Goal: Transaction & Acquisition: Purchase product/service

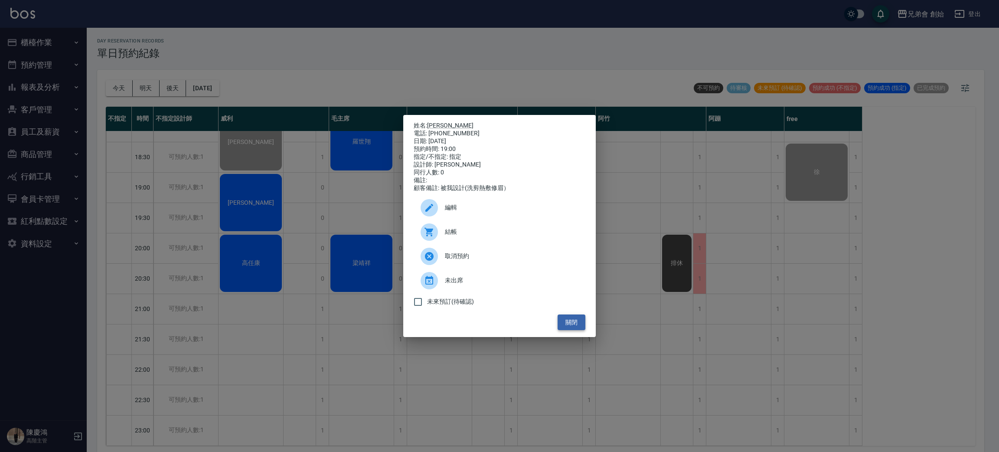
click at [569, 330] on button "關閉" at bounding box center [572, 322] width 28 height 16
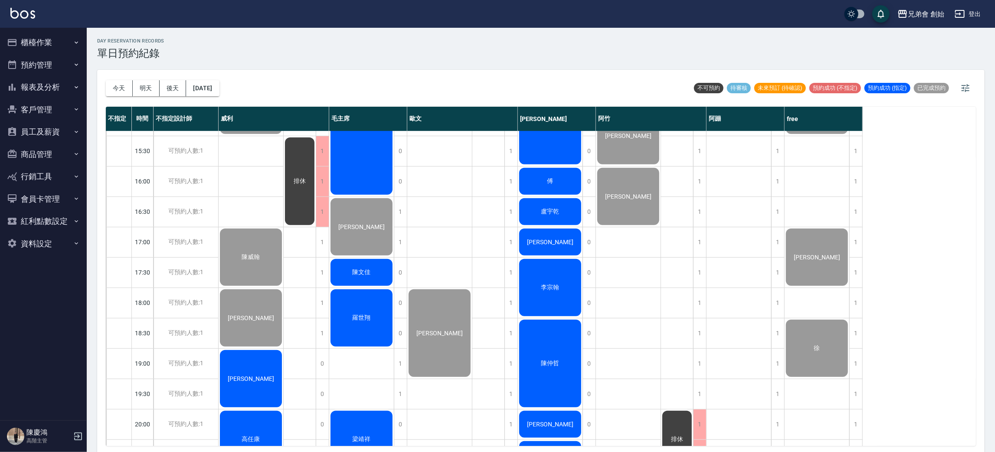
scroll to position [520, 0]
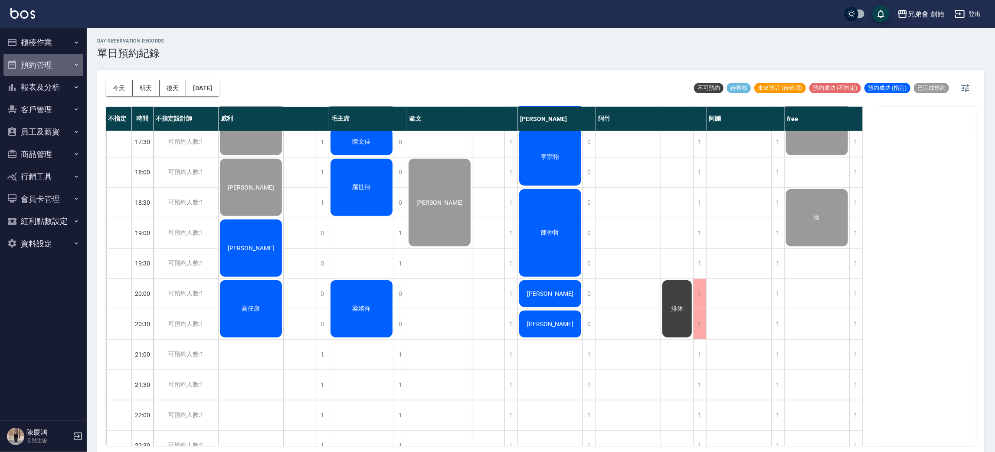
click at [56, 54] on button "預約管理" at bounding box center [43, 65] width 80 height 23
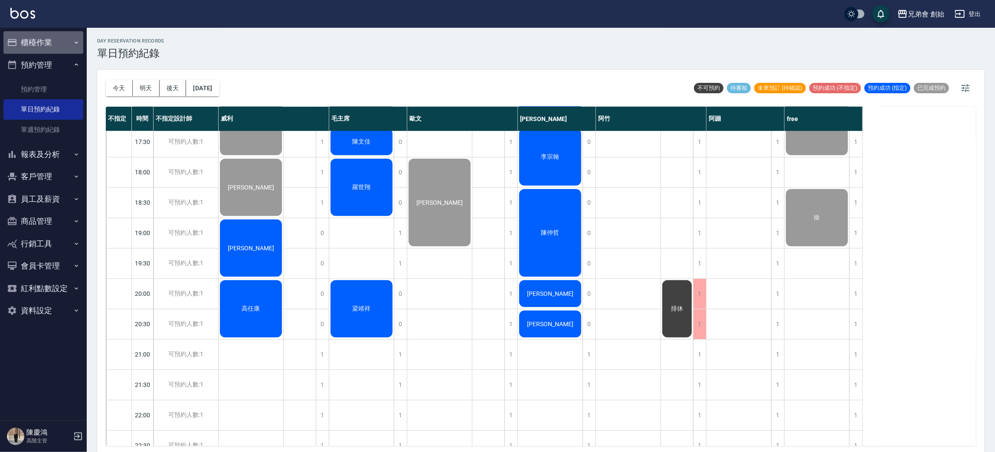
click at [46, 40] on button "櫃檯作業" at bounding box center [43, 42] width 80 height 23
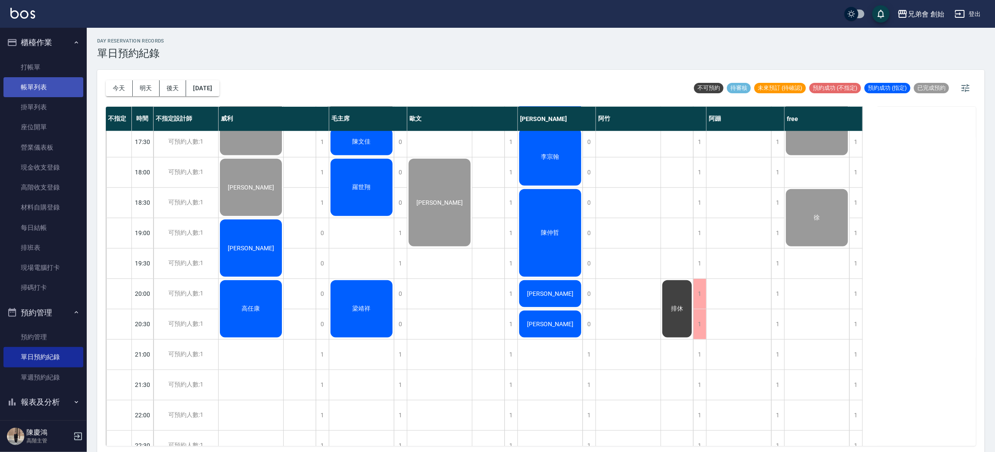
click at [52, 91] on link "帳單列表" at bounding box center [43, 87] width 80 height 20
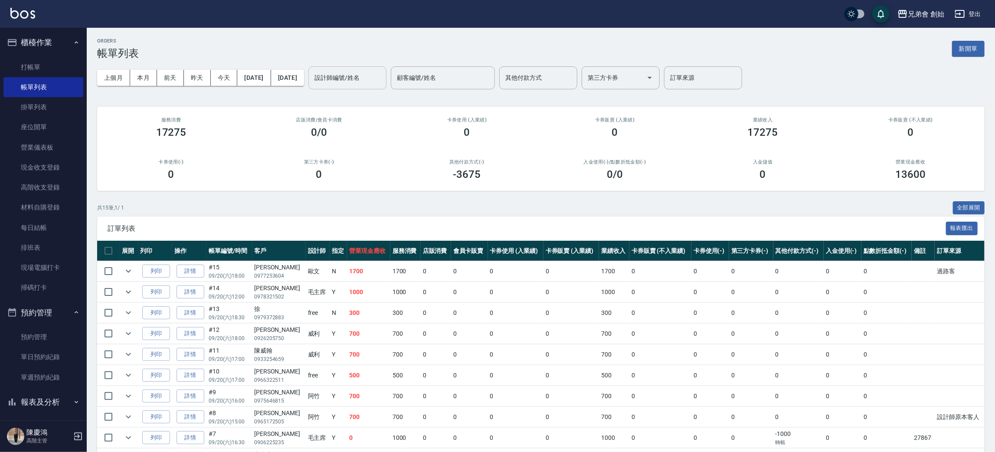
click at [382, 87] on div "設計師編號/姓名" at bounding box center [347, 77] width 78 height 23
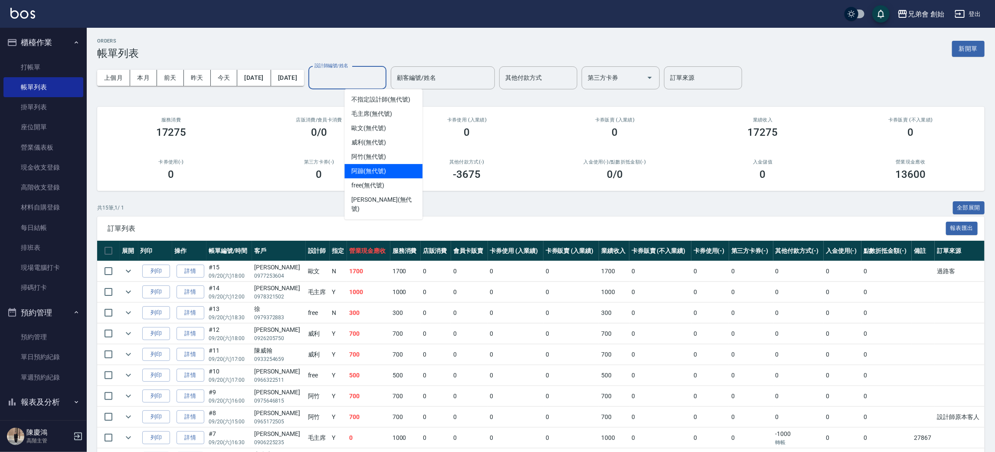
click at [382, 164] on div "阿蹦 (無代號)" at bounding box center [383, 171] width 78 height 14
type input "阿蹦(無代號)"
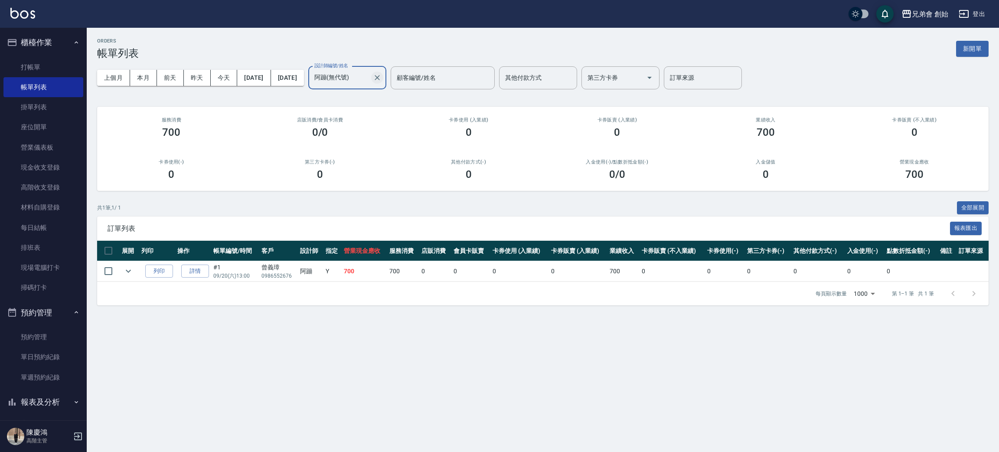
click at [383, 82] on button "Clear" at bounding box center [377, 78] width 12 height 12
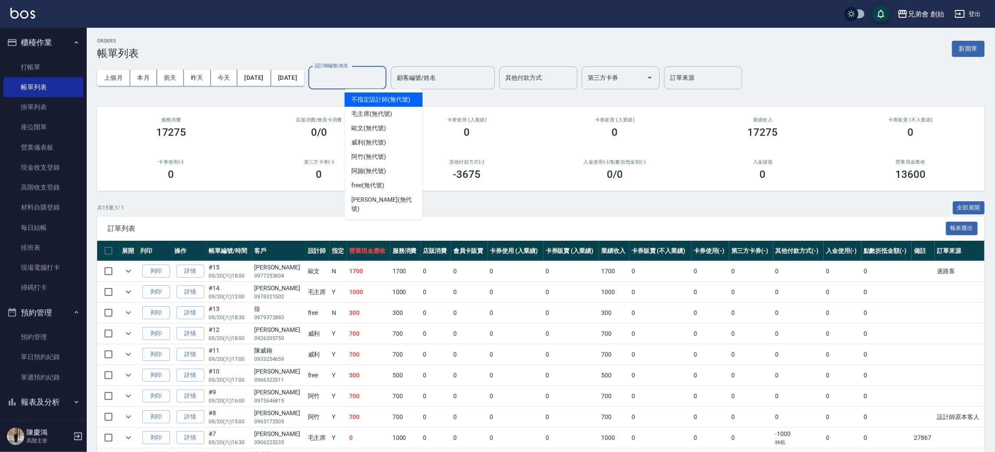
click at [358, 79] on input "設計師編號/姓名" at bounding box center [347, 77] width 70 height 15
click at [375, 170] on span "阿蹦 (無代號)" at bounding box center [368, 170] width 35 height 9
type input "阿蹦(無代號)"
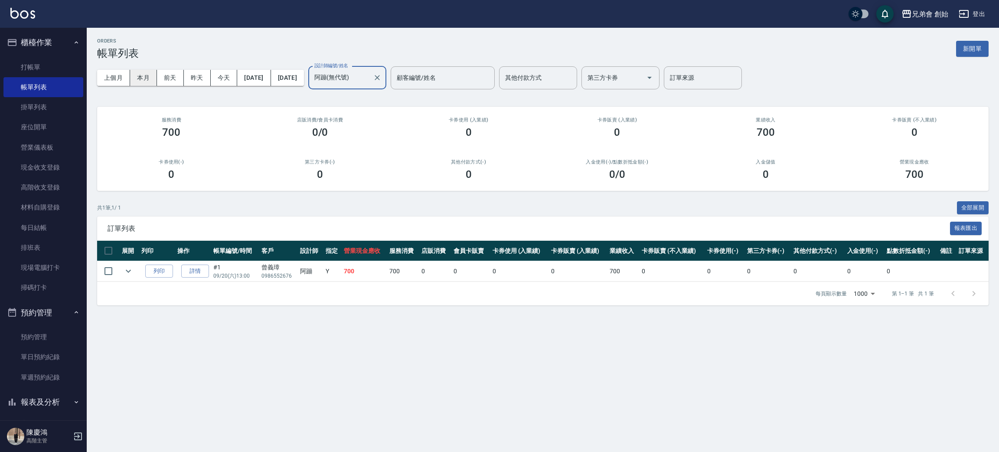
click at [147, 85] on button "本月" at bounding box center [143, 78] width 27 height 16
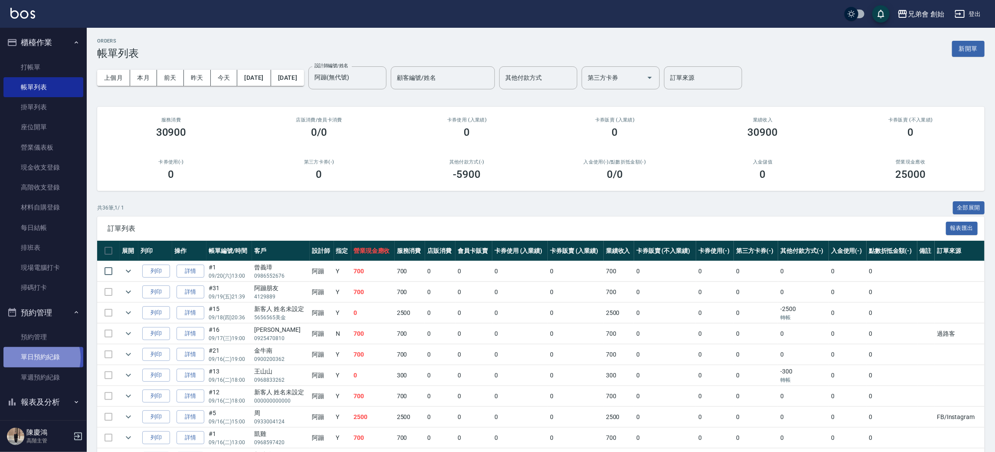
click at [40, 357] on link "單日預約紀錄" at bounding box center [43, 357] width 80 height 20
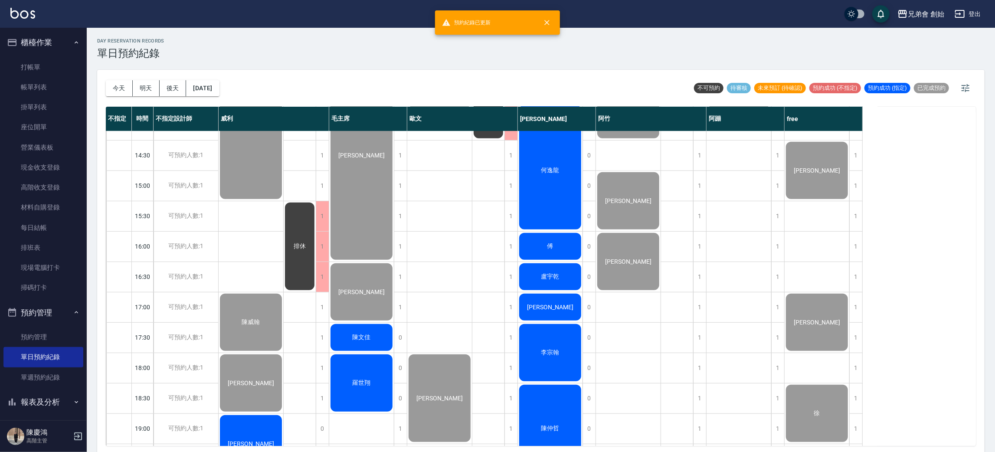
scroll to position [390, 0]
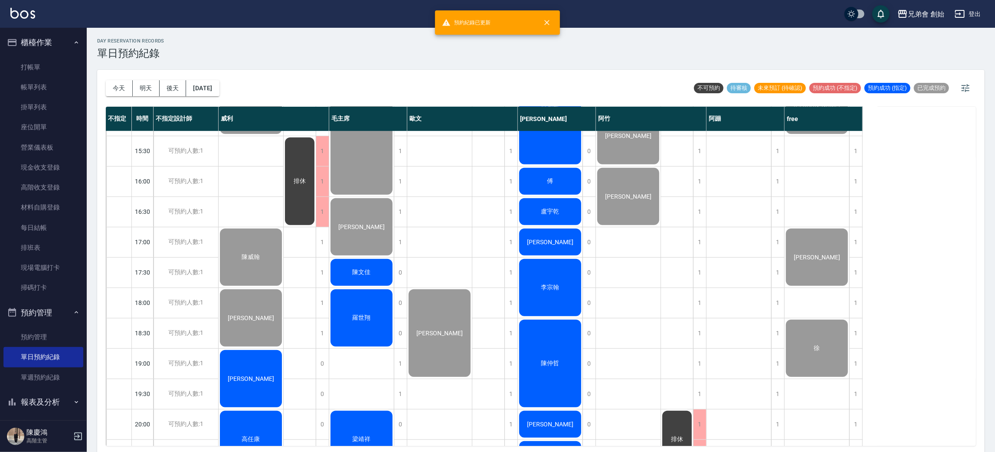
click at [348, 275] on div "陳文佳" at bounding box center [361, 272] width 65 height 29
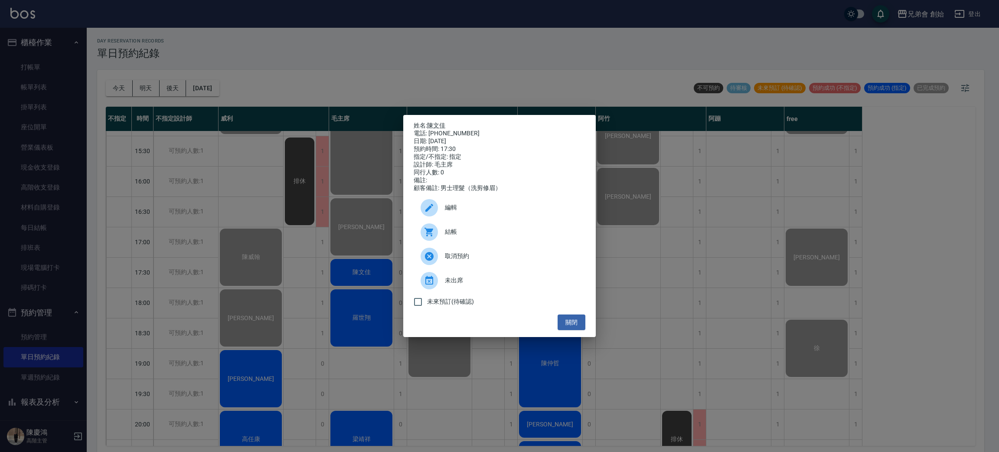
click at [426, 228] on div at bounding box center [429, 231] width 17 height 17
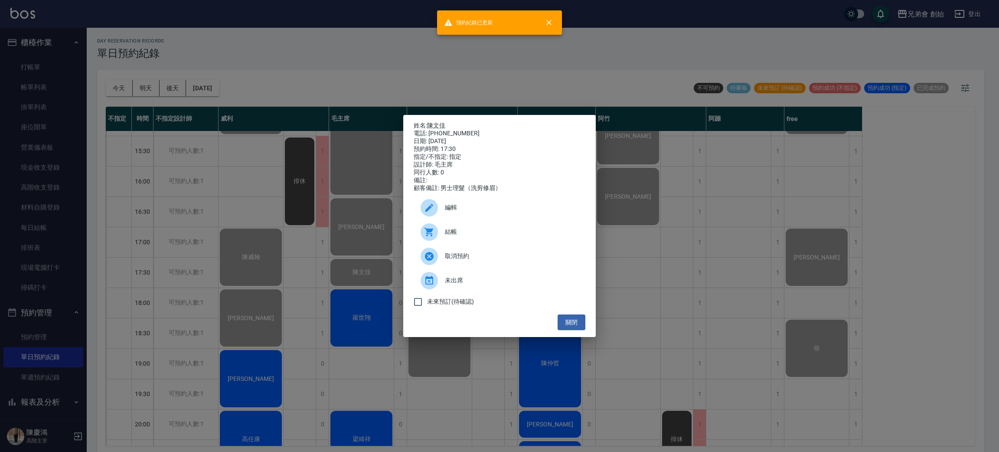
click at [485, 53] on div "姓名: 陳文佳 電話: 0903992133 日期: 2025/09/20 預約時間: 17:30 指定/不指定: 指定 設計師: 毛主席 同行人數: 0 備…" at bounding box center [499, 226] width 999 height 452
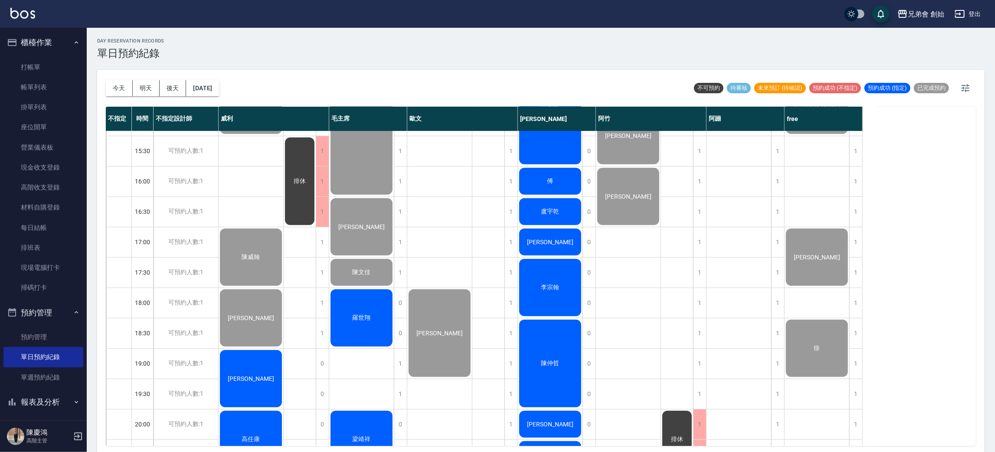
scroll to position [520, 0]
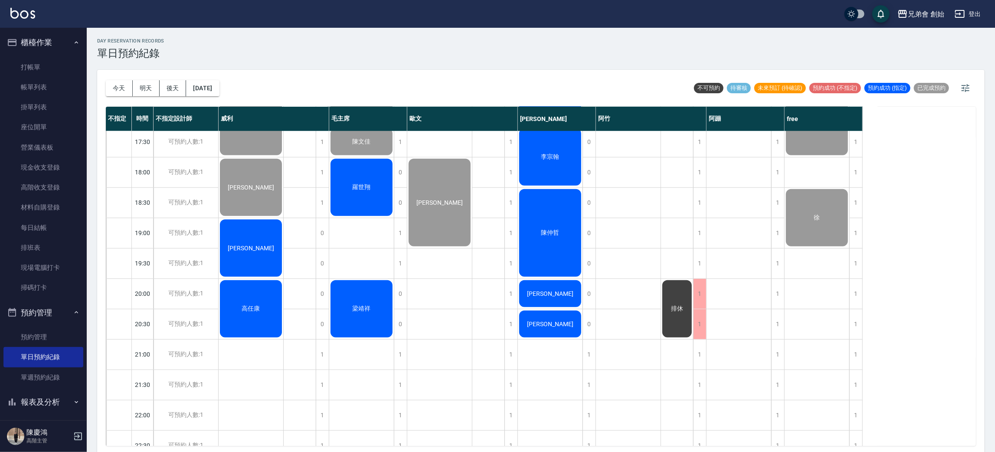
click at [362, 163] on div "羅世翔" at bounding box center [361, 187] width 65 height 60
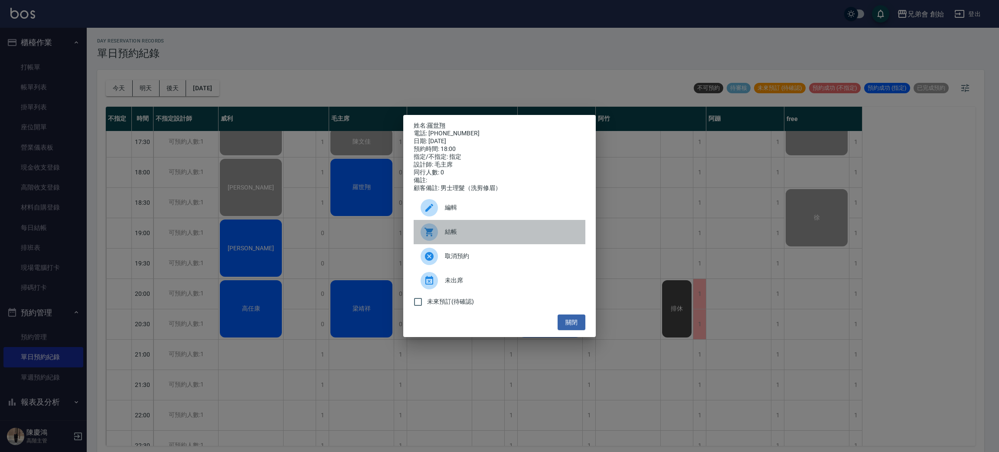
click at [435, 241] on div at bounding box center [433, 231] width 24 height 17
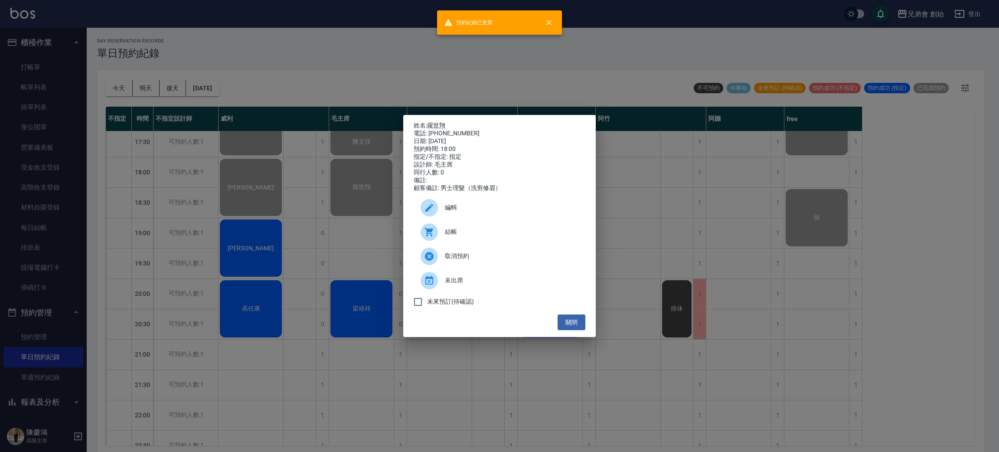
click at [432, 85] on div "姓名: 羅世翔 電話: 0934181935 日期: 2025/09/20 預約時間: 18:00 指定/不指定: 指定 設計師: 毛主席 同行人數: 0 備…" at bounding box center [499, 226] width 999 height 452
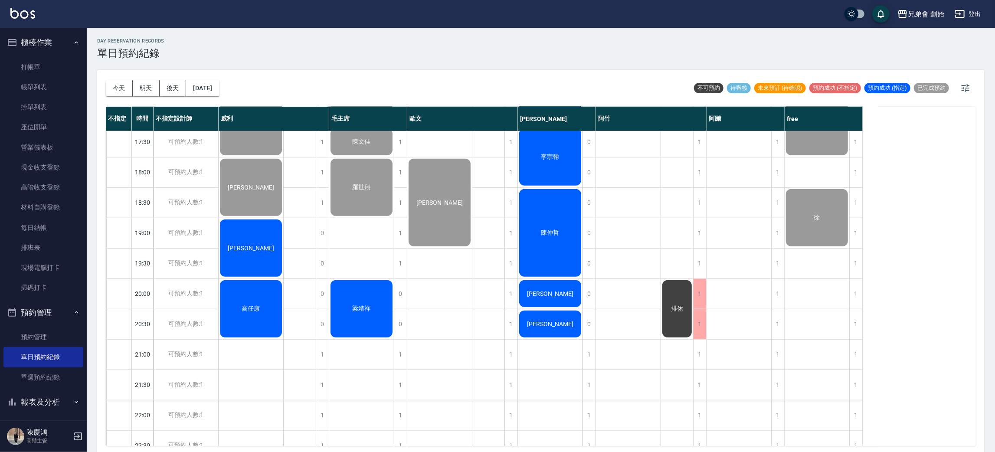
click at [369, 320] on div "梁靖祥" at bounding box center [361, 309] width 65 height 60
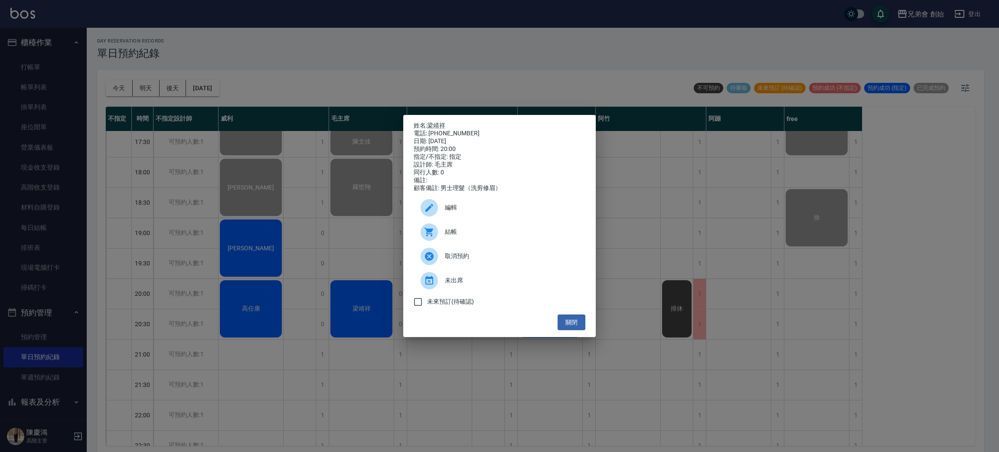
click at [441, 240] on div at bounding box center [433, 231] width 24 height 17
click at [359, 72] on div "姓名: 梁靖祥 電話: 0933176897 日期: 2025/09/20 預約時間: 20:00 指定/不指定: 指定 設計師: 毛主席 同行人數: 0 備…" at bounding box center [499, 226] width 999 height 452
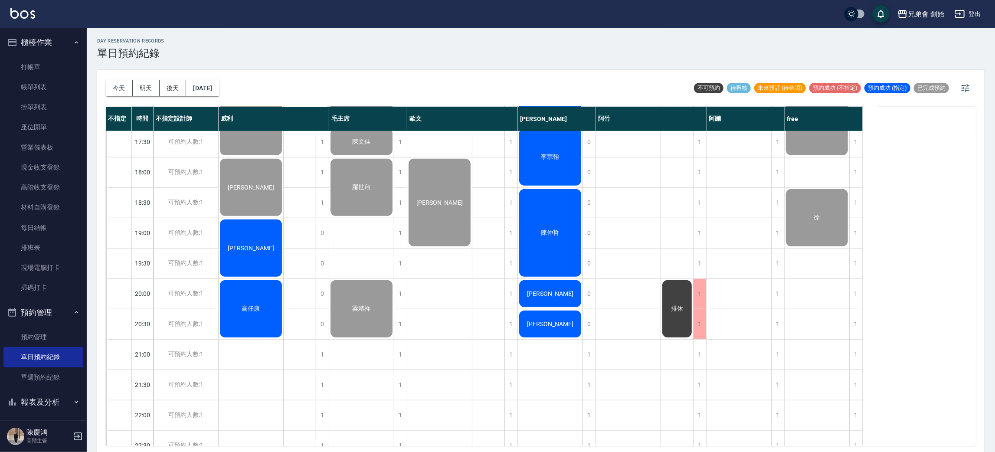
click at [398, 41] on div "day Reservation records 單日預約紀錄" at bounding box center [540, 48] width 887 height 21
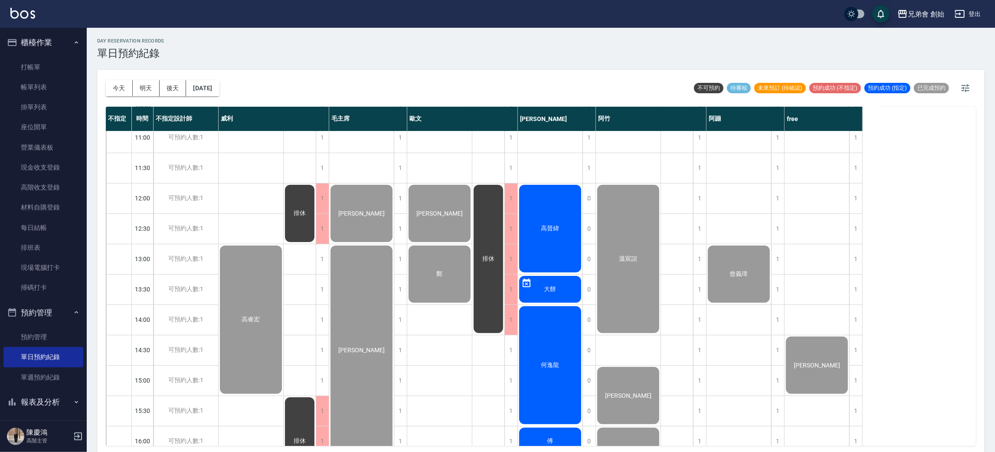
click at [510, 72] on div "今天 明天 後天 2025/09/20 不可預約 待審核 未來預訂 (待確認) 預約成功 (不指定) 預約成功 (指定) 已完成預約" at bounding box center [541, 88] width 870 height 37
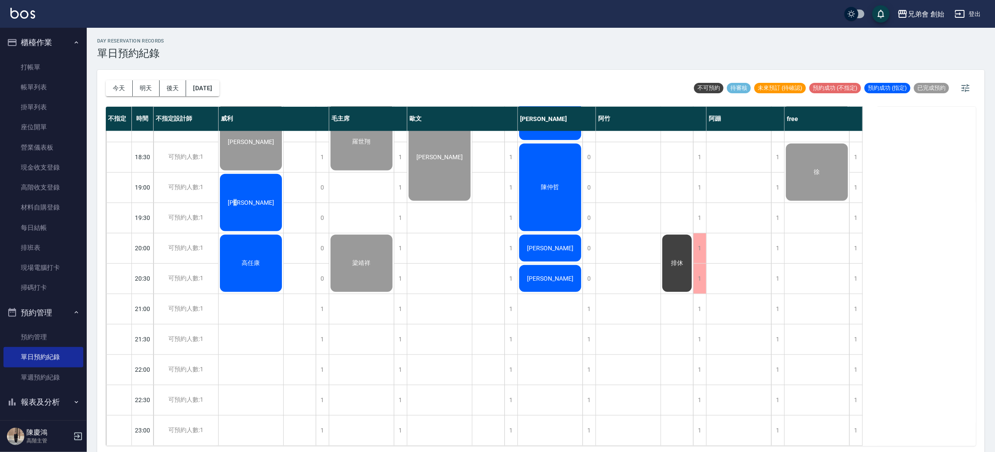
click at [257, 199] on span "[PERSON_NAME]" at bounding box center [251, 202] width 50 height 7
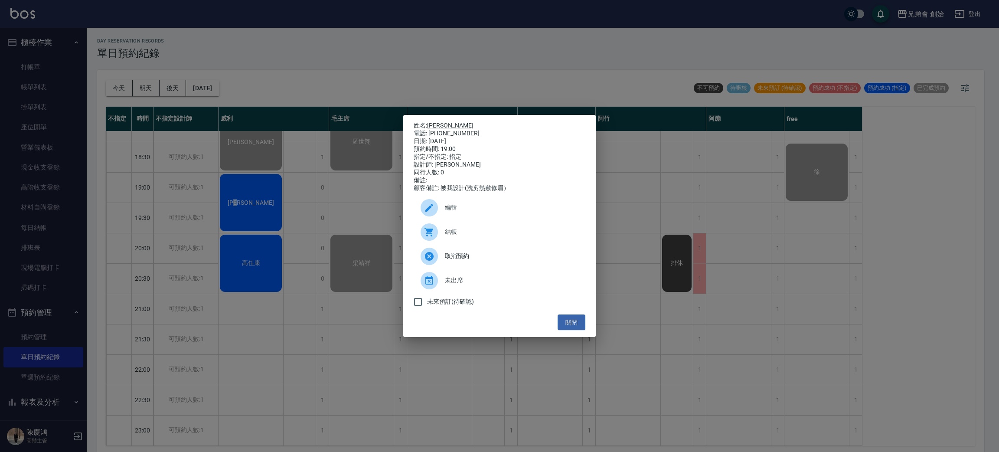
click at [490, 236] on span "結帳" at bounding box center [512, 231] width 134 height 9
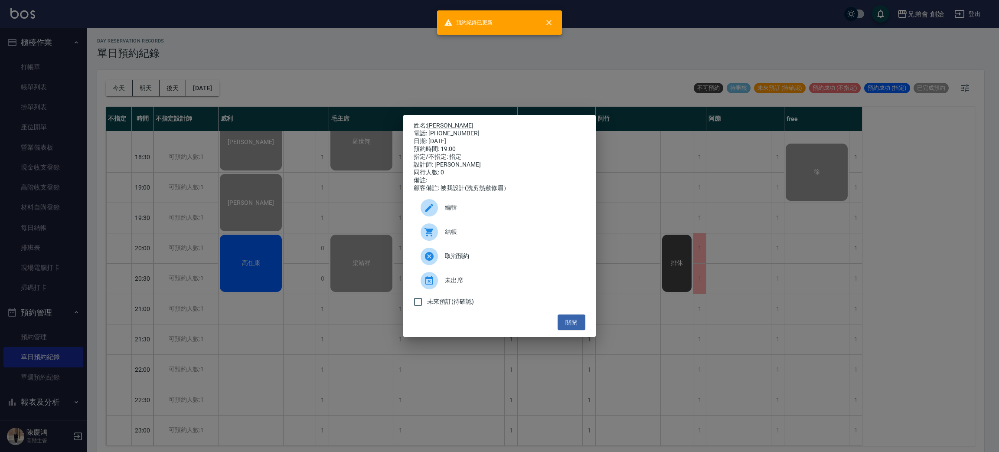
drag, startPoint x: 286, startPoint y: 74, endPoint x: 308, endPoint y: 105, distance: 37.9
click at [287, 77] on div "姓名: 楊昌龍 電話: 0981326456 日期: 2025/09/20 預約時間: 19:00 指定/不指定: 指定 設計師: 威利 同行人數: 0 備註…" at bounding box center [499, 226] width 999 height 452
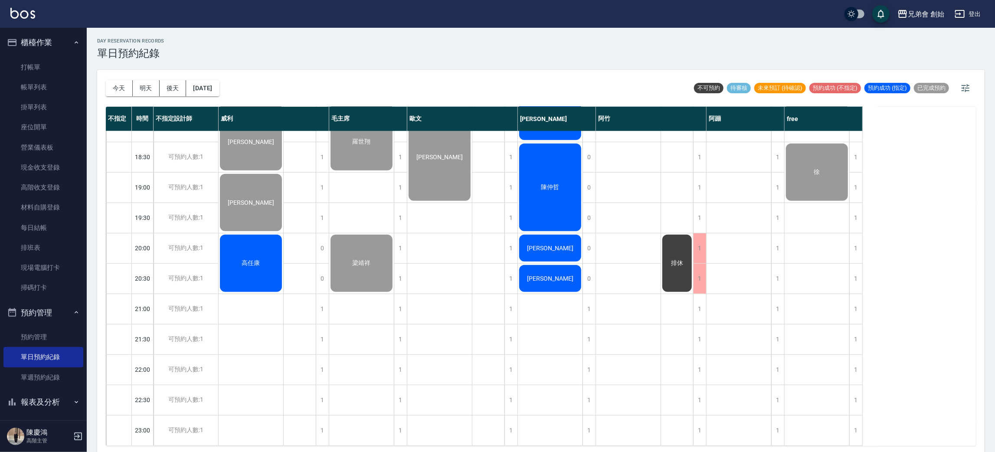
click at [257, 262] on div "高任康" at bounding box center [251, 263] width 65 height 60
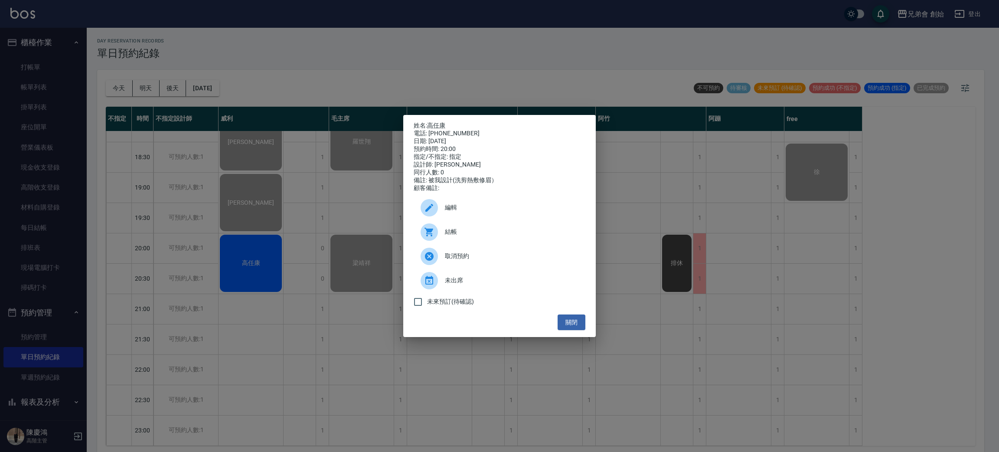
click at [467, 234] on span "結帳" at bounding box center [512, 231] width 134 height 9
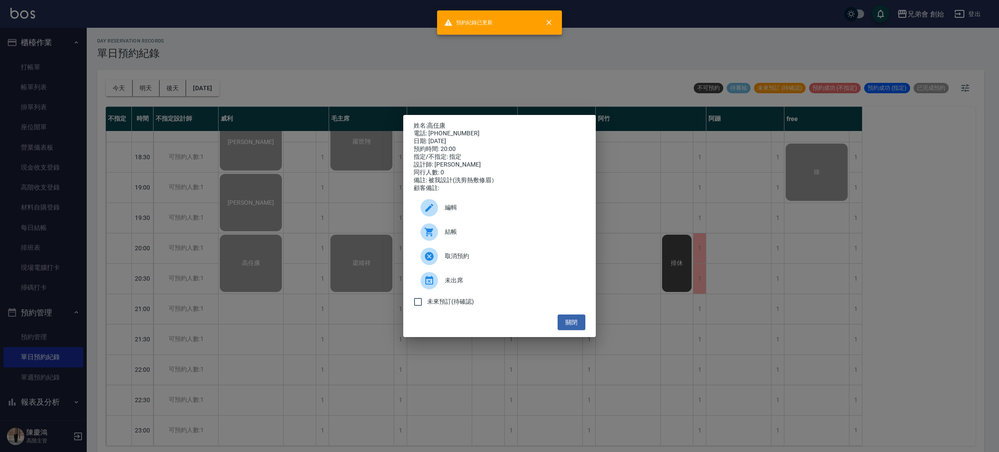
click at [326, 46] on div "姓名: 高任康 電話: 0933597652 日期: 2025/09/20 預約時間: 20:00 指定/不指定: 指定 設計師: 威利 同行人數: 0 備註…" at bounding box center [499, 226] width 999 height 452
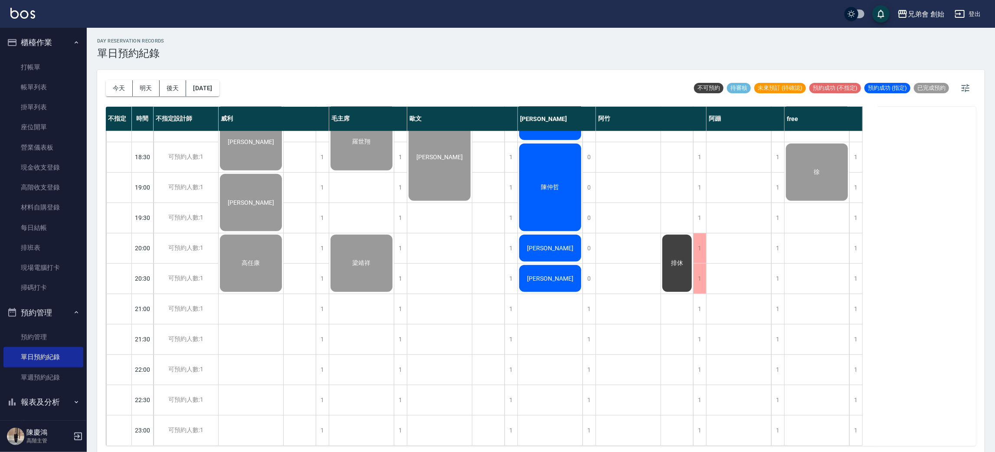
click at [361, 84] on div "今天 明天 後天 2025/09/20 不可預約 待審核 未來預訂 (待確認) 預約成功 (不指定) 預約成功 (指定) 已完成預約" at bounding box center [541, 88] width 870 height 37
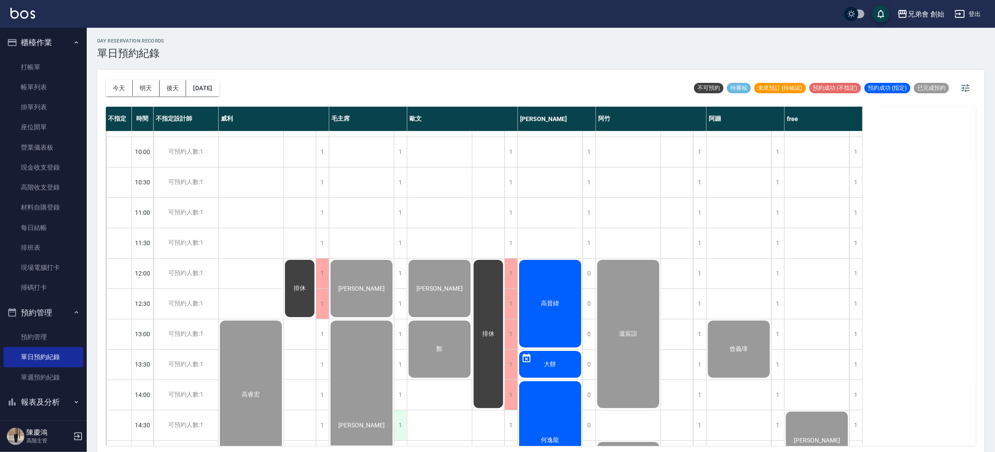
scroll to position [250, 0]
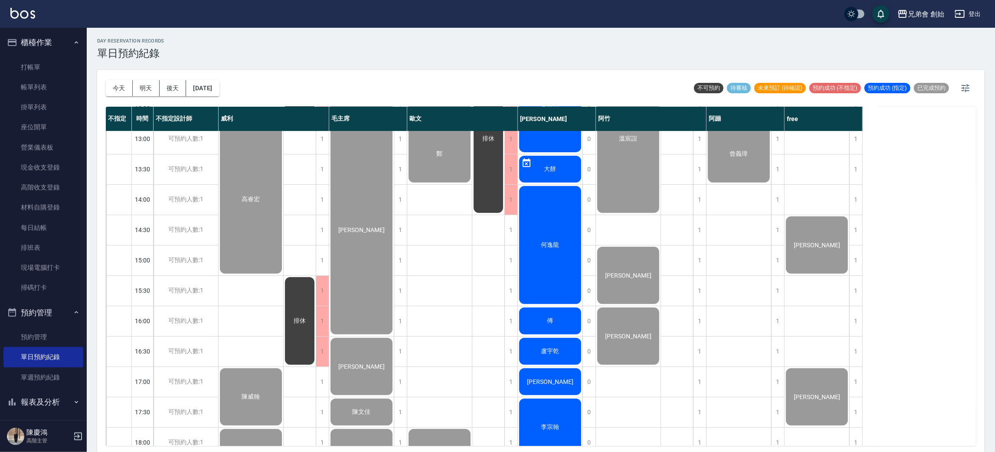
click at [279, 49] on div "day Reservation records 單日預約紀錄" at bounding box center [540, 48] width 887 height 21
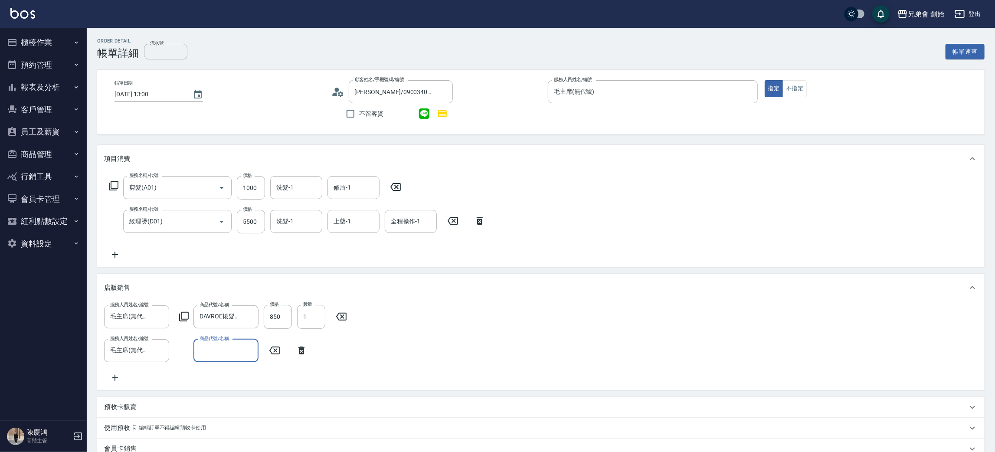
scroll to position [130, 0]
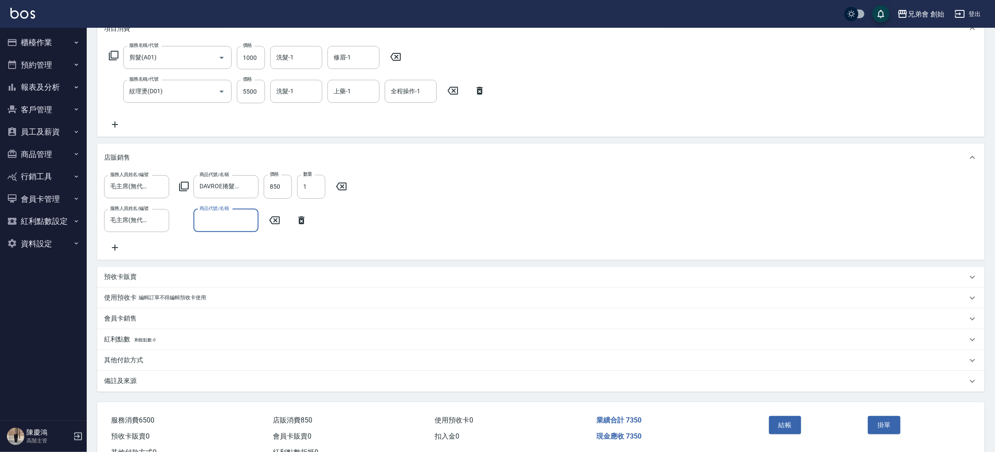
click at [227, 213] on input "商品代號/名稱" at bounding box center [225, 220] width 57 height 15
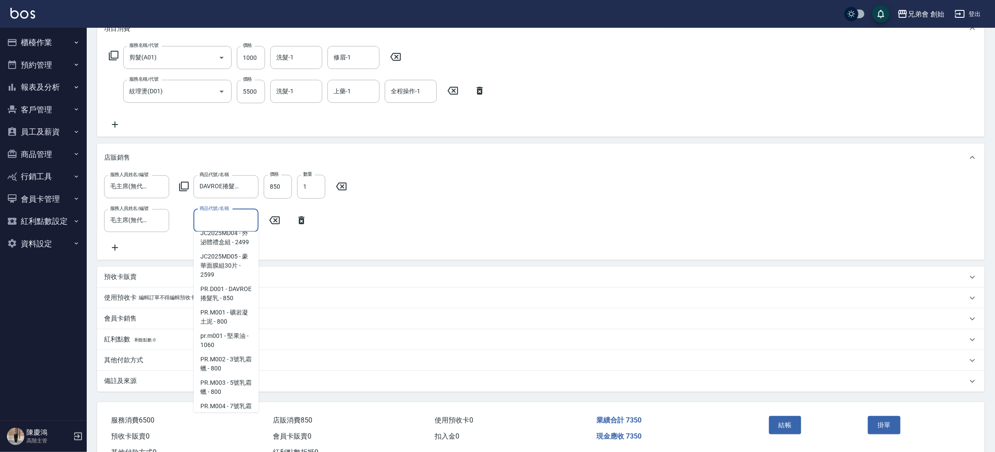
scroll to position [195, 0]
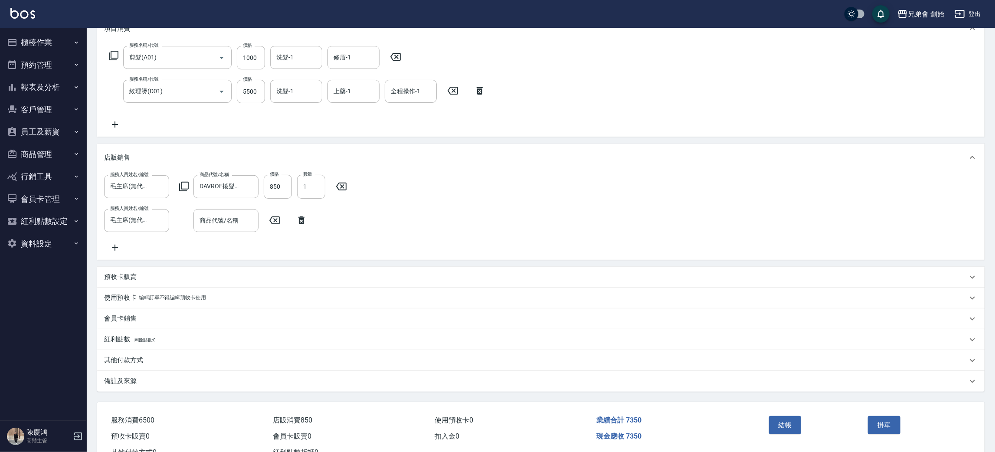
drag, startPoint x: 259, startPoint y: 257, endPoint x: 255, endPoint y: 269, distance: 12.5
click at [258, 272] on div "項目消費 服務名稱/代號 剪髮(A01) 服務名稱/代號 價格 1000 價格 洗髮-1 洗髮-1 修眉-1 修眉-1 服務名稱/代號 紋理燙(D01) 服務…" at bounding box center [540, 203] width 887 height 377
click at [238, 222] on input "商品代號/名稱" at bounding box center [225, 220] width 57 height 15
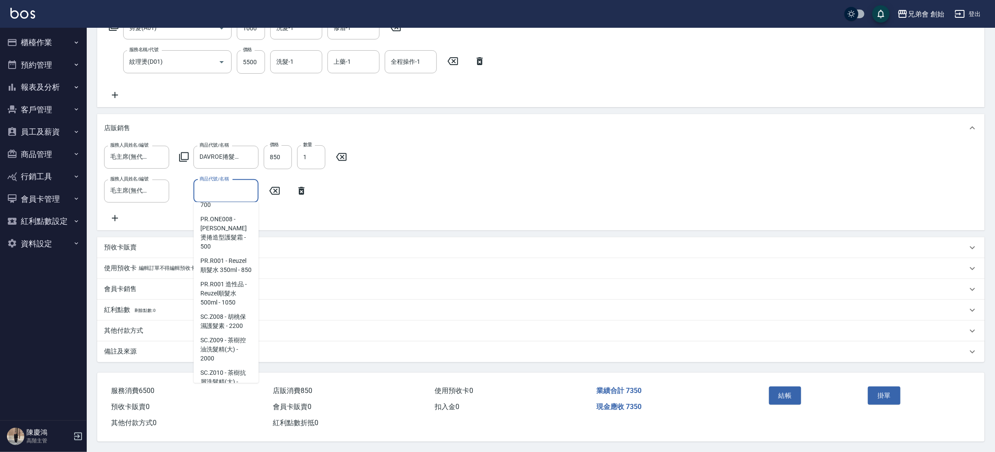
scroll to position [480, 0]
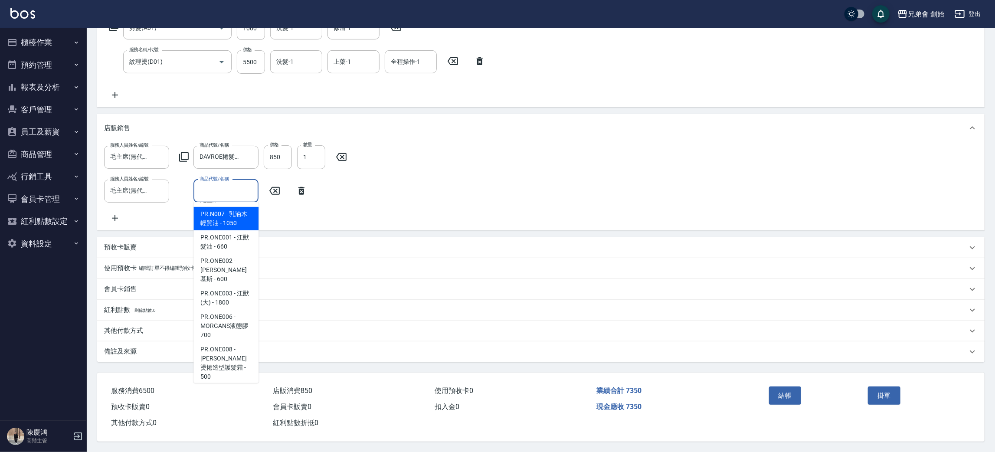
click at [235, 230] on span "PR.N007 - 乳油木輕質油 - 1050" at bounding box center [225, 218] width 65 height 23
type input "乳油木輕質油"
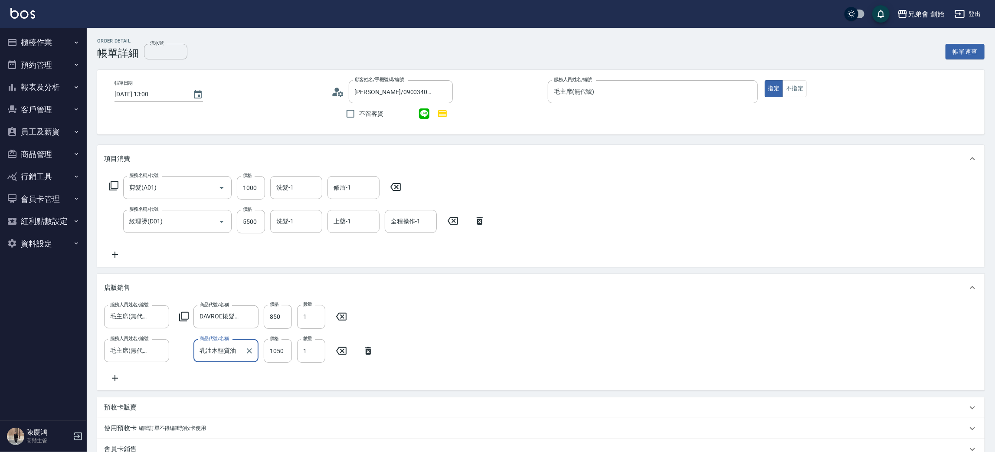
scroll to position [171, 0]
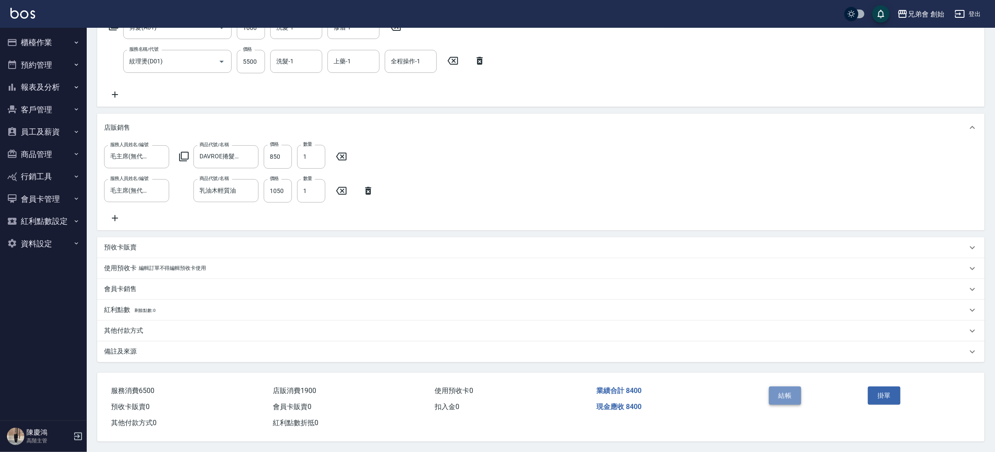
click at [782, 389] on button "結帳" at bounding box center [785, 395] width 33 height 18
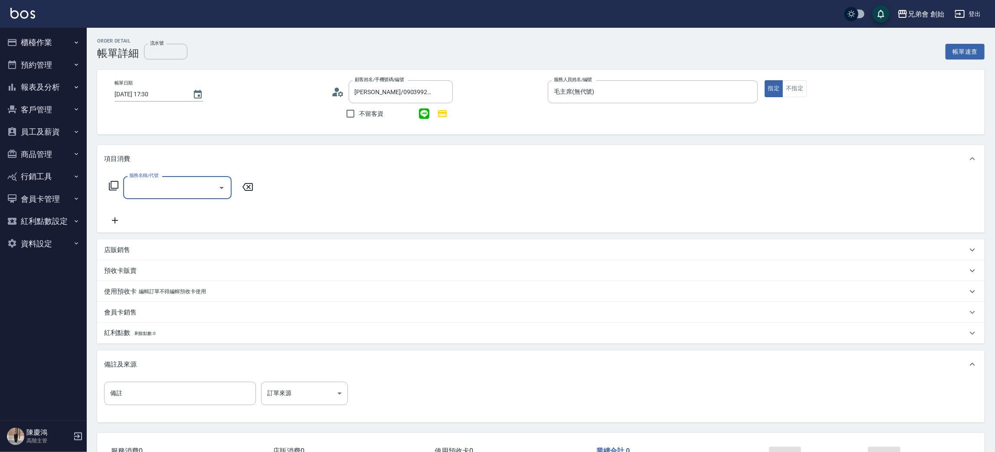
click at [171, 196] on div "服務名稱/代號" at bounding box center [177, 187] width 108 height 23
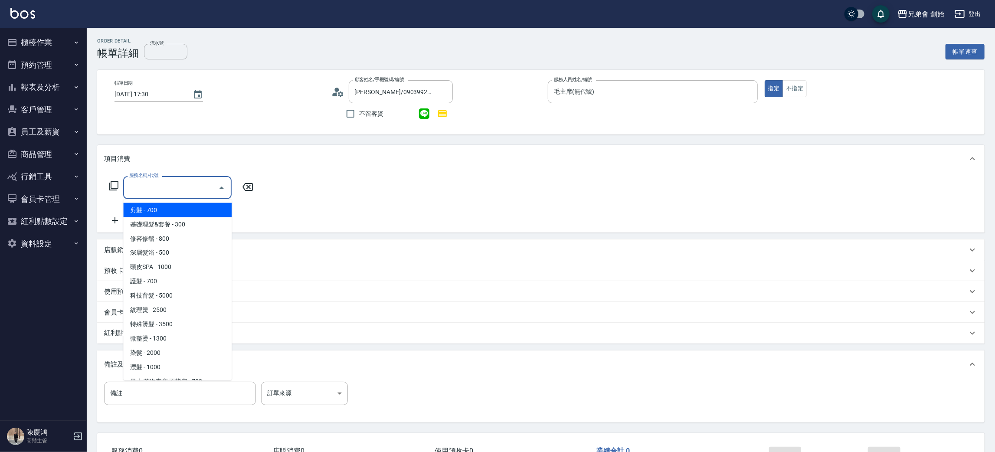
click at [163, 208] on span "剪髮 - 700" at bounding box center [177, 210] width 108 height 14
type input "剪髮(A01)"
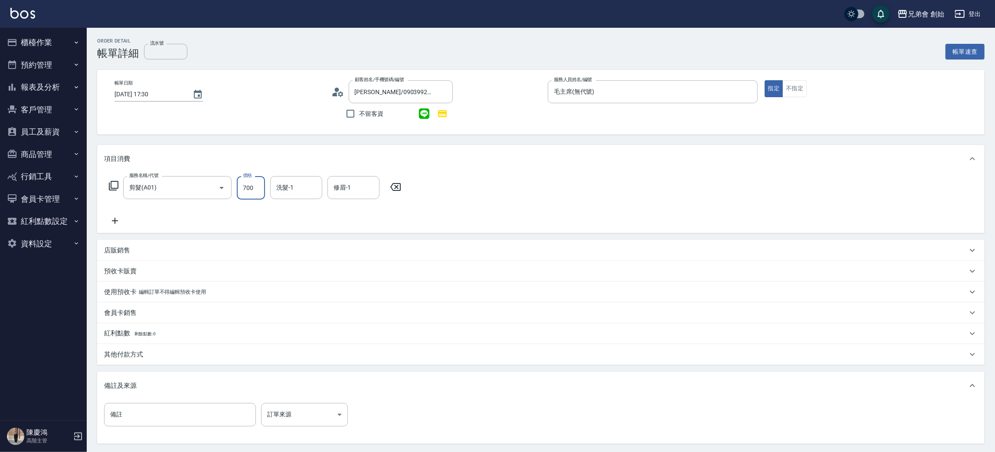
click at [254, 189] on input "700" at bounding box center [251, 187] width 28 height 23
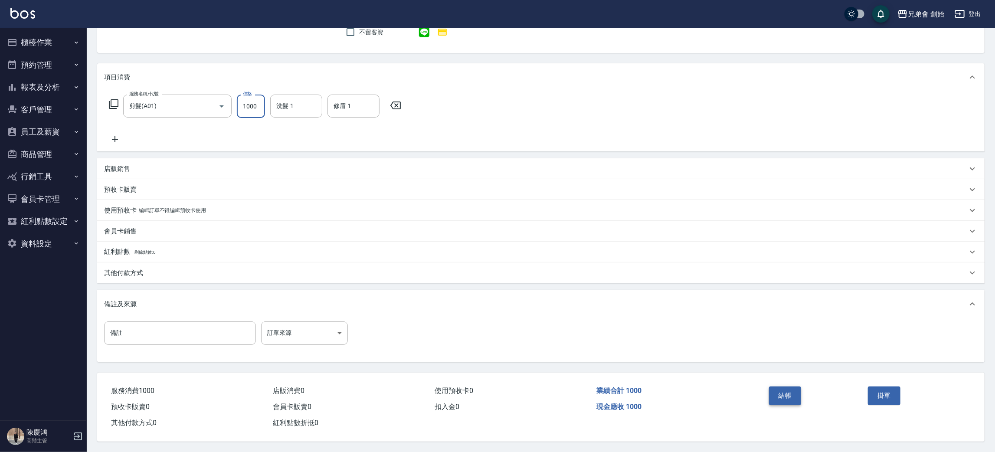
type input "1000"
drag, startPoint x: 787, startPoint y: 389, endPoint x: 780, endPoint y: 379, distance: 12.3
click at [787, 389] on button "結帳" at bounding box center [785, 395] width 33 height 18
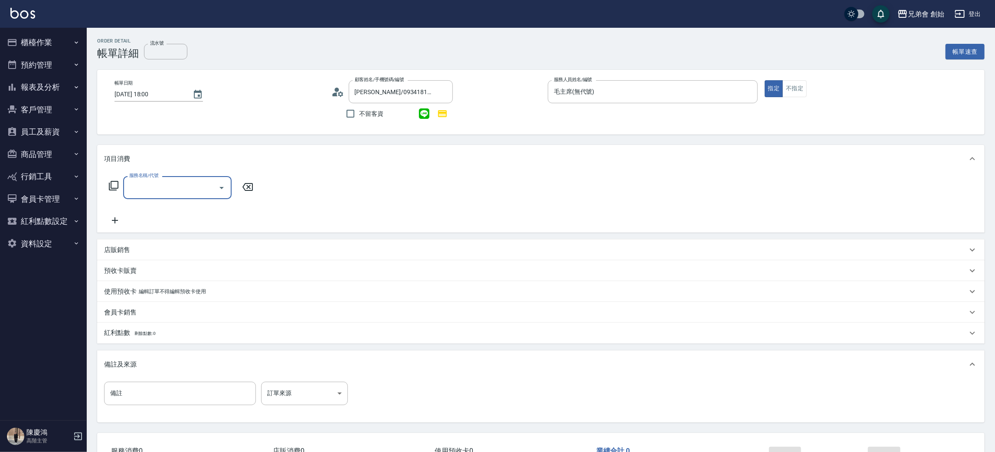
click at [152, 187] on input "服務名稱/代號" at bounding box center [171, 187] width 88 height 15
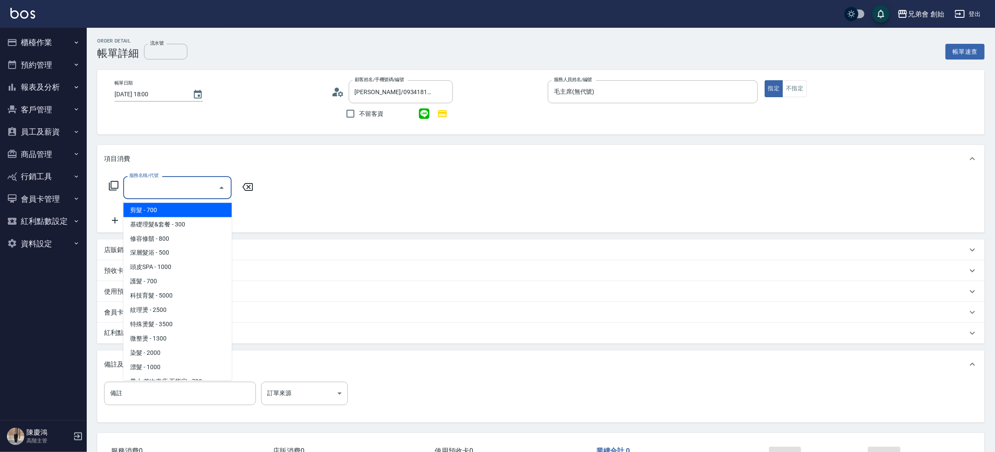
click at [169, 213] on span "剪髮 - 700" at bounding box center [177, 210] width 108 height 14
type input "剪髮(A01)"
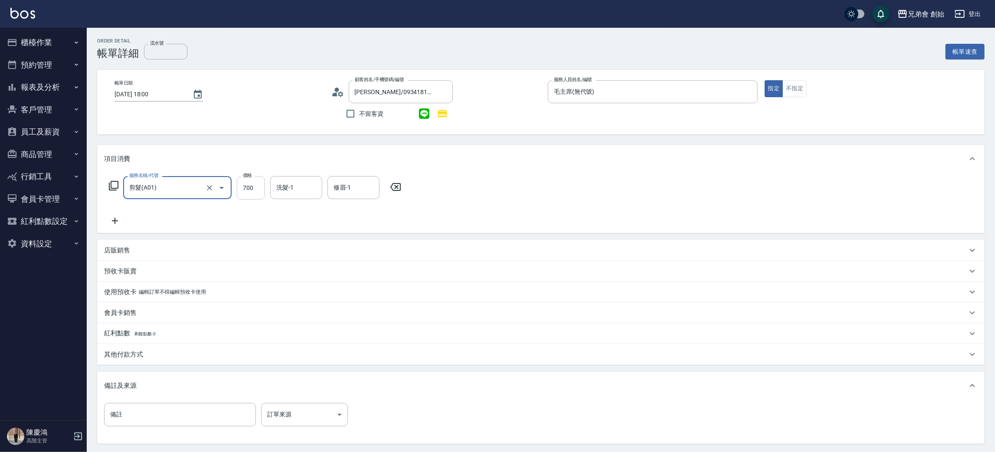
click at [249, 188] on input "700" at bounding box center [251, 187] width 28 height 23
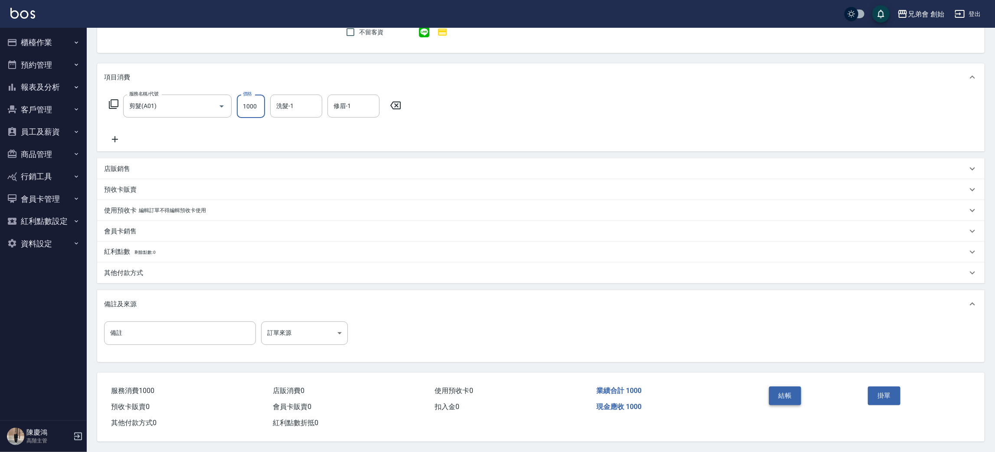
type input "1000"
click at [787, 392] on button "結帳" at bounding box center [785, 395] width 33 height 18
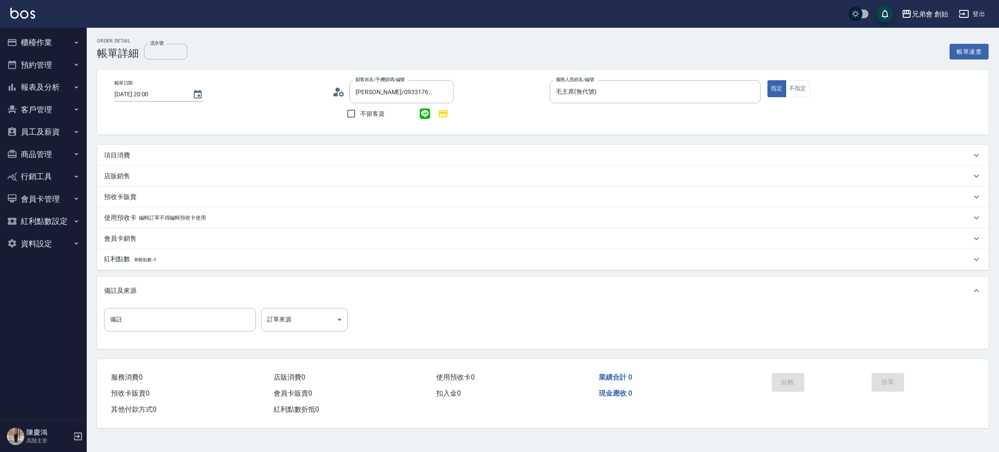
click at [124, 153] on p "項目消費" at bounding box center [117, 155] width 26 height 9
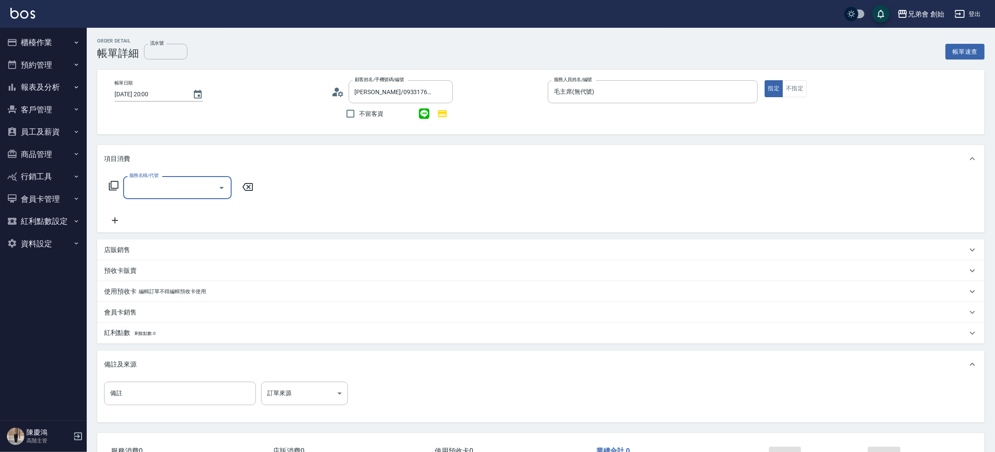
drag, startPoint x: 195, startPoint y: 196, endPoint x: 208, endPoint y: 199, distance: 13.3
click at [196, 196] on div "服務名稱/代號" at bounding box center [177, 187] width 108 height 23
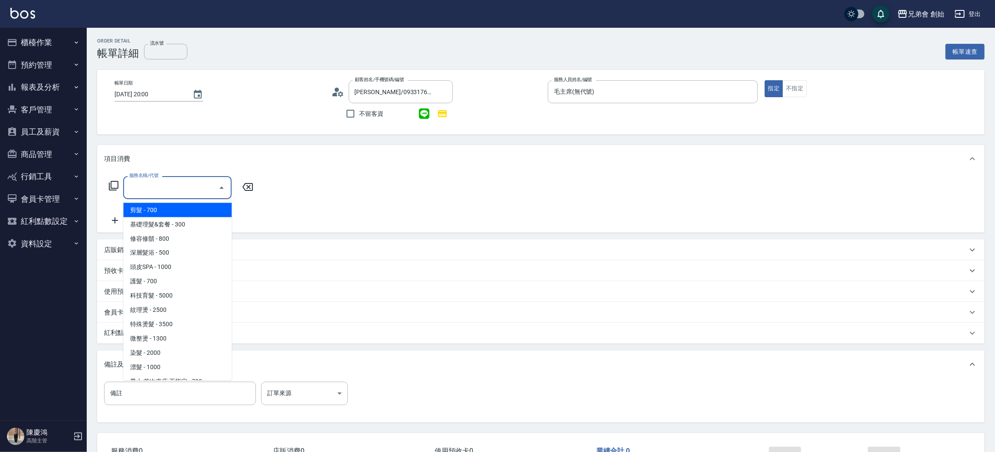
click at [163, 211] on span "剪髮 - 700" at bounding box center [177, 210] width 108 height 14
type input "剪髮(A01)"
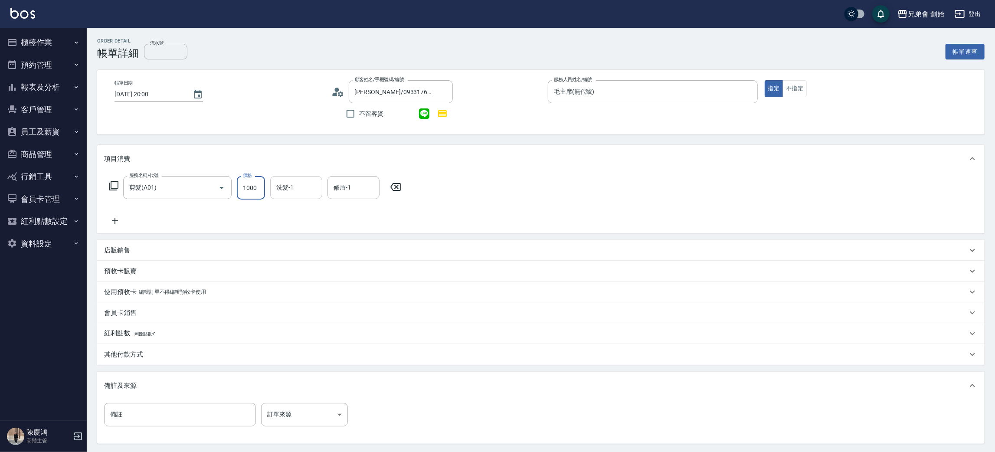
click at [293, 180] on div "洗髮-1" at bounding box center [296, 187] width 52 height 23
type input "1000"
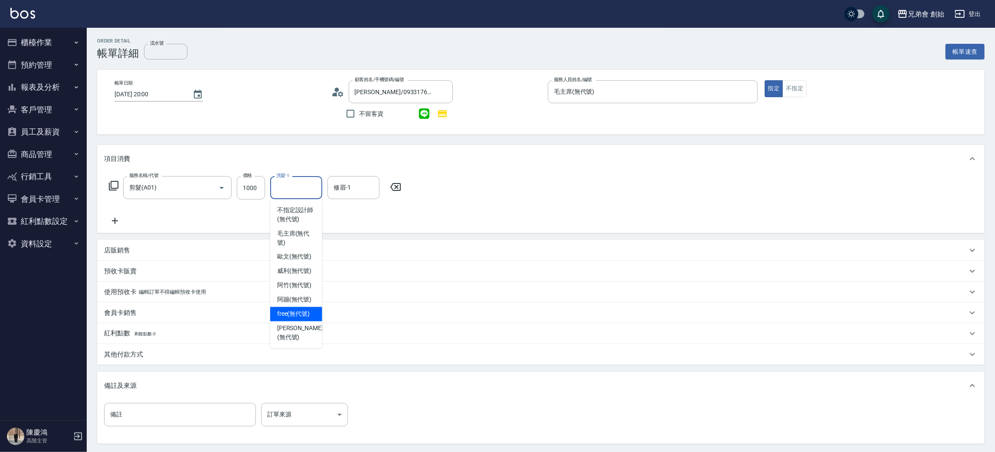
click at [294, 316] on span "free (無代號)" at bounding box center [293, 314] width 33 height 9
type input "free(無代號)"
click at [357, 194] on input "修眉-1" at bounding box center [353, 187] width 44 height 15
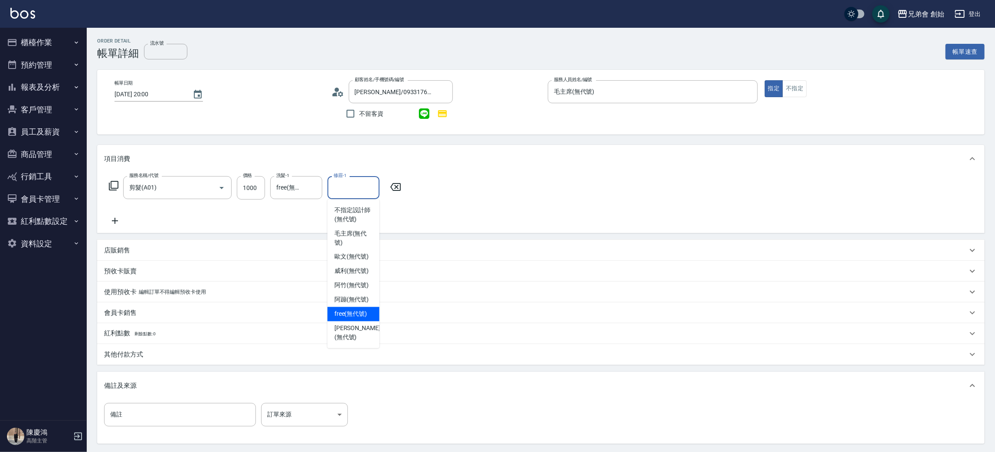
click at [352, 311] on span "free (無代號)" at bounding box center [350, 314] width 33 height 9
type input "free(無代號)"
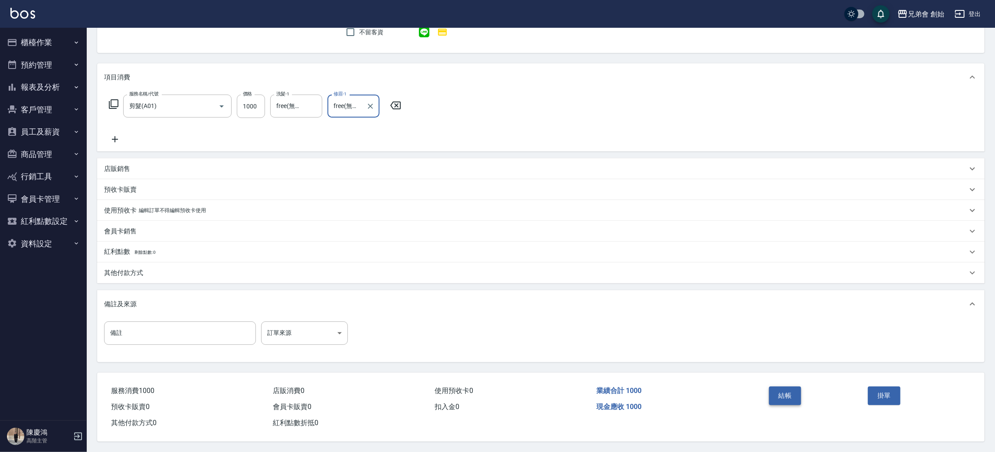
click at [790, 392] on button "結帳" at bounding box center [785, 395] width 33 height 18
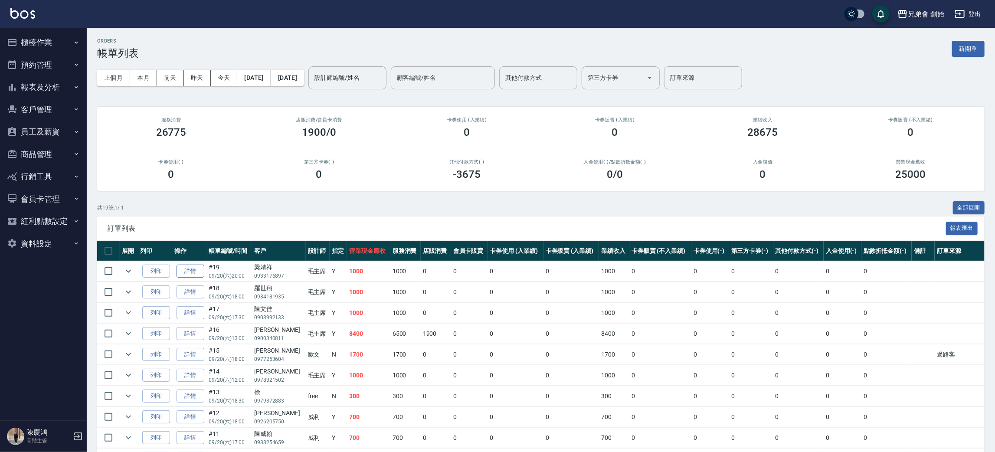
click at [199, 269] on link "詳情" at bounding box center [190, 270] width 28 height 13
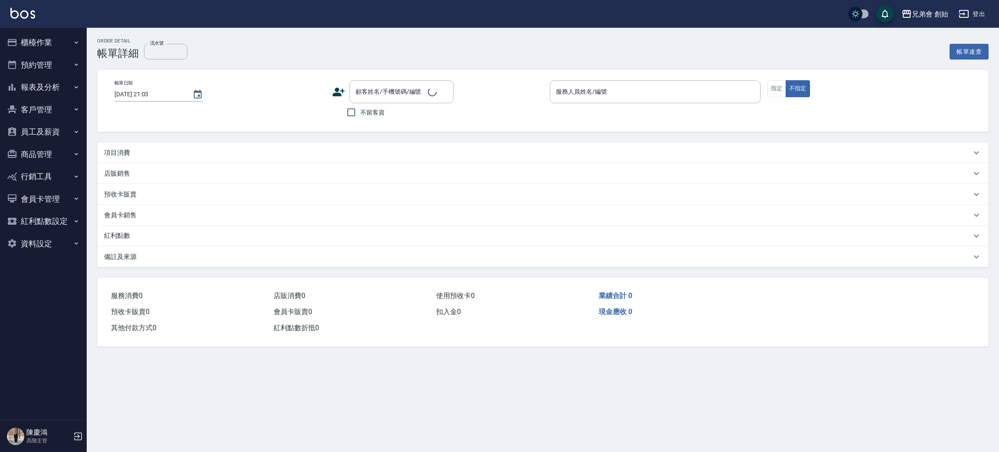
type input "2025/09/20 20:00"
type input "毛主席(無代號)"
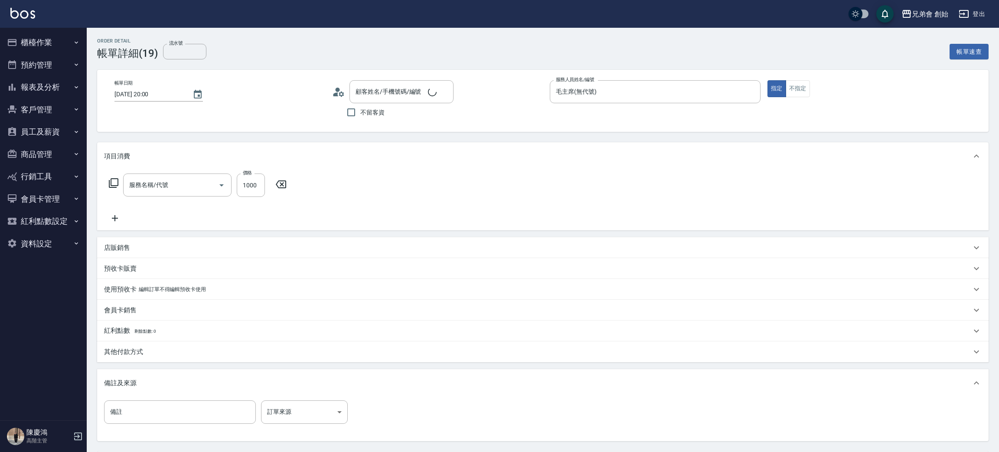
type input "梁靖祥/0933176897/null"
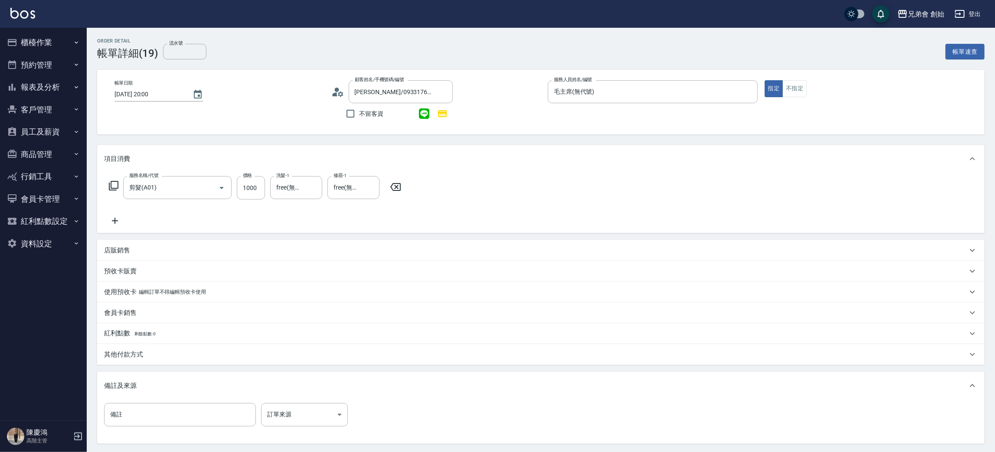
type input "剪髮(A01)"
click at [118, 351] on p "其他付款方式" at bounding box center [123, 354] width 39 height 9
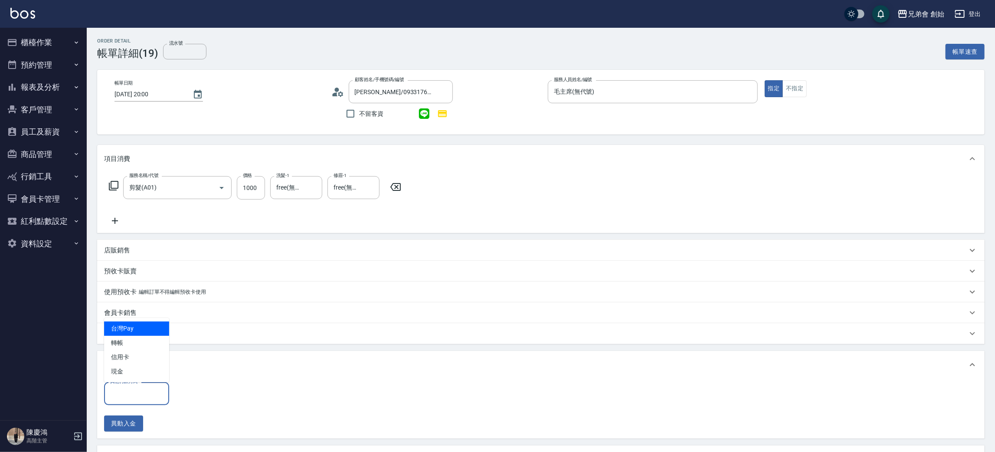
click at [132, 388] on input "其他付款方式" at bounding box center [136, 393] width 57 height 15
click at [134, 355] on span "信用卡" at bounding box center [136, 357] width 65 height 14
type input "信用卡"
click at [200, 387] on input "0" at bounding box center [206, 393] width 65 height 23
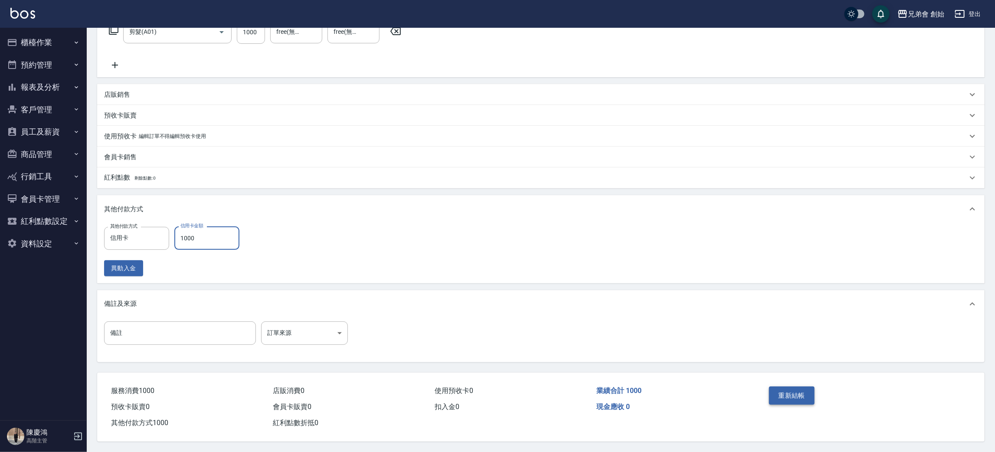
type input "1000"
click at [779, 388] on button "重新結帳" at bounding box center [792, 395] width 46 height 18
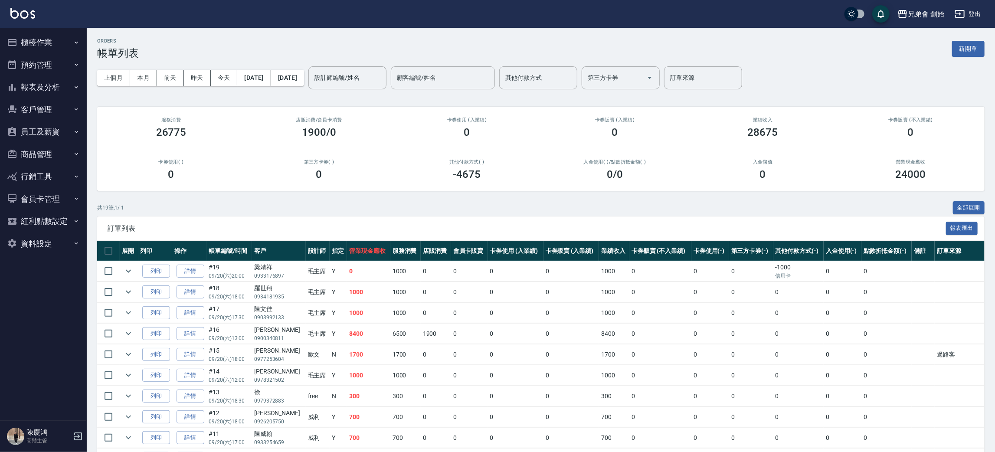
click at [223, 87] on div "上個月 本月 前天 昨天 今天 2025/09/20 2025/09/20 設計師編號/姓名 設計師編號/姓名 顧客編號/姓名 顧客編號/姓名 其他付款方式 …" at bounding box center [540, 77] width 887 height 37
click at [230, 79] on button "今天" at bounding box center [224, 78] width 27 height 16
click at [382, 77] on input "設計師編號/姓名" at bounding box center [347, 77] width 70 height 15
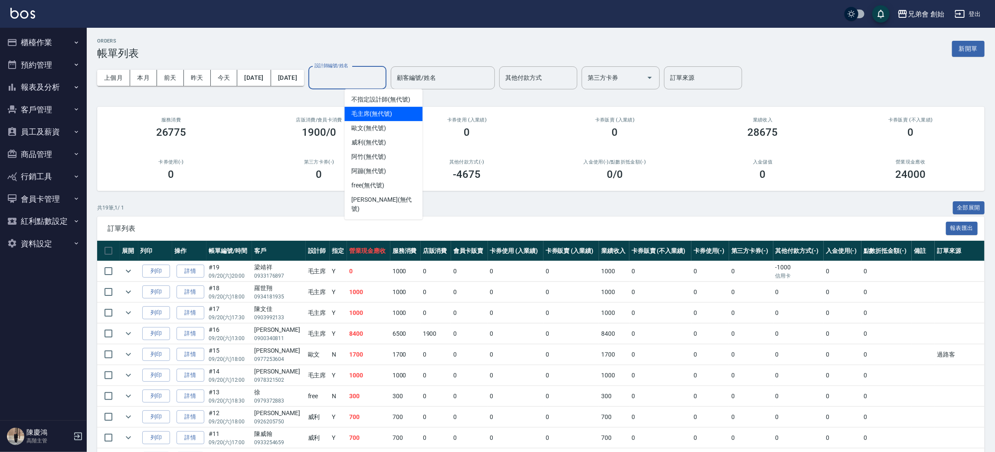
click at [377, 109] on span "毛主席 (無代號)" at bounding box center [371, 113] width 41 height 9
type input "毛主席(無代號)"
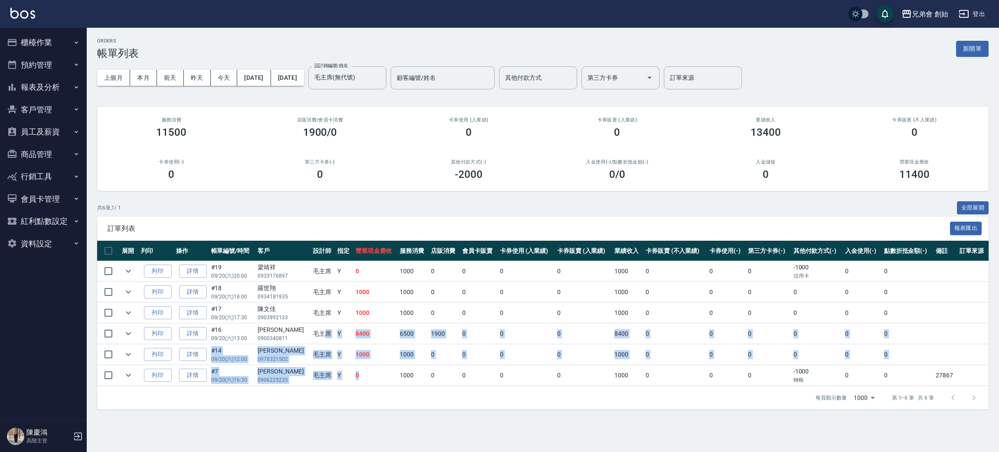
drag, startPoint x: 361, startPoint y: 373, endPoint x: 309, endPoint y: 332, distance: 66.3
click at [309, 332] on tbody "列印 詳情 #19 09/20 (六) 20:00 梁靖祥 0933176897 毛主席 Y 0 1000 0 0 0 0 1000 0 0 0 -1000 …" at bounding box center [542, 323] width 891 height 125
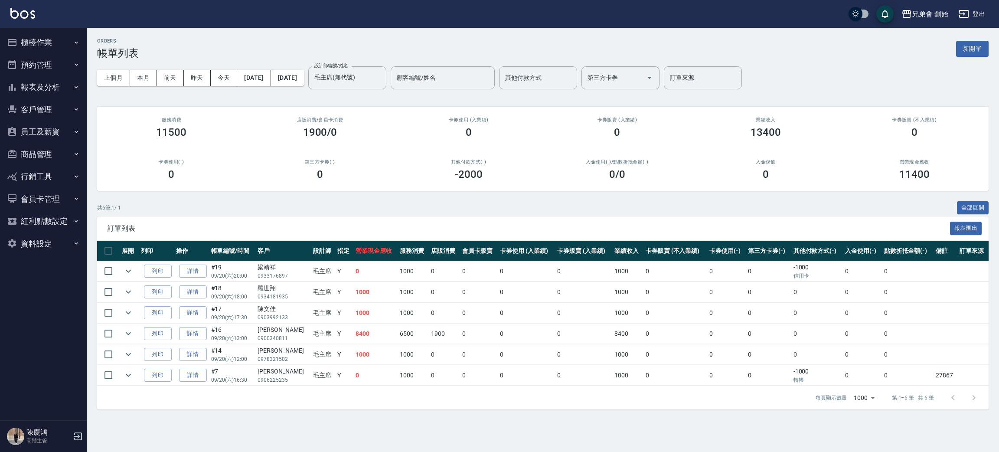
click at [433, 402] on div "每頁顯示數量 1000 1000 第 1–6 筆 共 6 筆" at bounding box center [542, 397] width 891 height 23
click at [369, 82] on input "毛主席(無代號)" at bounding box center [340, 77] width 57 height 15
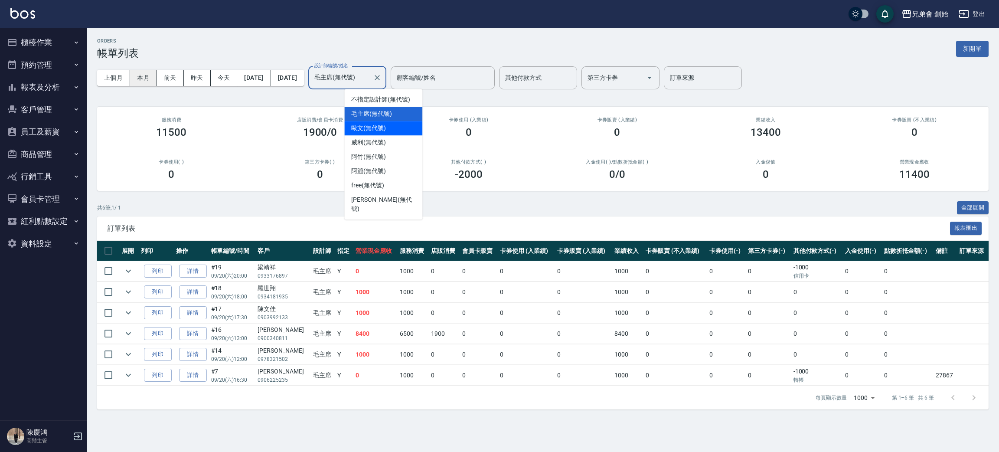
click at [147, 78] on button "本月" at bounding box center [143, 78] width 27 height 16
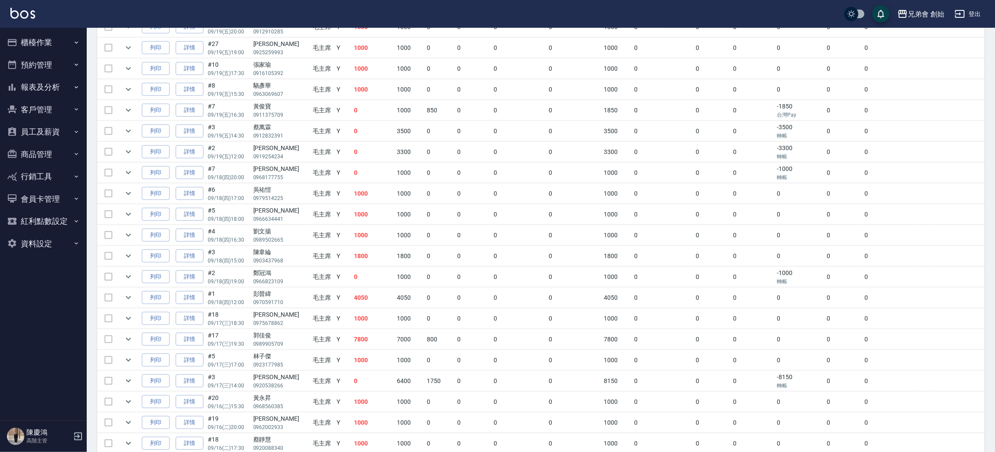
scroll to position [65, 0]
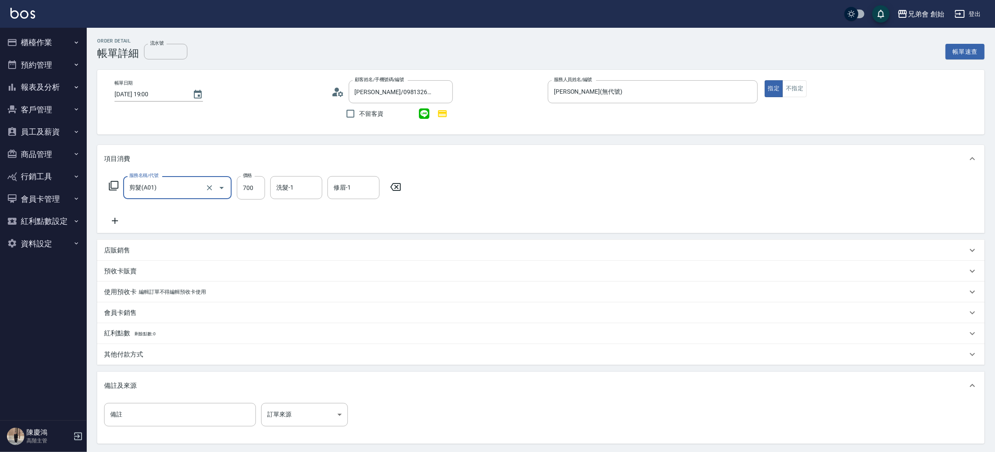
scroll to position [84, 0]
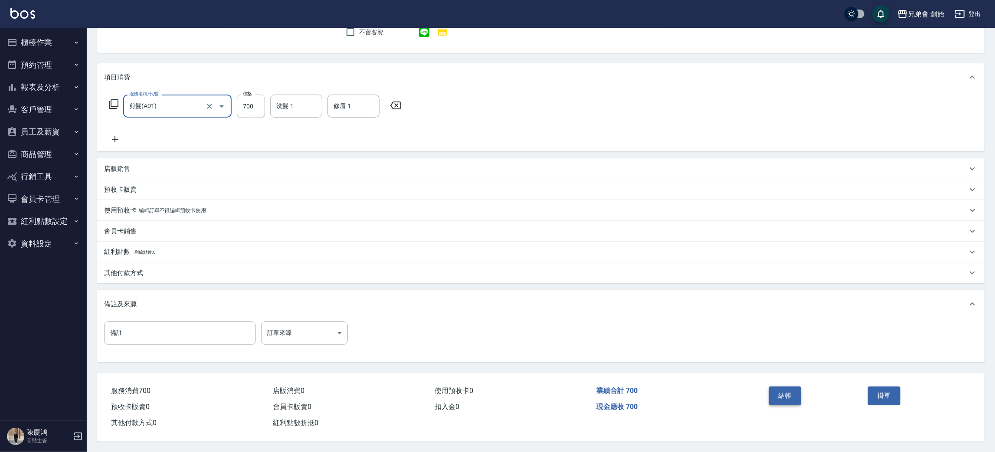
drag, startPoint x: 770, startPoint y: 376, endPoint x: 777, endPoint y: 393, distance: 18.3
click at [770, 377] on div "結帳 掛單" at bounding box center [864, 401] width 219 height 59
click at [780, 397] on button "結帳" at bounding box center [785, 395] width 33 height 18
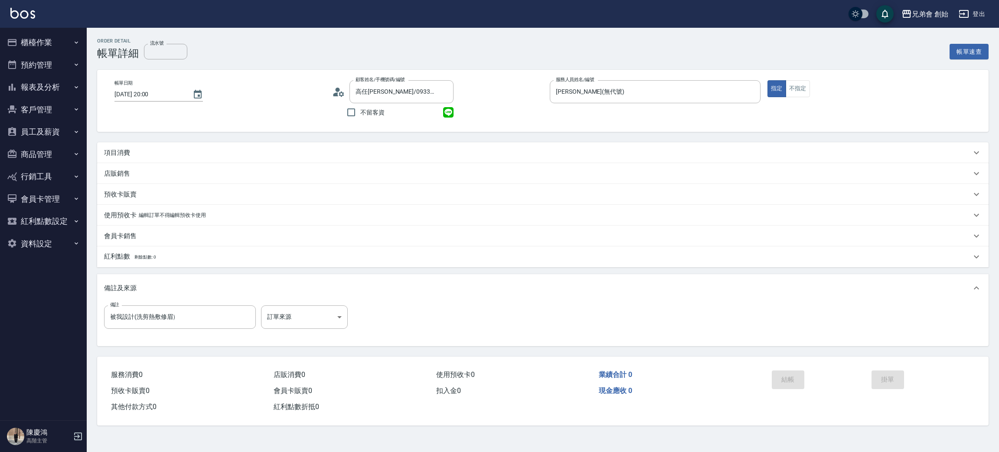
click at [198, 153] on div "項目消費" at bounding box center [537, 152] width 867 height 9
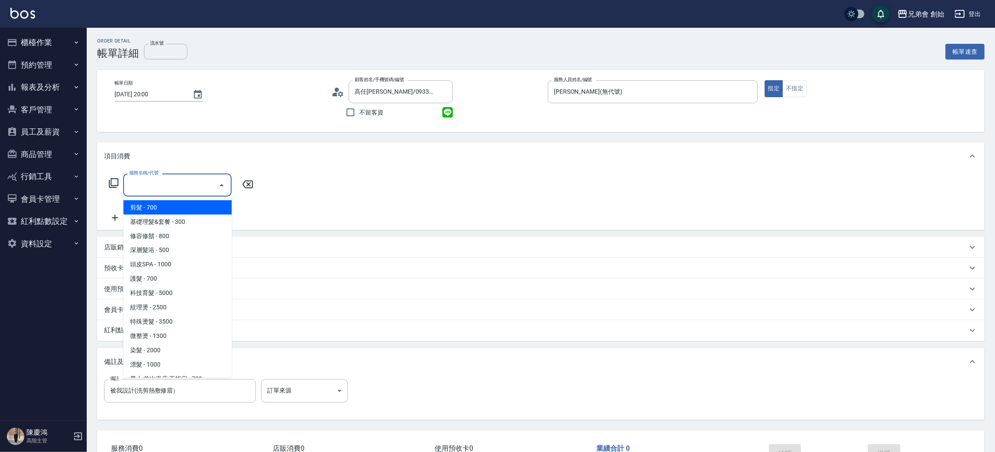
click at [189, 191] on input "服務名稱/代號" at bounding box center [171, 184] width 88 height 15
click at [183, 210] on span "剪髮 - 700" at bounding box center [177, 207] width 108 height 14
type input "剪髮(A01)"
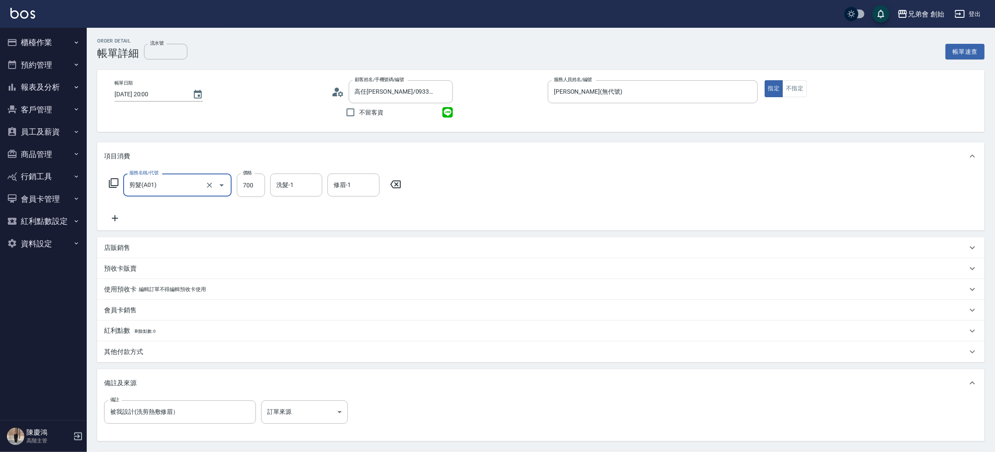
click at [634, 207] on div "服務名稱/代號 剪髮(A01) 服務名稱/代號 價格 700 價格 洗髮-1 洗髮-1 修眉-1 修眉-1" at bounding box center [540, 200] width 887 height 60
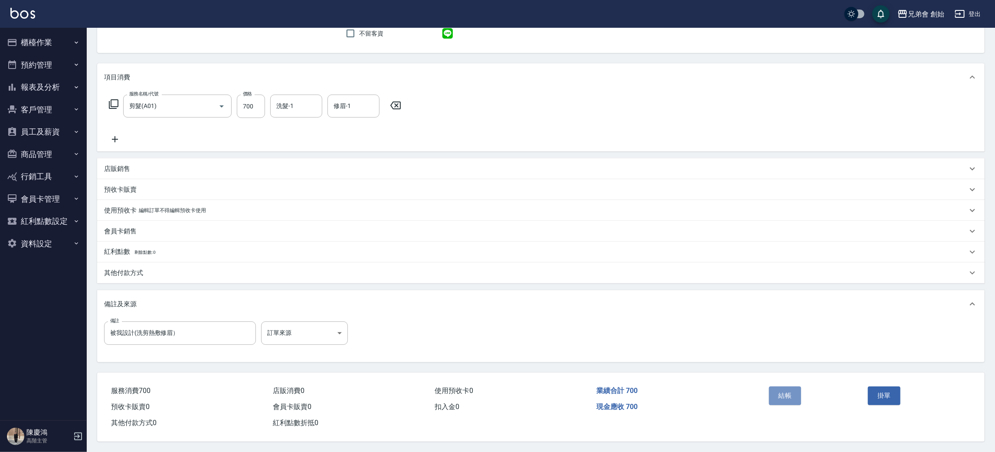
click at [787, 383] on div "結帳" at bounding box center [814, 402] width 99 height 38
click at [789, 395] on button "結帳" at bounding box center [785, 395] width 33 height 18
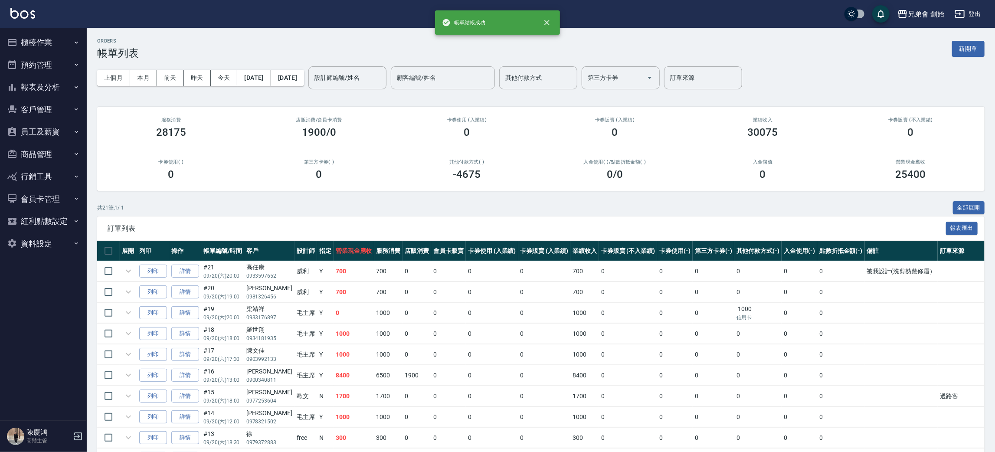
click at [381, 62] on div "上個月 本月 [DATE] [DATE] [DATE] [DATE] [DATE] 設計師編號/姓名 設計師編號/姓名 顧客編號/姓名 顧客編號/姓名 其他付…" at bounding box center [540, 77] width 887 height 37
click at [378, 75] on div "設計師編號/姓名 設計師編號/姓名" at bounding box center [347, 77] width 78 height 23
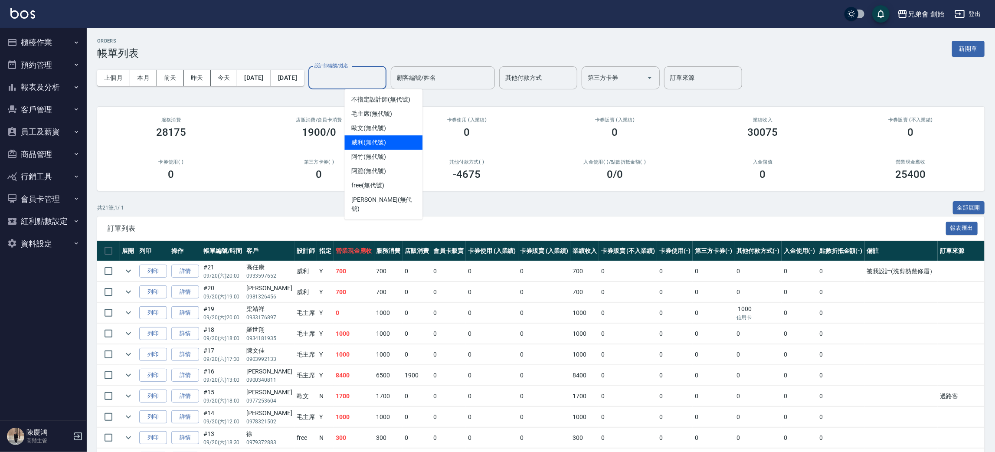
click at [385, 137] on div "威利 (無代號)" at bounding box center [383, 142] width 78 height 14
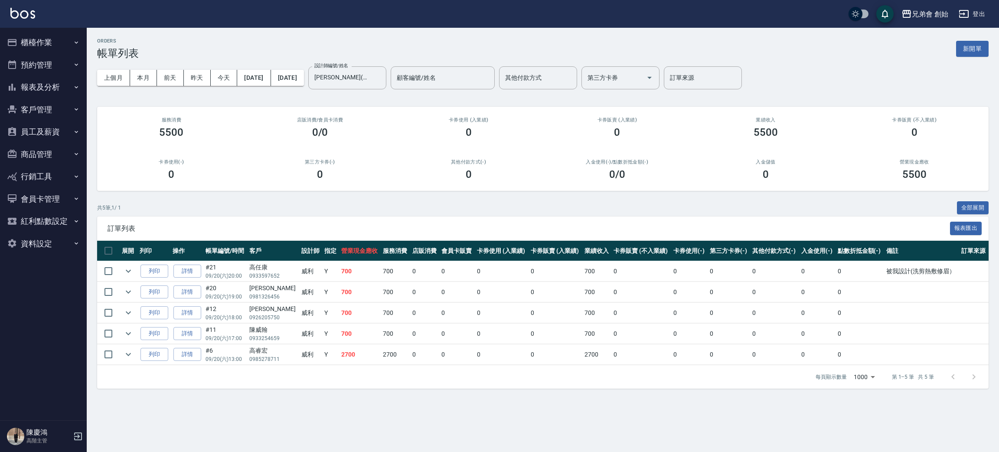
click at [259, 41] on div "ORDERS 帳單列表 新開單" at bounding box center [542, 48] width 891 height 21
click at [144, 70] on button "本月" at bounding box center [143, 78] width 27 height 16
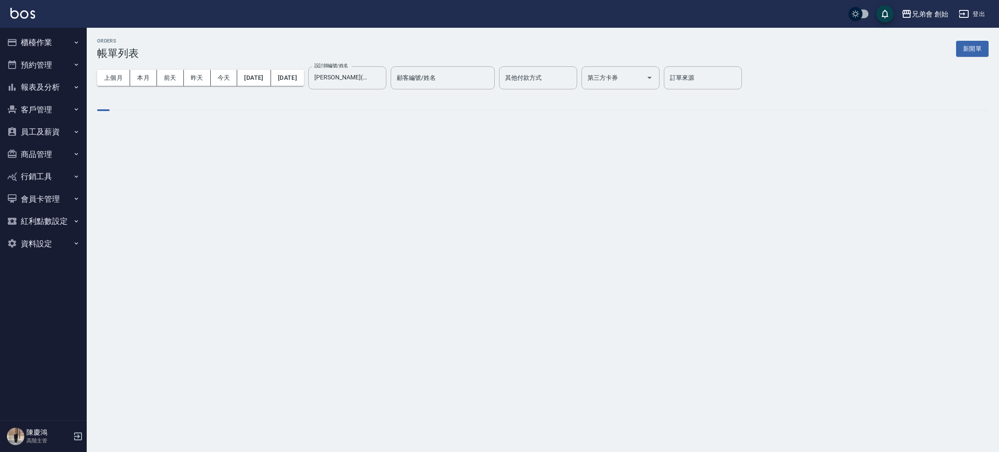
click at [225, 44] on div "ORDERS 帳單列表 新開單" at bounding box center [542, 48] width 891 height 21
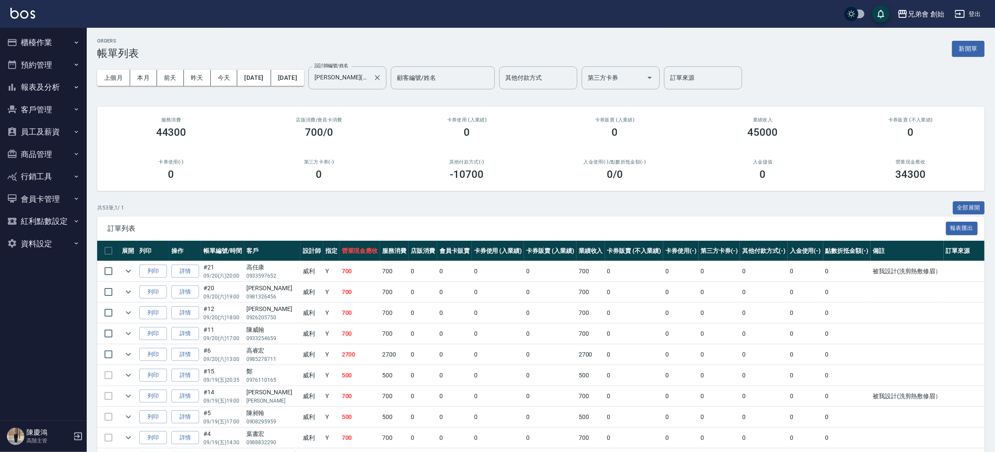
click at [348, 68] on label "設計師編號/姓名" at bounding box center [331, 65] width 34 height 7
click at [369, 70] on input "威利(無代號)" at bounding box center [340, 77] width 57 height 15
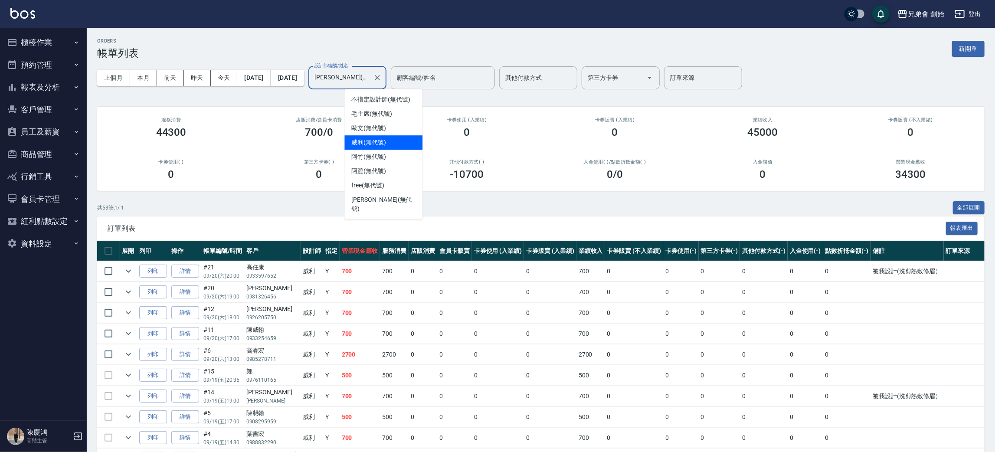
click at [369, 75] on input "威利(無代號)" at bounding box center [340, 77] width 57 height 15
click at [383, 158] on span "阿竹 (無代號)" at bounding box center [368, 156] width 35 height 9
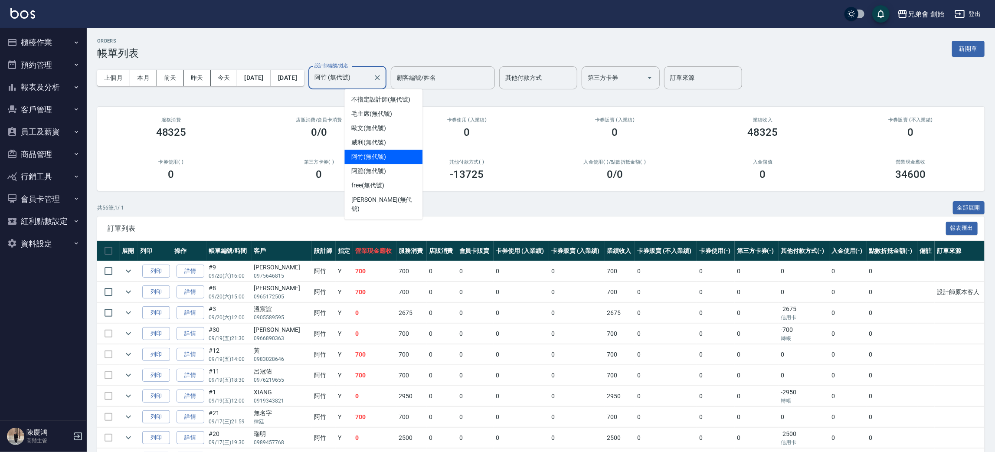
click at [369, 77] on input "阿竹 (無代號)" at bounding box center [340, 77] width 57 height 15
click at [382, 121] on div "歐文 (無代號)" at bounding box center [383, 128] width 78 height 14
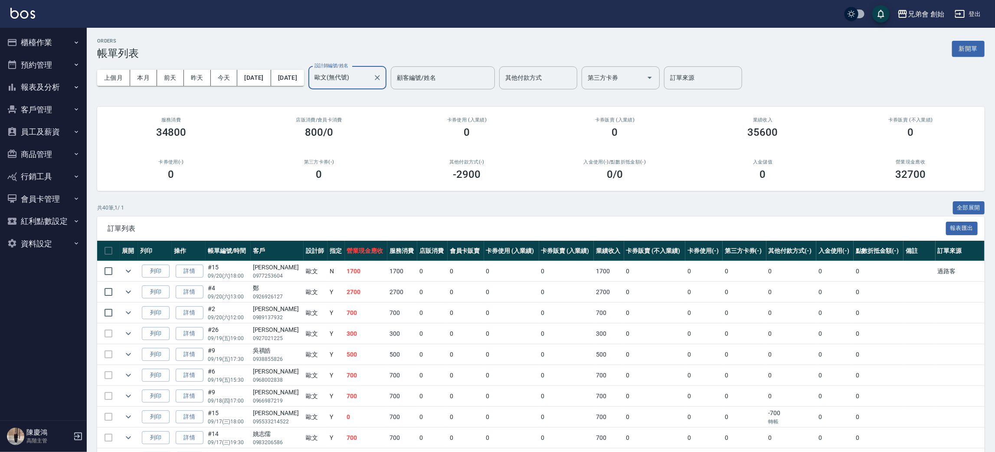
click at [369, 76] on input "歐文(無代號)" at bounding box center [340, 77] width 57 height 15
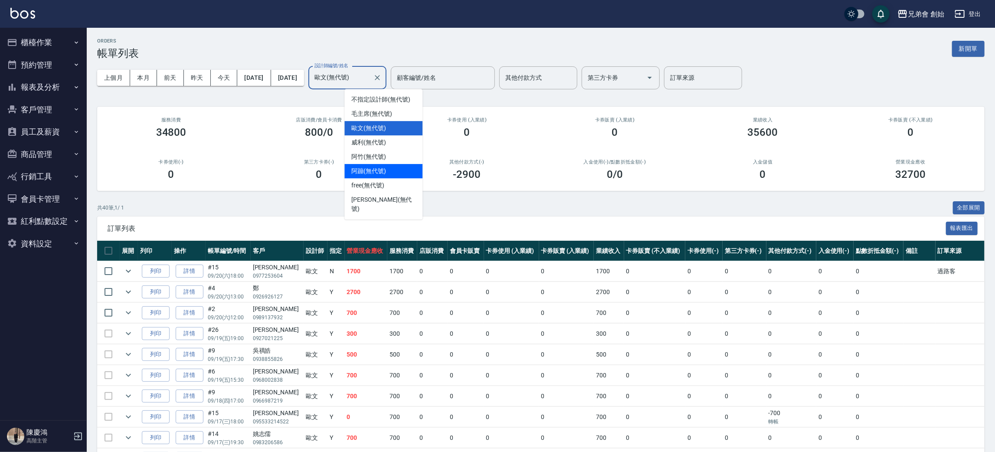
click at [380, 173] on span "阿蹦 (無代號)" at bounding box center [368, 170] width 35 height 9
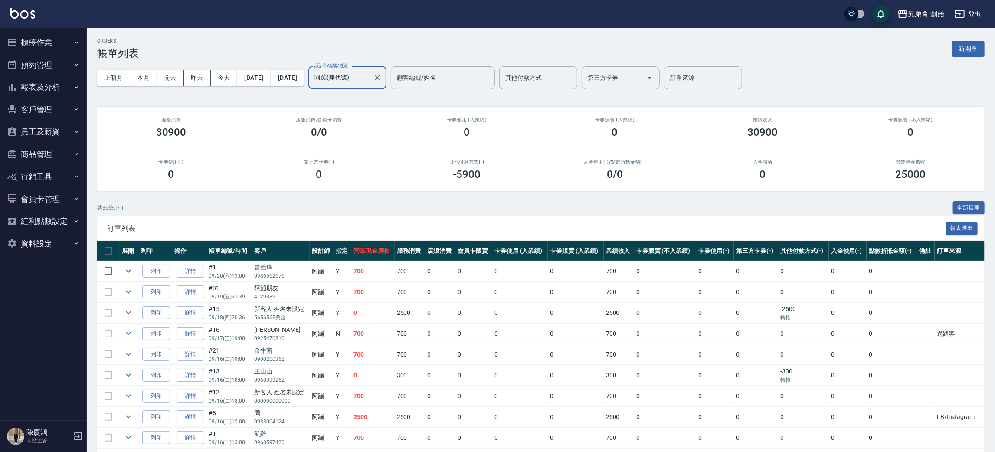
click at [369, 84] on input "阿蹦(無代號)" at bounding box center [340, 77] width 57 height 15
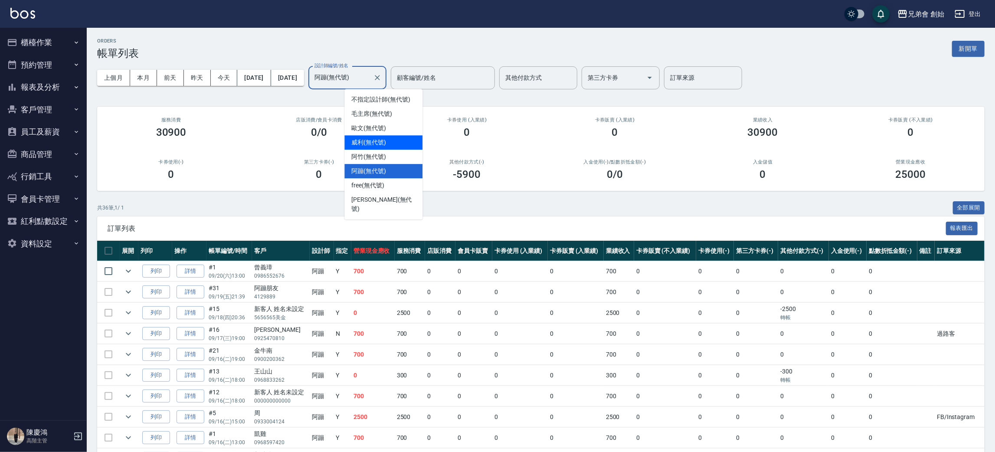
click at [377, 140] on span "威利 (無代號)" at bounding box center [368, 142] width 35 height 9
type input "威利(無代號)"
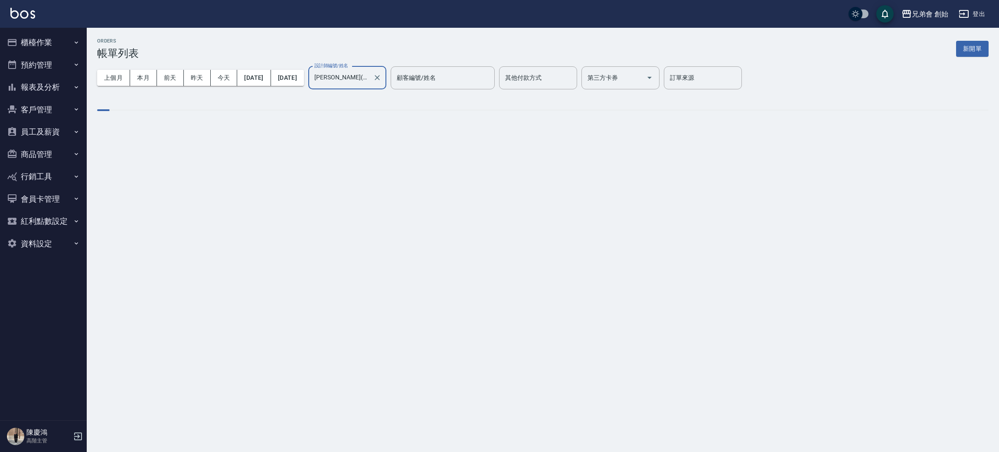
click at [301, 42] on div "ORDERS 帳單列表 新開單" at bounding box center [542, 48] width 891 height 21
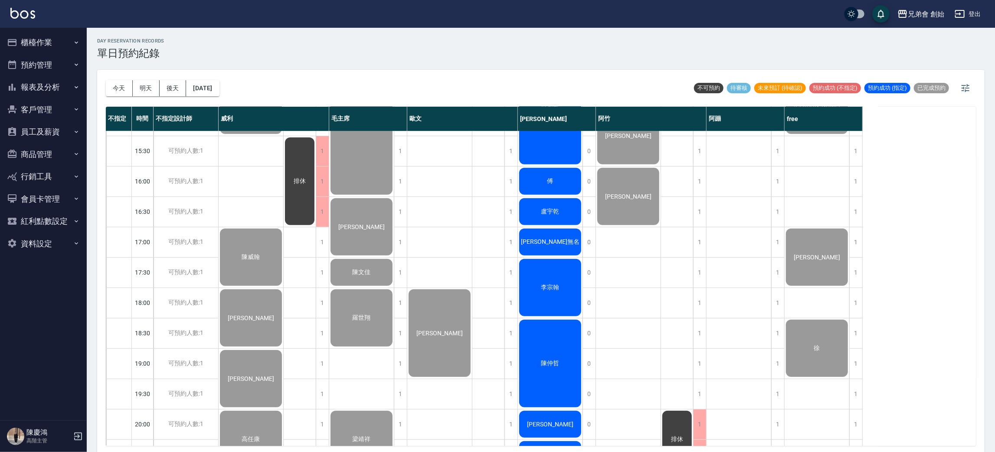
scroll to position [575, 0]
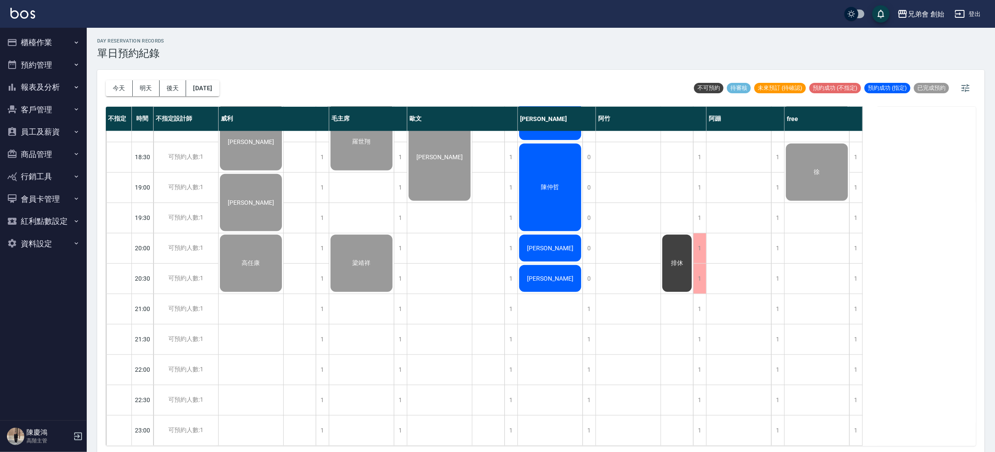
drag, startPoint x: 590, startPoint y: 238, endPoint x: 624, endPoint y: 275, distance: 49.7
click at [597, 247] on div "09:00 09:30 10:00 10:30 11:00 11:30 12:00 12:30 13:00 13:30 14:00 14:30 15:00 1…" at bounding box center [484, 5] width 757 height 881
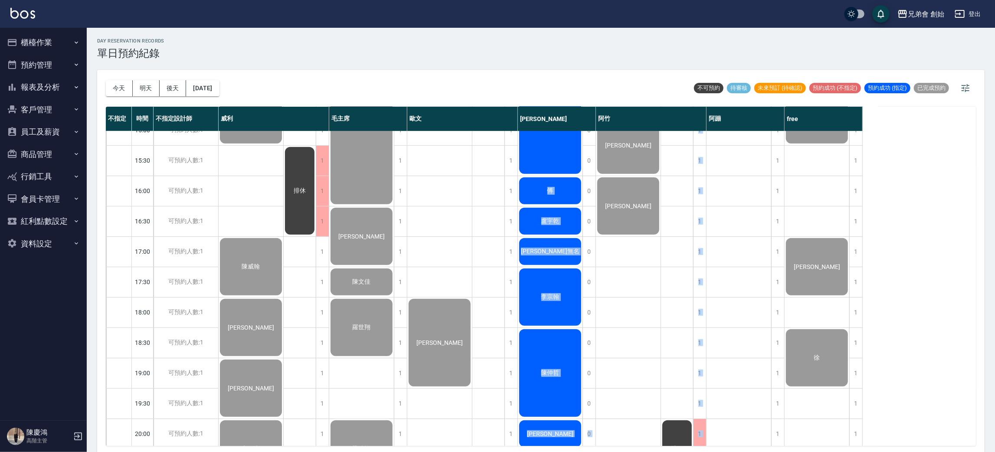
click at [638, 304] on div "[PERSON_NAME]誼 [PERSON_NAME] [PERSON_NAME]" at bounding box center [628, 191] width 65 height 880
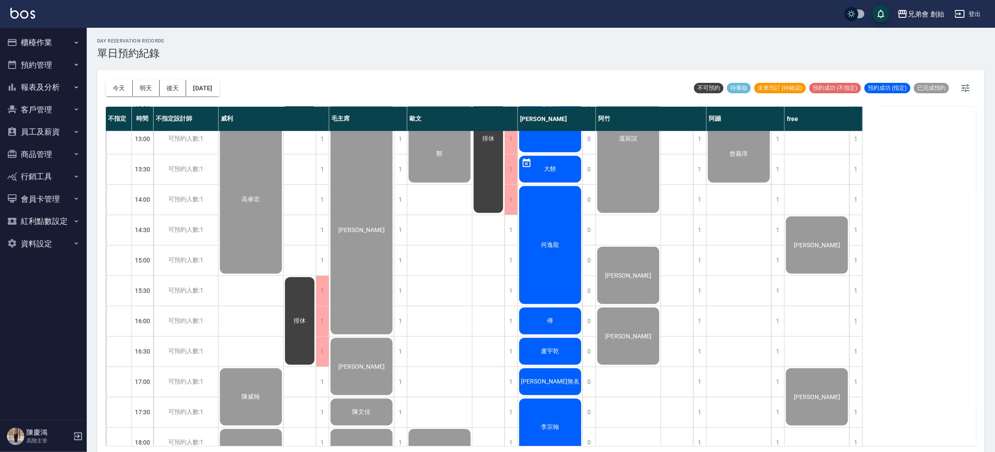
scroll to position [120, 0]
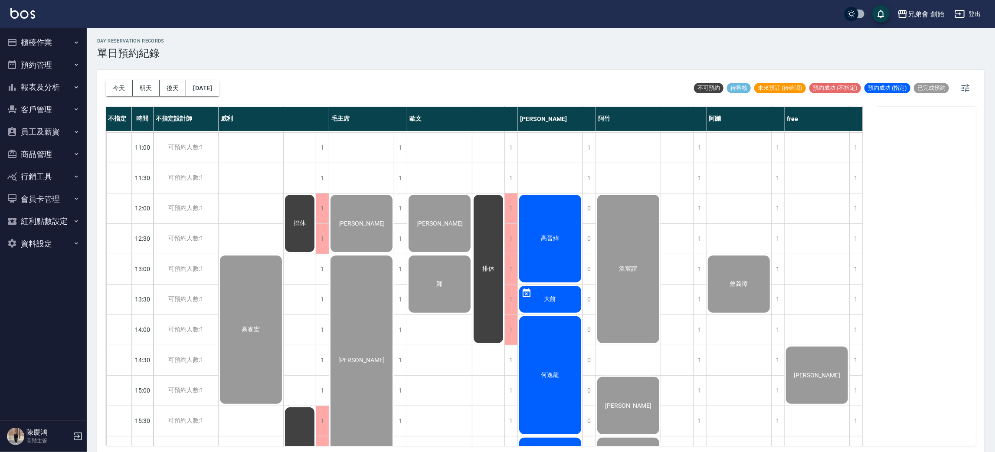
click at [558, 258] on div "高晉緯" at bounding box center [550, 238] width 65 height 90
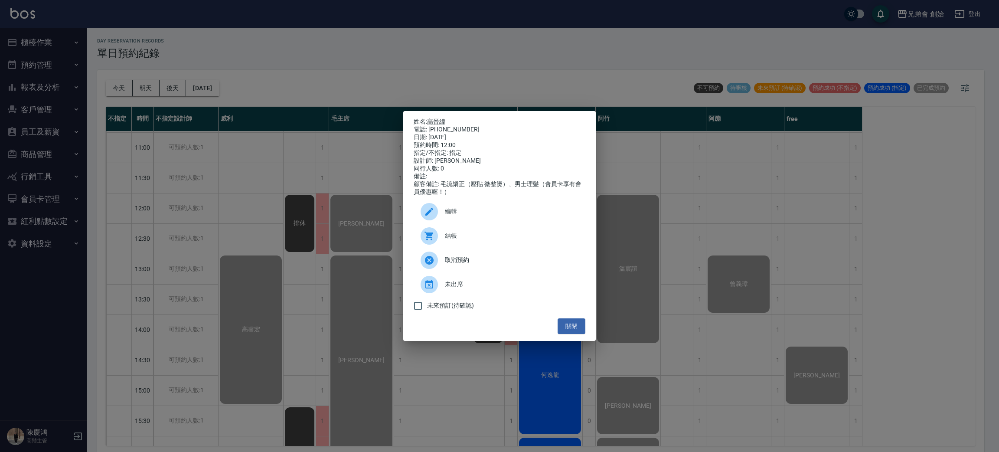
click at [452, 248] on div "結帳" at bounding box center [500, 236] width 172 height 24
click at [209, 140] on div "姓名: [PERSON_NAME] 電話: [PHONE_NUMBER] 日期: [DATE] 預約時間: 12:00 指定/不指定: 指定 設計師: [PE…" at bounding box center [499, 226] width 999 height 452
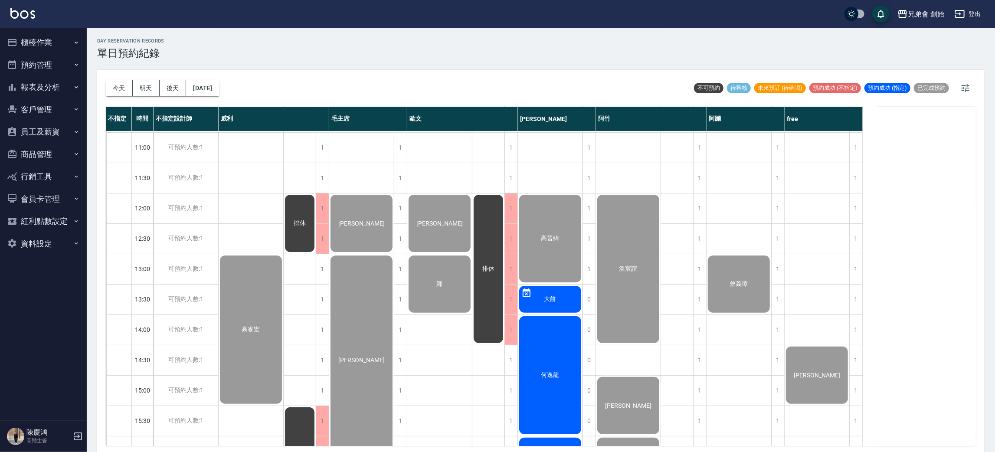
click at [573, 343] on div "何逸龍" at bounding box center [550, 375] width 65 height 121
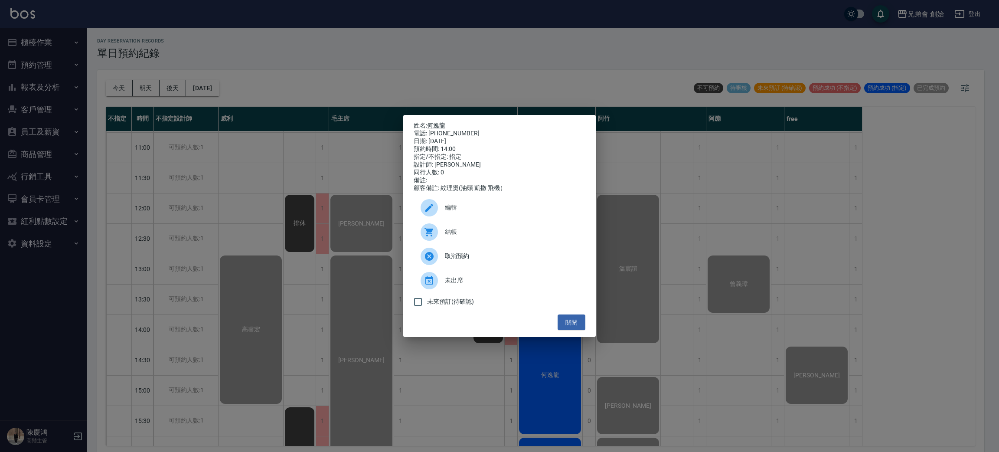
click at [455, 242] on div "結帳" at bounding box center [500, 232] width 172 height 24
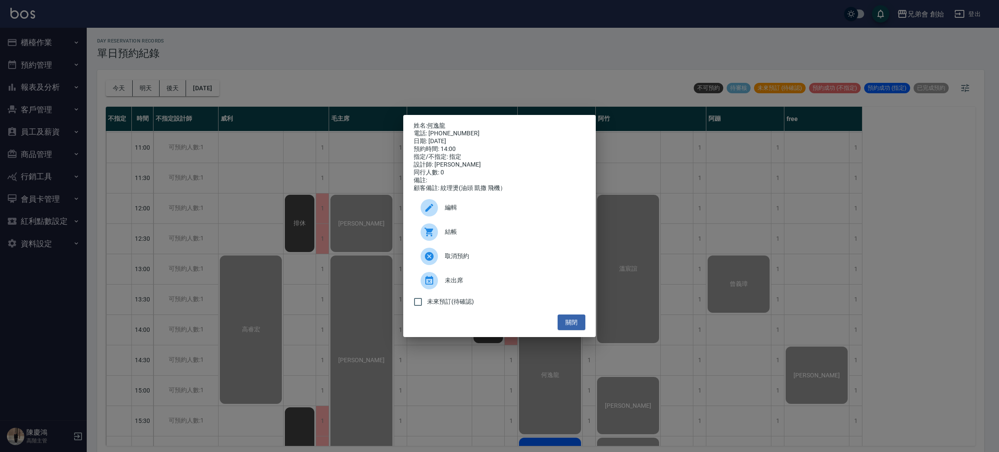
click at [718, 321] on div "姓名: [PERSON_NAME] 電話: [PHONE_NUMBER] 日期: [DATE] 預約時間: 14:00 指定/不指定: 指定 設計師: [PE…" at bounding box center [499, 226] width 999 height 452
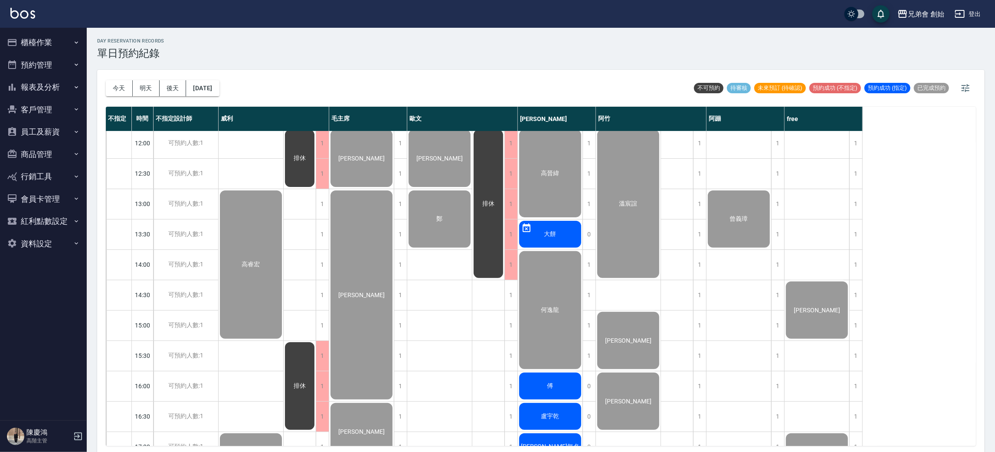
scroll to position [315, 0]
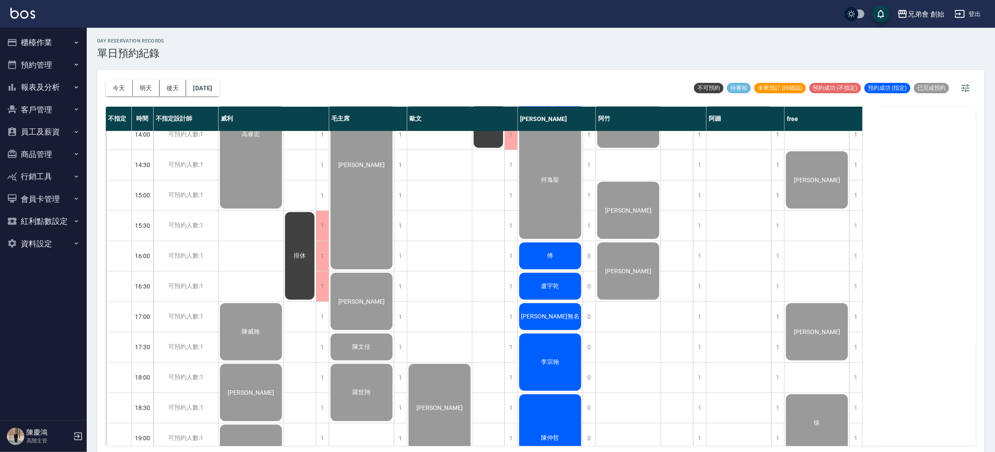
click at [548, 255] on span "傅" at bounding box center [550, 256] width 10 height 8
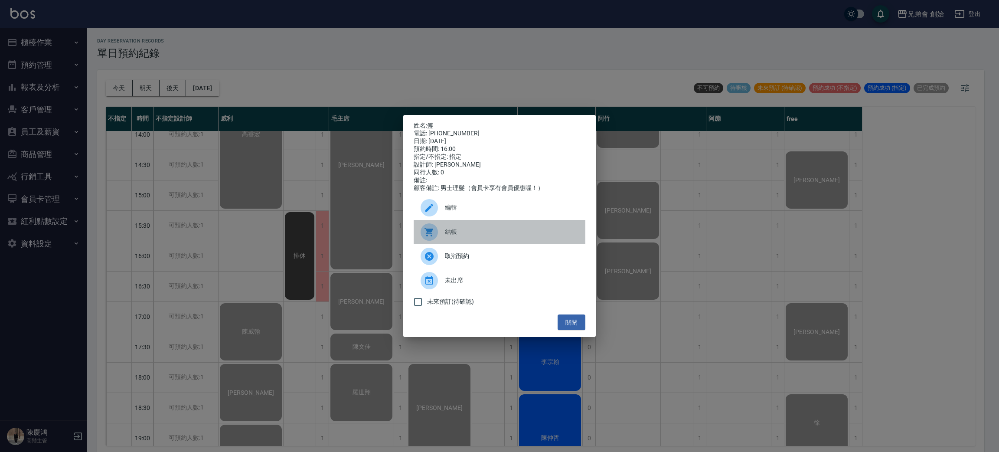
click at [453, 236] on span "結帳" at bounding box center [512, 231] width 134 height 9
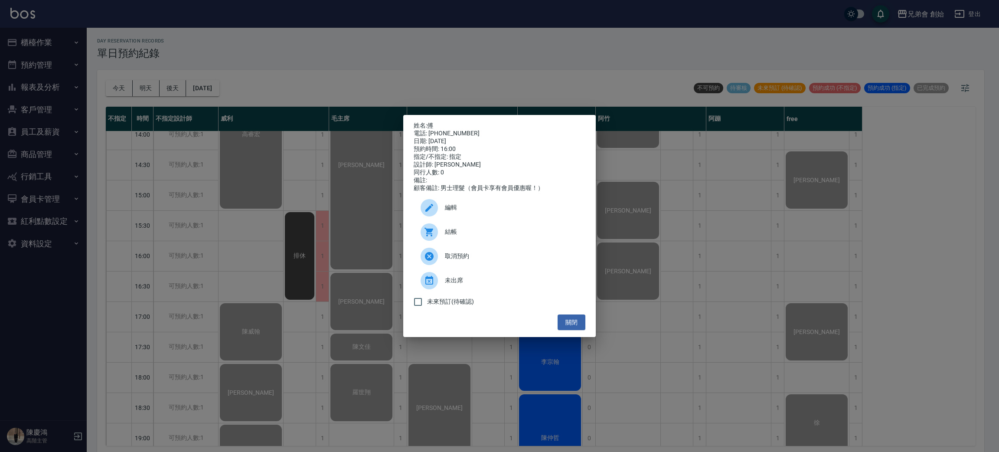
click at [450, 124] on p "姓名: 傅" at bounding box center [500, 126] width 172 height 8
click at [450, 130] on div "電話: [PHONE_NUMBER]" at bounding box center [500, 134] width 172 height 8
drag, startPoint x: 450, startPoint y: 127, endPoint x: 462, endPoint y: 127, distance: 11.3
click at [459, 130] on div "電話: [PHONE_NUMBER]" at bounding box center [500, 134] width 172 height 8
copy div "0963127123"
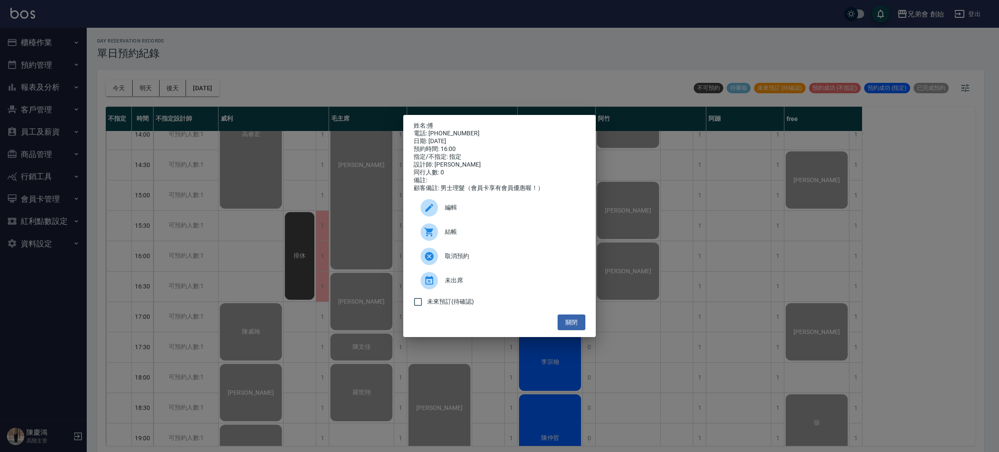
click at [248, 243] on div "姓名: 傅 電話: [PHONE_NUMBER] 日期: [DATE] 預約時間: 16:00 指定/不指定: 指定 設計師: [PERSON_NAME] 同…" at bounding box center [499, 226] width 999 height 452
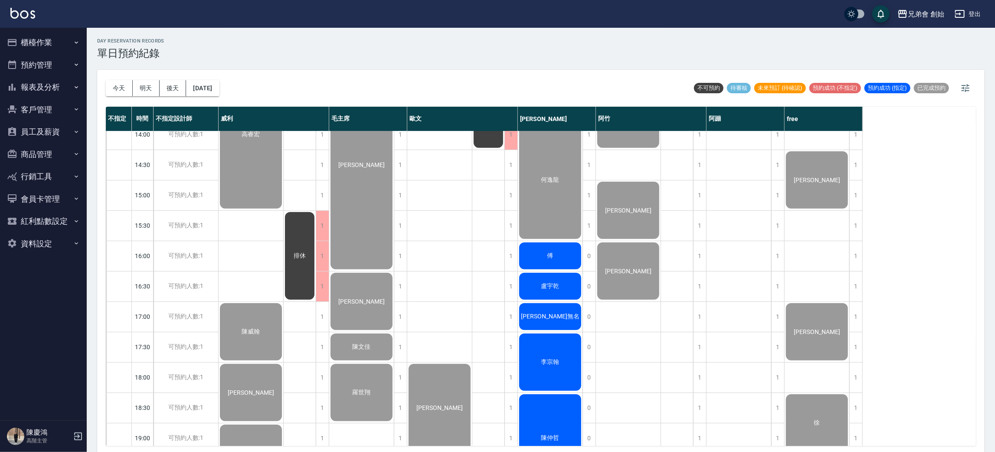
scroll to position [380, 0]
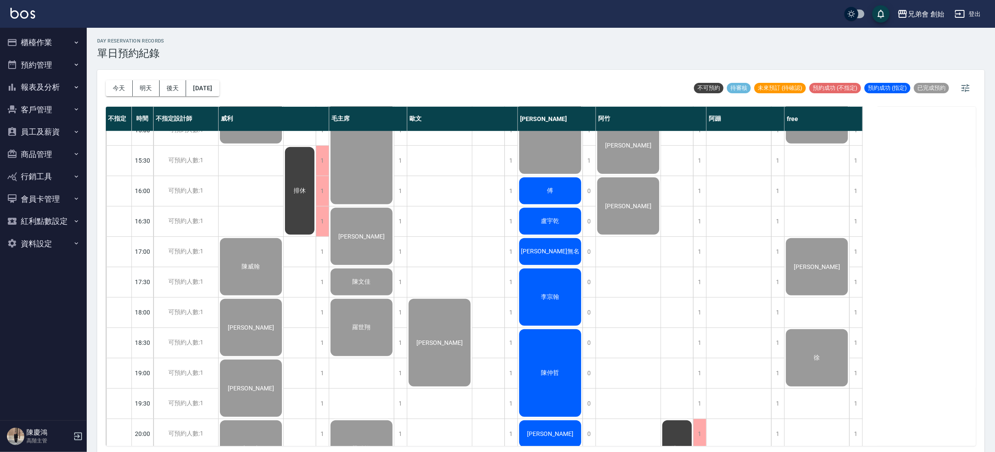
click at [547, 223] on span "盧宇乾" at bounding box center [550, 221] width 22 height 8
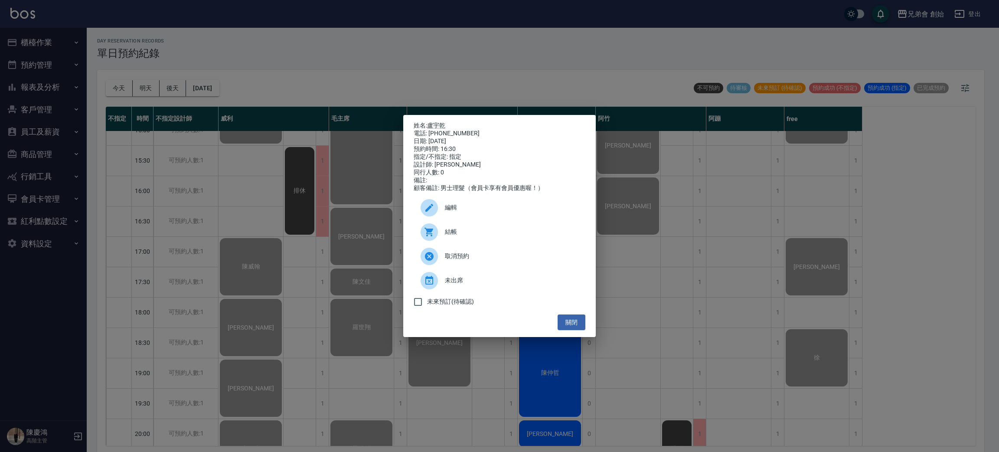
click at [480, 232] on span "結帳" at bounding box center [512, 231] width 134 height 9
drag, startPoint x: 176, startPoint y: 207, endPoint x: 317, endPoint y: 245, distance: 146.2
click at [176, 208] on div "姓名: [PERSON_NAME] 電話: [PHONE_NUMBER] 日期: [DATE] 預約時間: 16:30 指定/不指定: 指定 設計師: [PE…" at bounding box center [499, 226] width 999 height 452
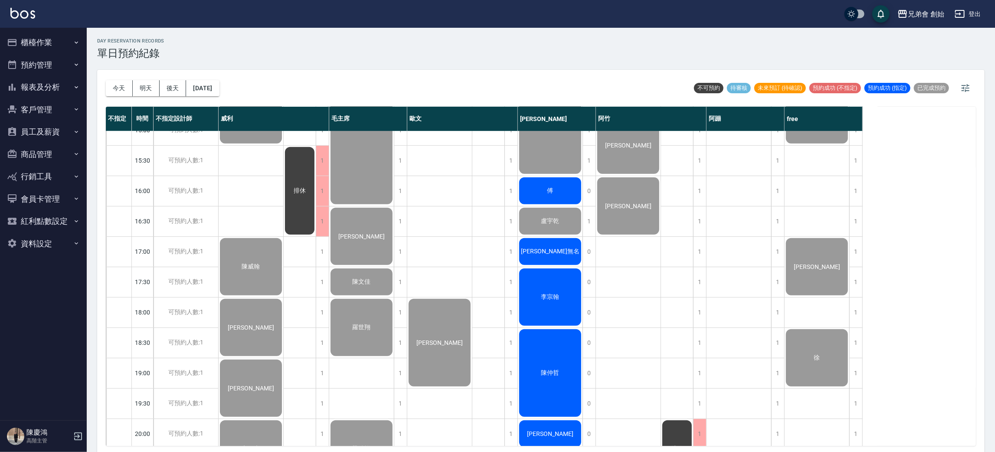
scroll to position [445, 0]
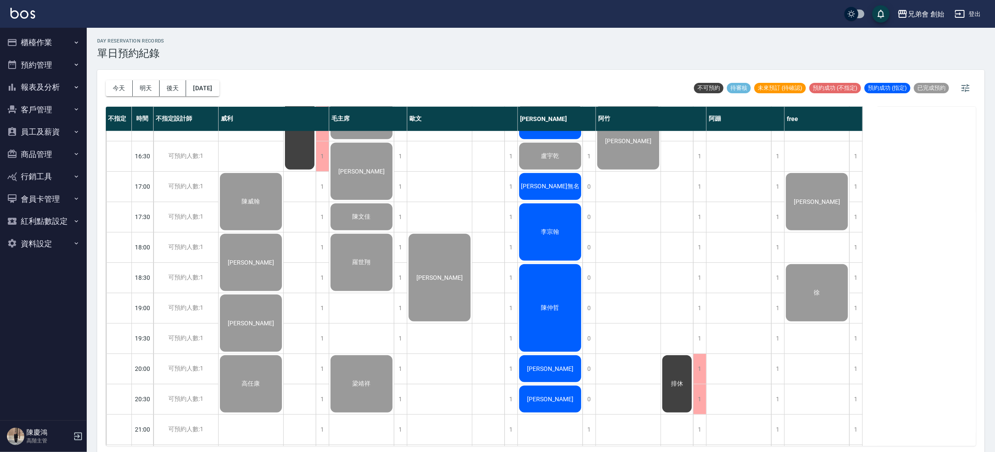
click at [542, 183] on span "[PERSON_NAME]無名" at bounding box center [550, 187] width 62 height 8
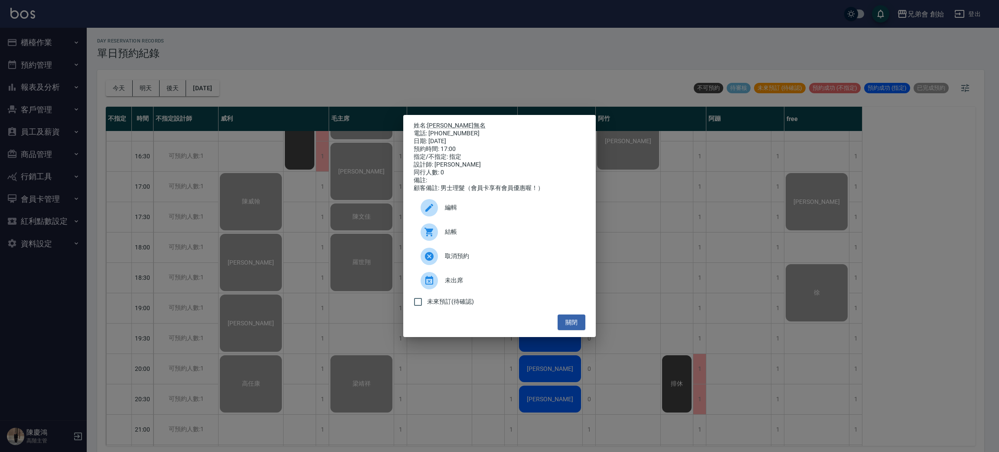
click at [450, 242] on div "結帳" at bounding box center [500, 232] width 172 height 24
click at [264, 219] on div "姓名: [PERSON_NAME] 電話: [PHONE_NUMBER] 日期: [DATE] 預約時間: 17:00 指定/不指定: 指定 設計師: [PE…" at bounding box center [499, 226] width 999 height 452
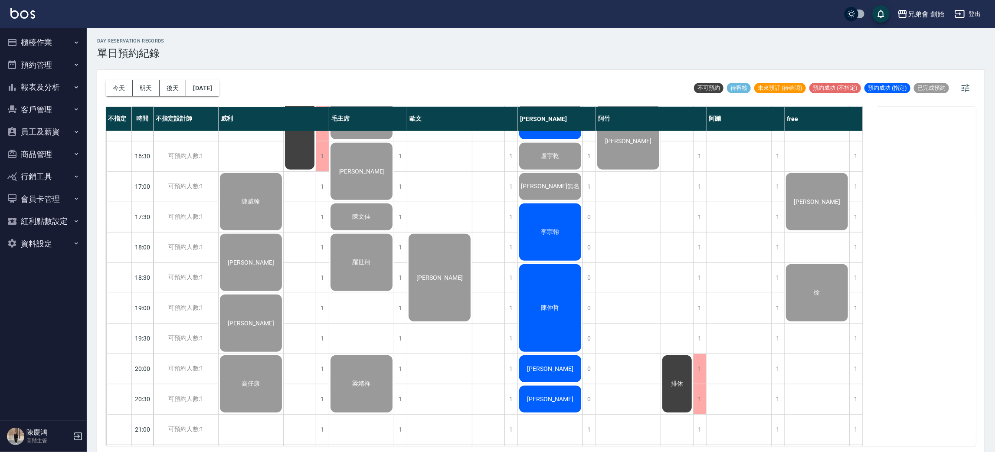
scroll to position [510, 0]
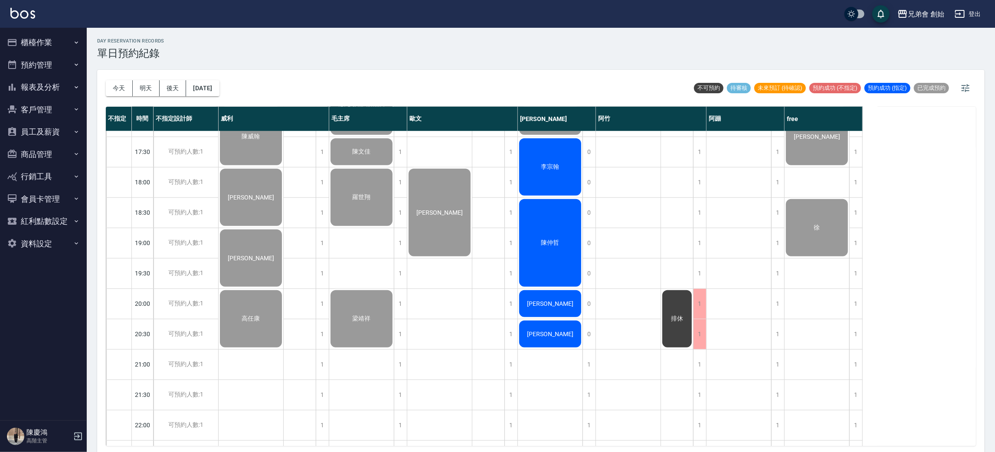
click at [551, 179] on div "李宗翰" at bounding box center [550, 167] width 65 height 60
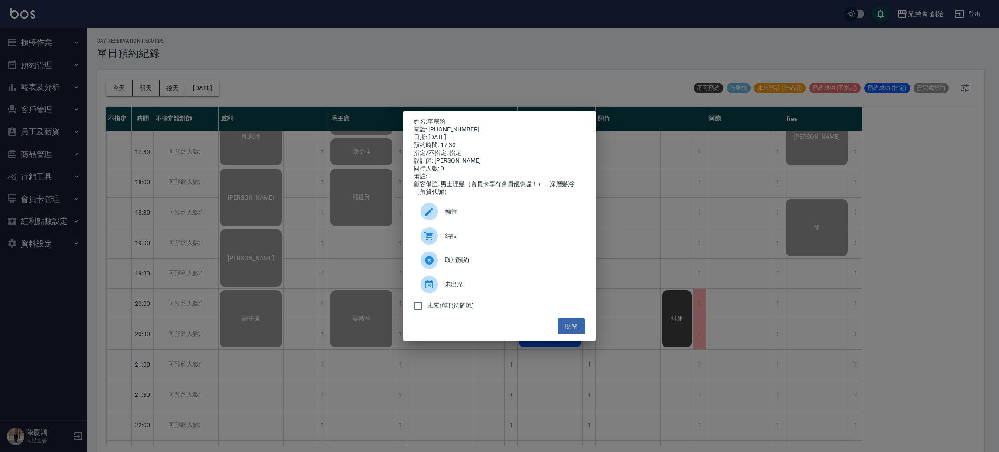
click at [465, 240] on span "結帳" at bounding box center [512, 235] width 134 height 9
click at [128, 226] on div "姓名: [PERSON_NAME]: [PHONE_NUMBER] 日期: [DATE] 預約時間: 17:30 指定/不指定: 指定 設計師: [PERSO…" at bounding box center [499, 226] width 999 height 452
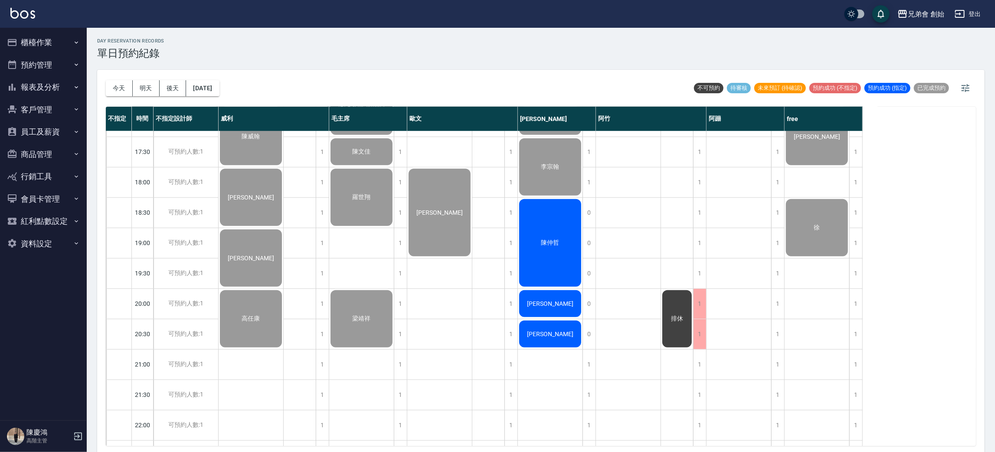
scroll to position [575, 0]
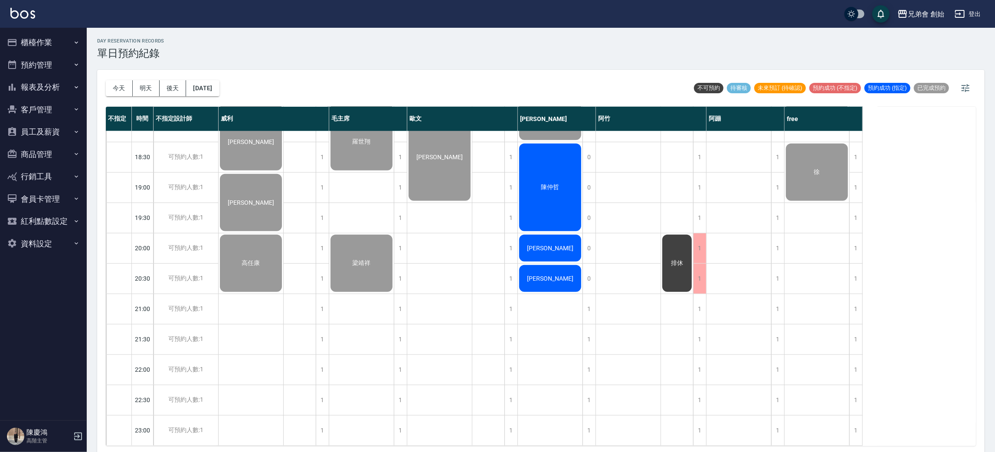
click at [554, 212] on div "陳仲哲" at bounding box center [550, 187] width 65 height 90
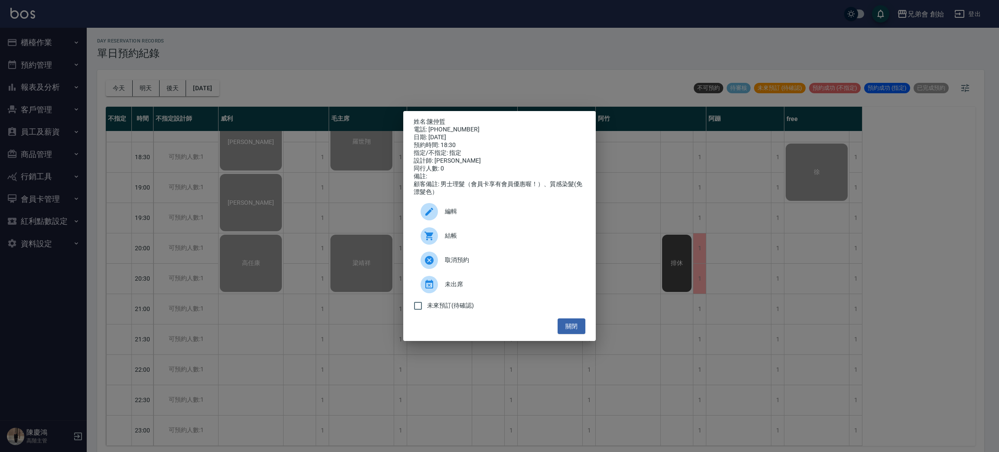
click at [455, 239] on span "結帳" at bounding box center [512, 235] width 134 height 9
click at [229, 251] on div "姓名: [PERSON_NAME]: [PHONE_NUMBER] 日期: [DATE] 預約時間: 18:30 指定/不指定: 指定 設計師: [PERSO…" at bounding box center [499, 226] width 999 height 452
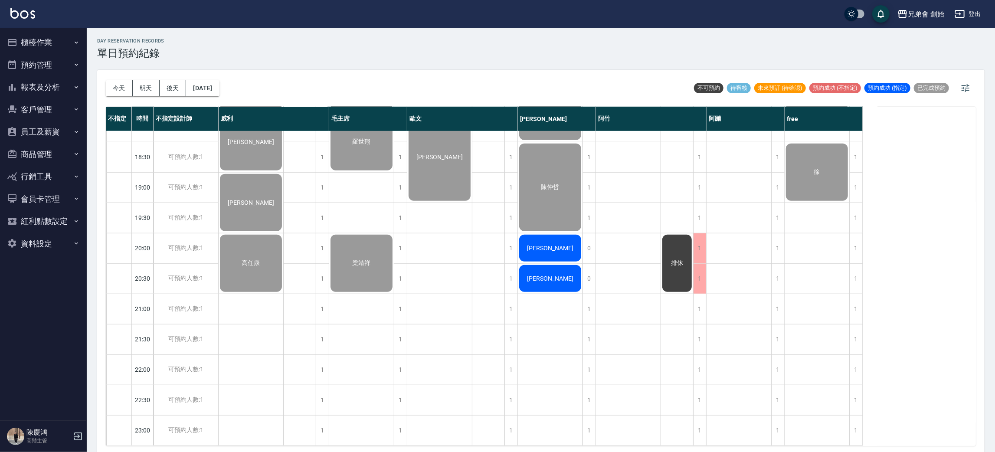
click at [556, 233] on div "[PERSON_NAME]" at bounding box center [550, 247] width 65 height 29
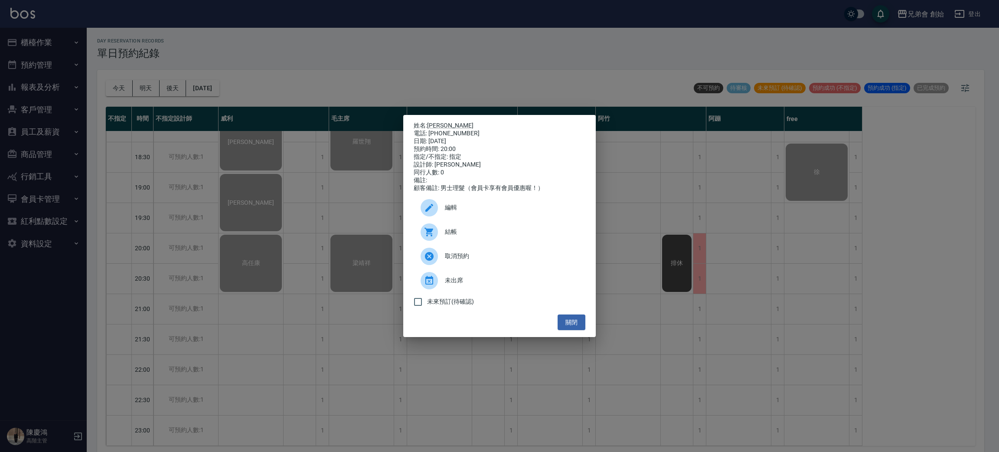
click at [448, 231] on div "結帳" at bounding box center [500, 232] width 172 height 24
click at [196, 219] on div "姓名: [PERSON_NAME]: [PHONE_NUMBER] 日期: [DATE] 預約時間: 20:00 指定/不指定: 指定 設計師: [PERSO…" at bounding box center [499, 226] width 999 height 452
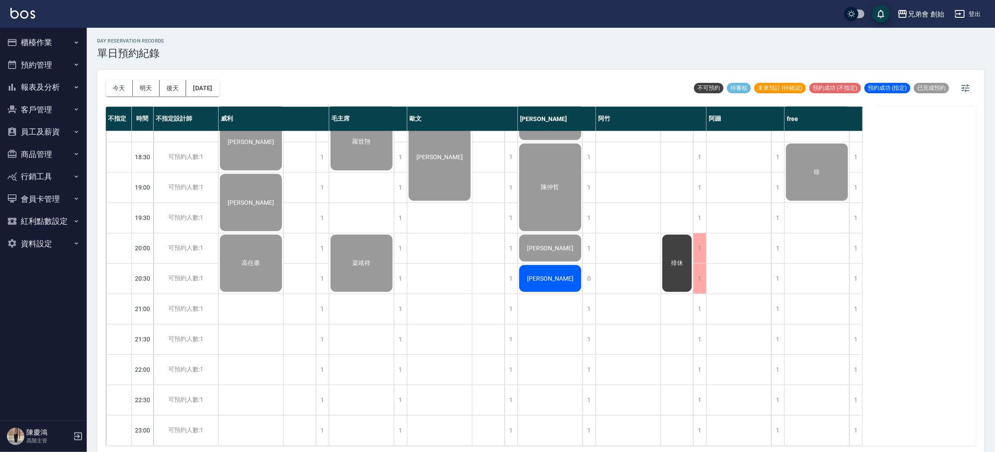
click at [549, 275] on span "[PERSON_NAME]" at bounding box center [550, 278] width 50 height 7
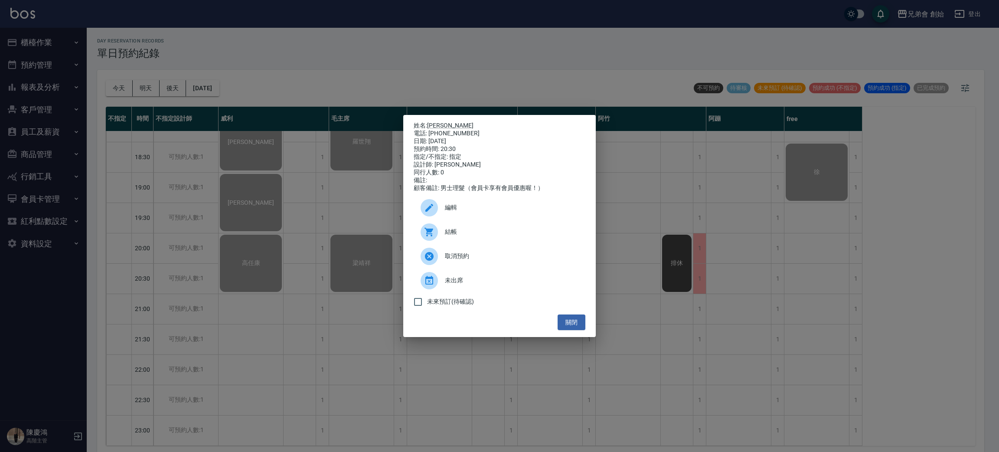
click at [464, 236] on span "結帳" at bounding box center [512, 231] width 134 height 9
click at [261, 178] on div "姓名: Jerry 電話: 0937045453 日期: 2025/09/20 預約時間: 20:30 指定/不指定: 指定 設計師: 潘潘 同行人數: 0 …" at bounding box center [499, 226] width 999 height 452
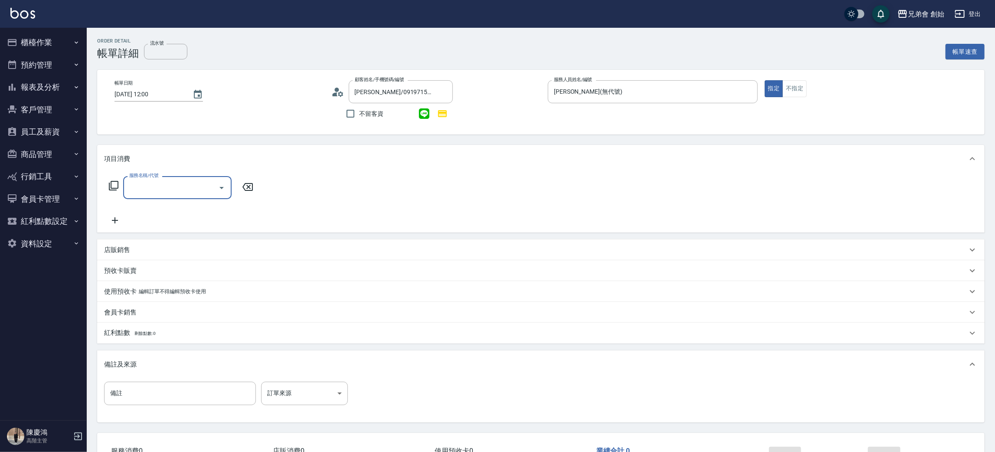
click at [147, 183] on input "服務名稱/代號" at bounding box center [171, 187] width 88 height 15
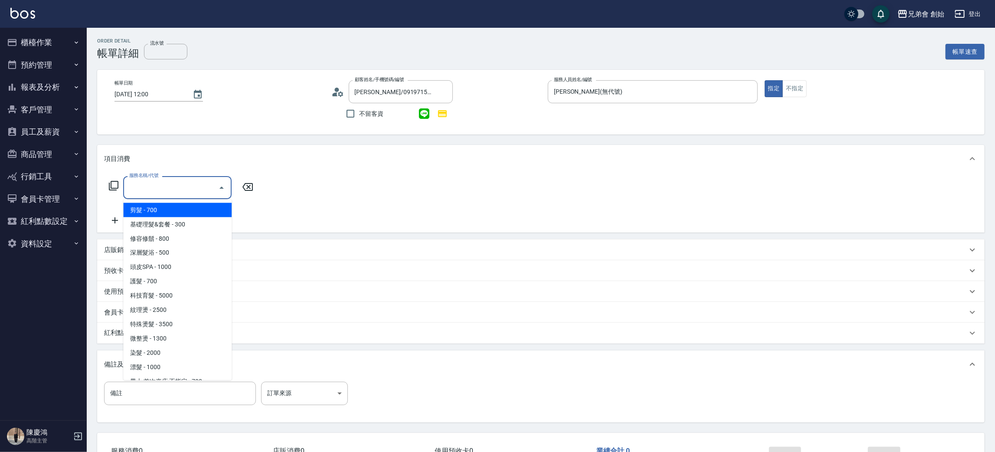
click at [145, 208] on span "剪髮 - 700" at bounding box center [177, 210] width 108 height 14
type input "剪髮(A01)"
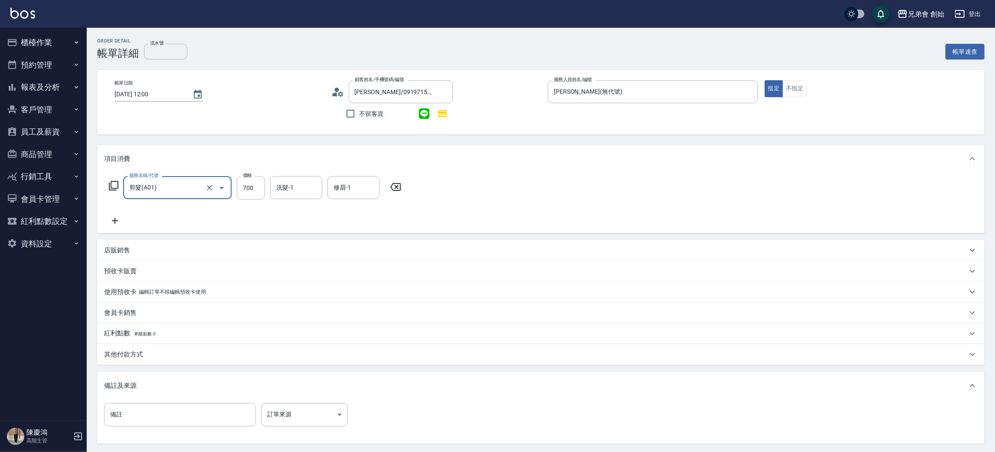
click at [119, 220] on icon at bounding box center [115, 220] width 22 height 10
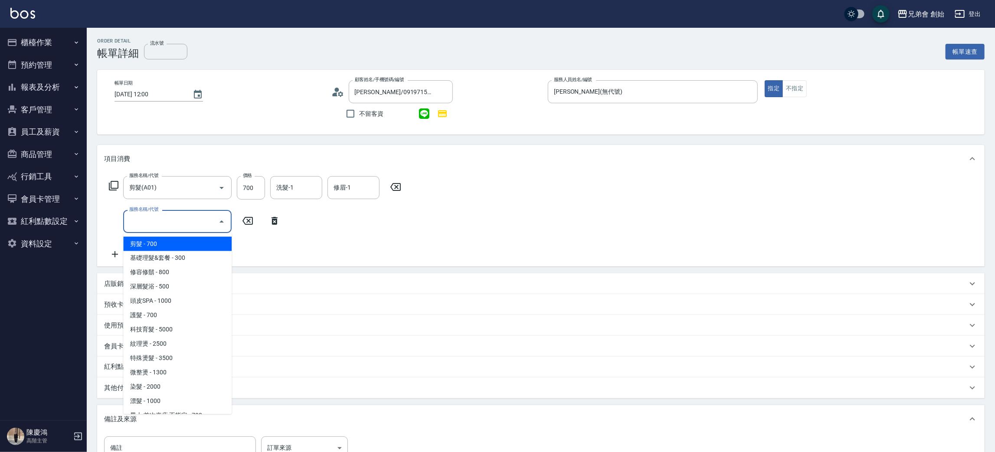
click at [137, 219] on input "服務名稱/代號" at bounding box center [171, 221] width 88 height 15
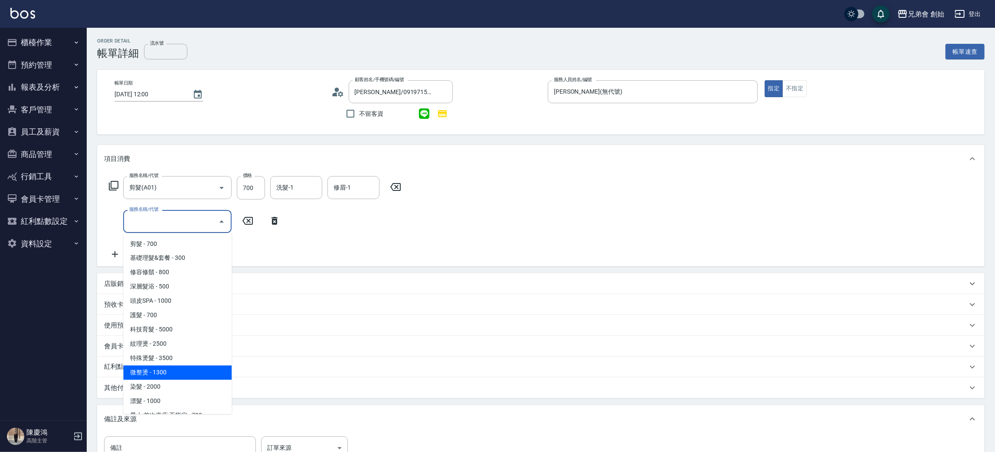
click at [163, 373] on span "微整燙 - 1300" at bounding box center [177, 373] width 108 height 14
type input "微整燙(D03)"
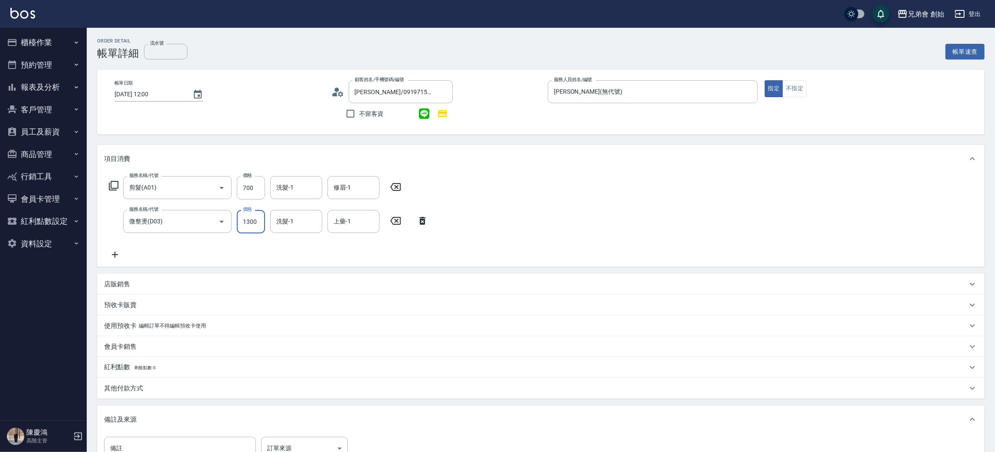
click at [262, 221] on input "1300" at bounding box center [251, 221] width 28 height 23
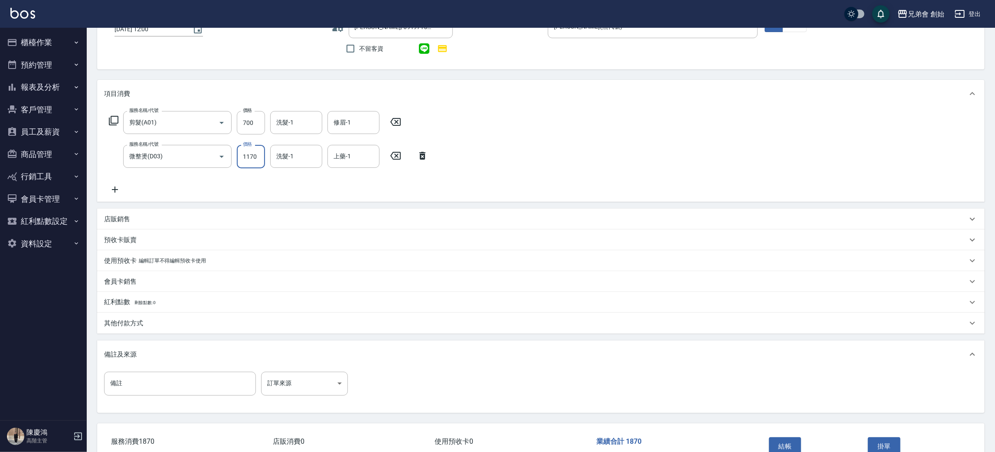
scroll to position [118, 0]
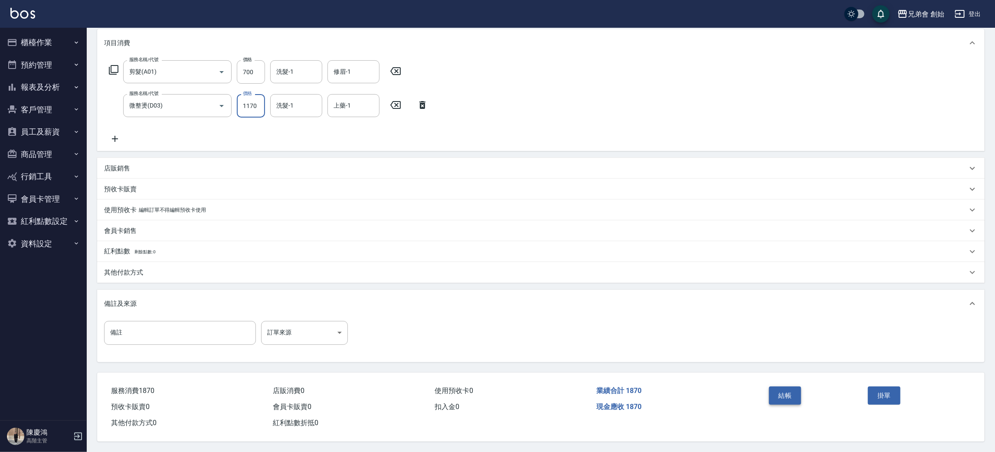
type input "1170"
click at [787, 397] on button "結帳" at bounding box center [785, 395] width 33 height 18
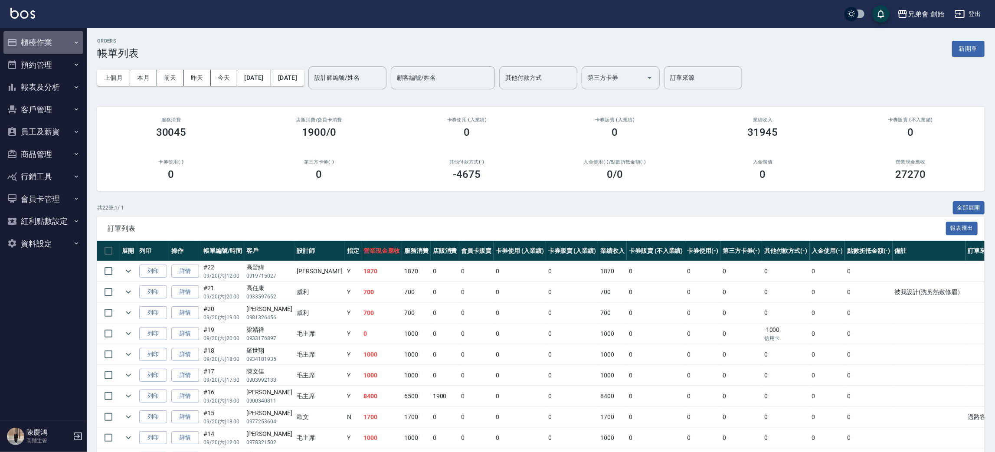
click at [37, 45] on button "櫃檯作業" at bounding box center [43, 42] width 80 height 23
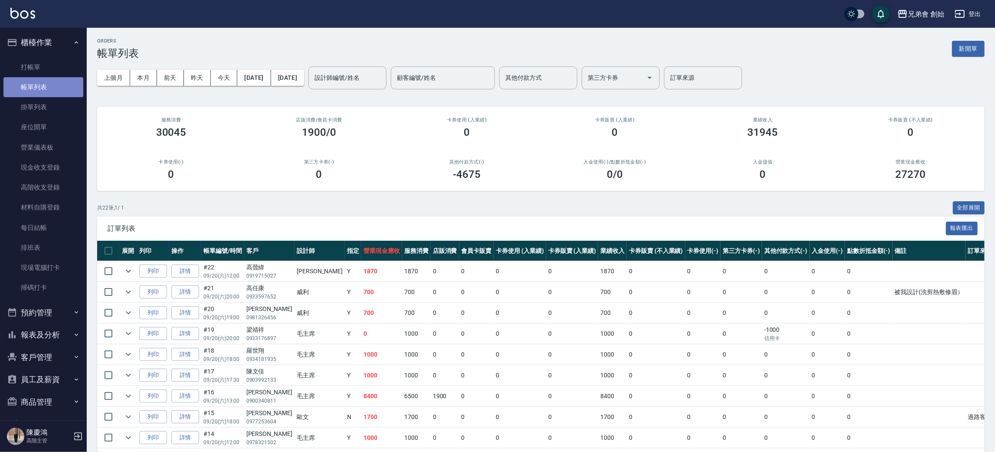
click at [50, 80] on link "帳單列表" at bounding box center [43, 87] width 80 height 20
click at [53, 68] on link "打帳單" at bounding box center [43, 67] width 80 height 20
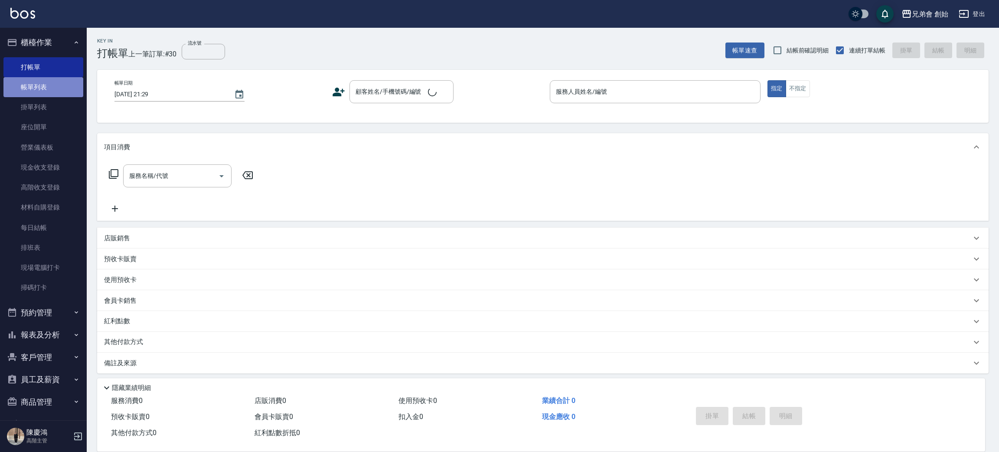
click at [54, 94] on link "帳單列表" at bounding box center [43, 87] width 80 height 20
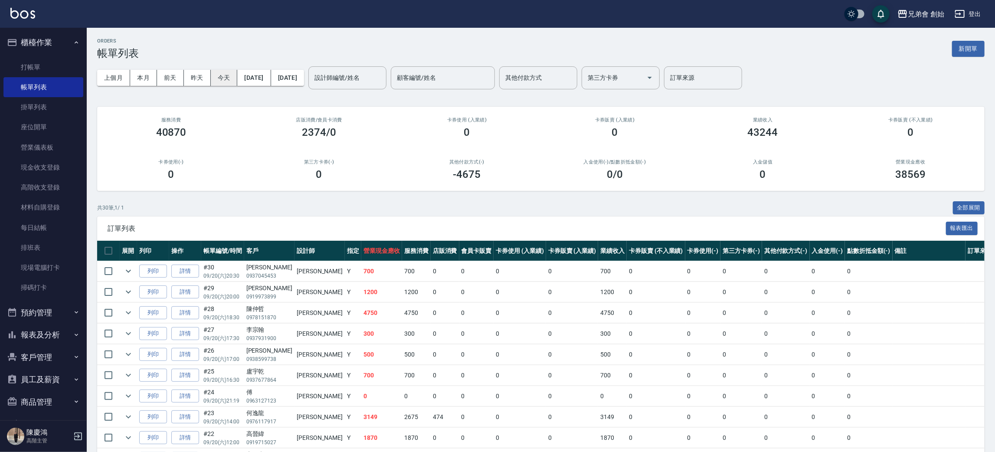
click at [222, 73] on button "今天" at bounding box center [224, 78] width 27 height 16
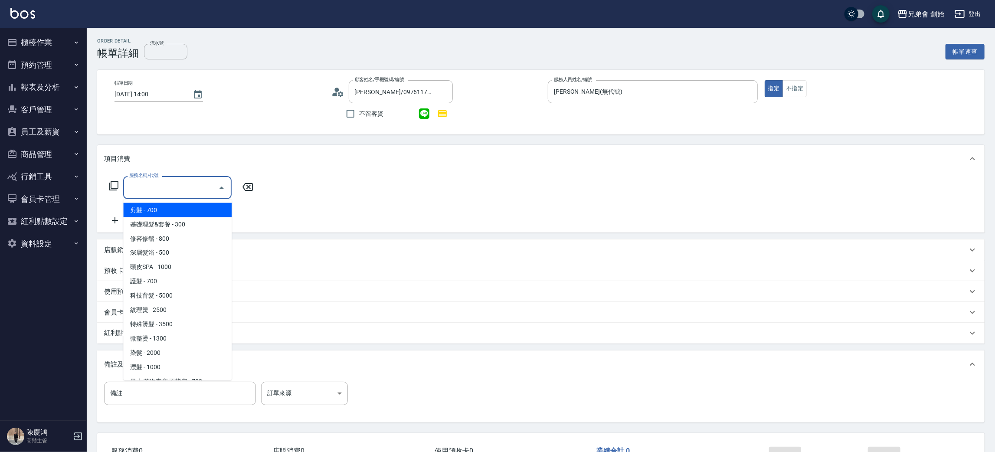
click at [163, 190] on input "服務名稱/代號" at bounding box center [171, 187] width 88 height 15
click at [168, 205] on span "剪髮 - 700" at bounding box center [177, 210] width 108 height 14
type input "剪髮(A01)"
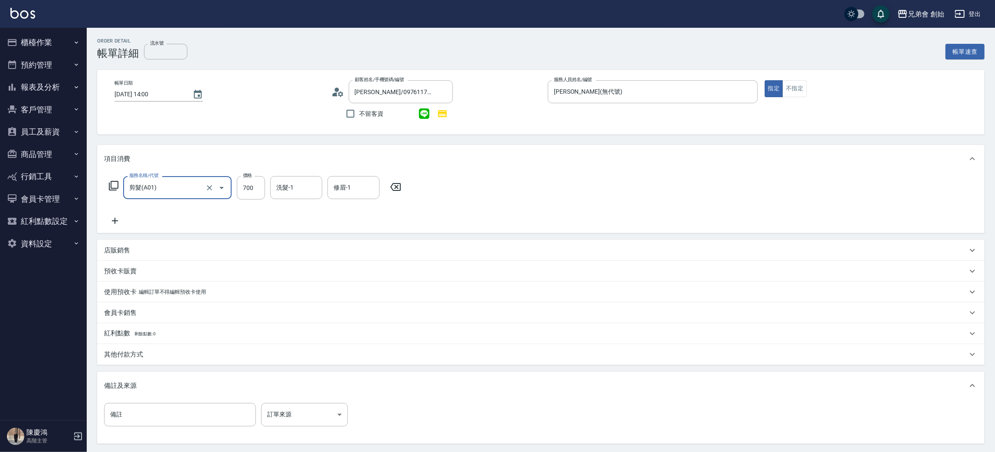
click at [117, 222] on icon at bounding box center [115, 220] width 22 height 10
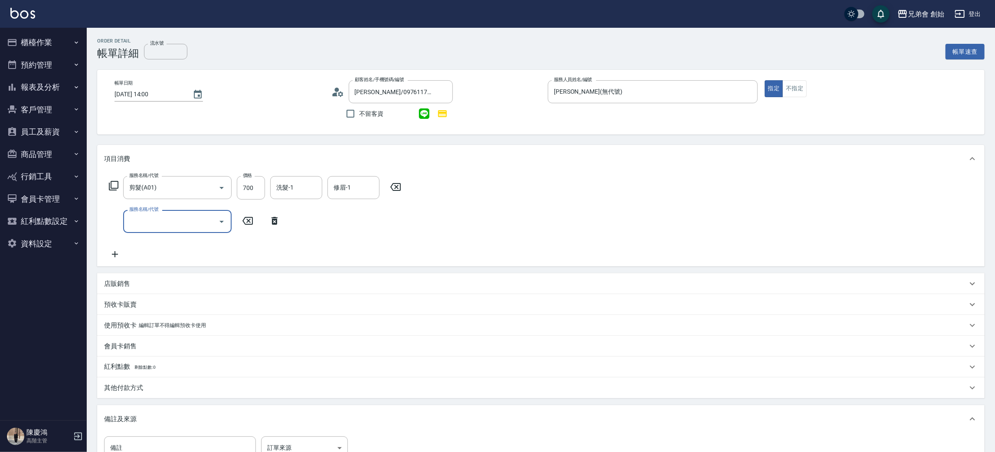
click at [136, 230] on div "服務名稱/代號" at bounding box center [177, 221] width 108 height 23
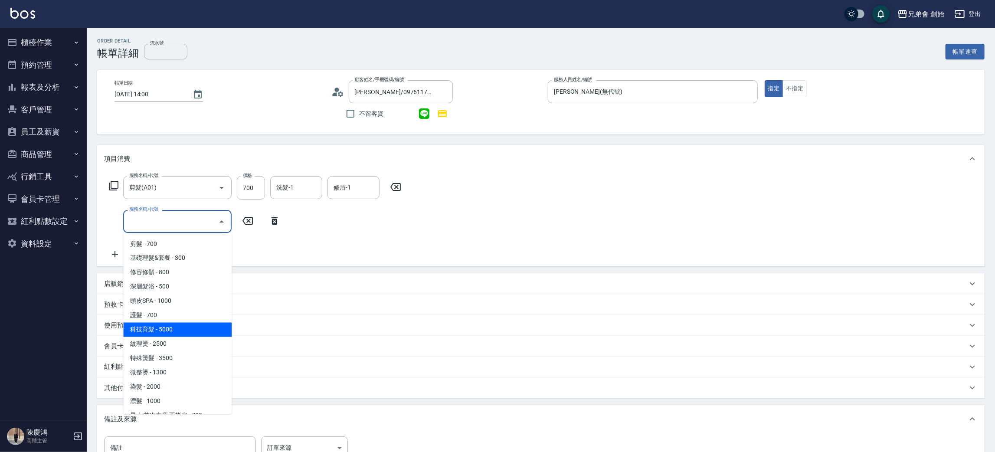
scroll to position [54, 0]
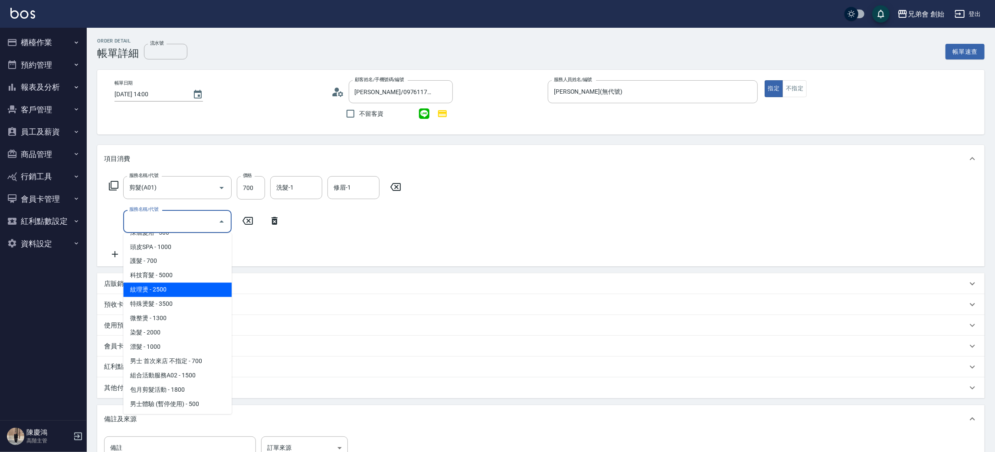
click at [160, 291] on span "紋理燙 - 2500" at bounding box center [177, 290] width 108 height 14
type input "紋理燙(D01)"
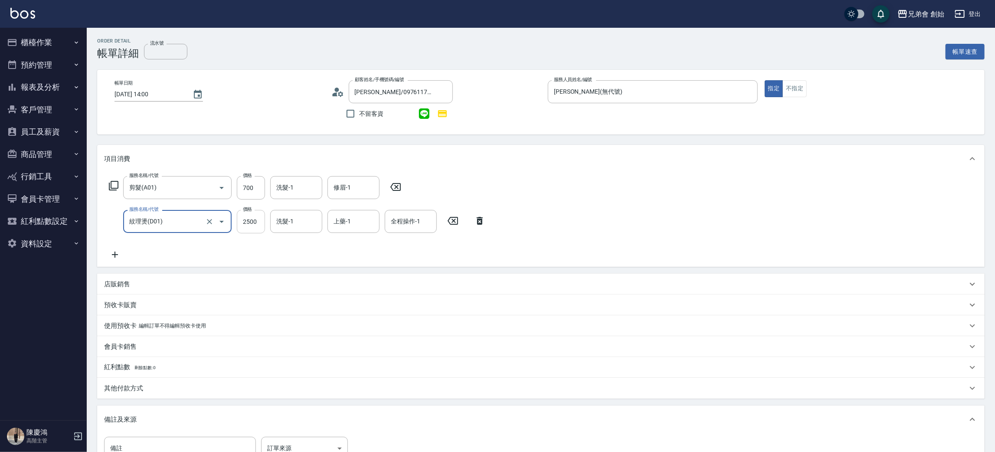
click at [254, 226] on input "2500" at bounding box center [251, 221] width 28 height 23
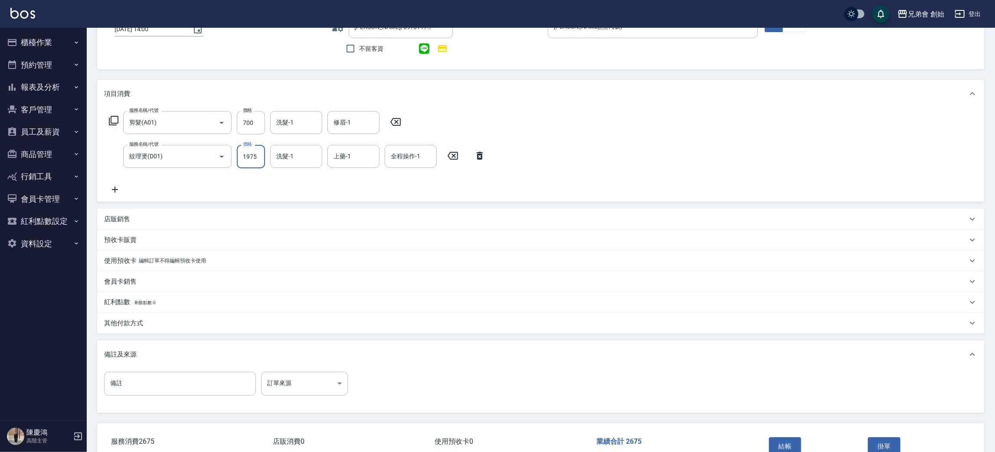
type input "1975"
click at [124, 220] on p "店販銷售" at bounding box center [117, 219] width 26 height 9
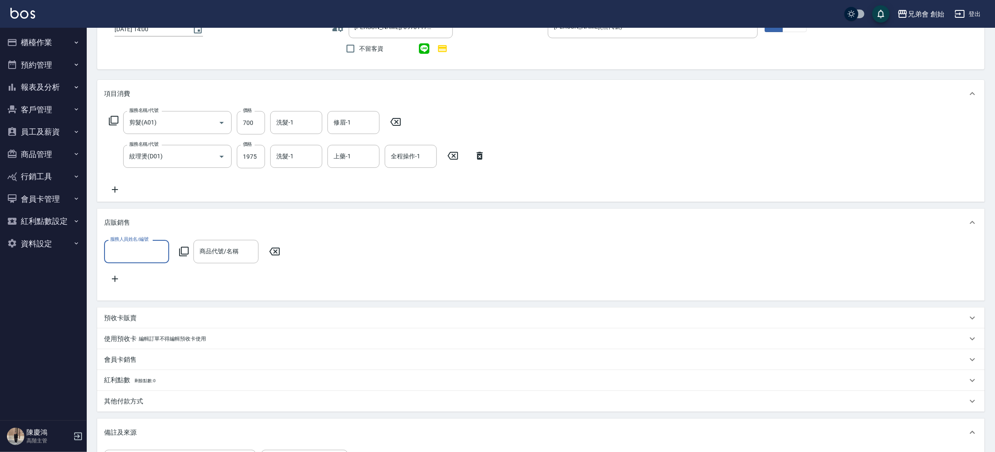
scroll to position [0, 0]
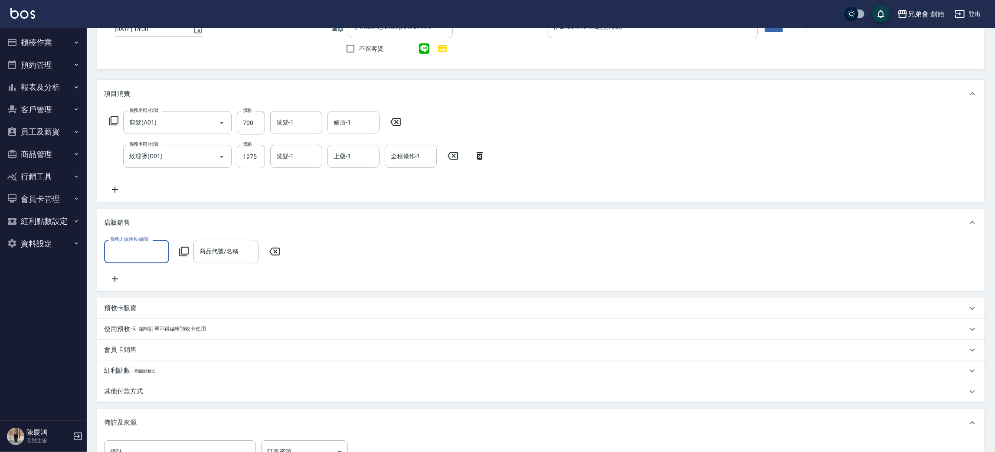
click at [135, 238] on label "服務人員姓名/編號" at bounding box center [129, 239] width 38 height 7
click at [135, 244] on input "服務人員姓名/編號" at bounding box center [136, 251] width 57 height 15
click at [131, 249] on input "服務人員姓名/編號" at bounding box center [136, 251] width 57 height 15
click at [134, 384] on span "潘潘 (無代號)" at bounding box center [136, 387] width 51 height 18
type input "[PERSON_NAME](無代號)"
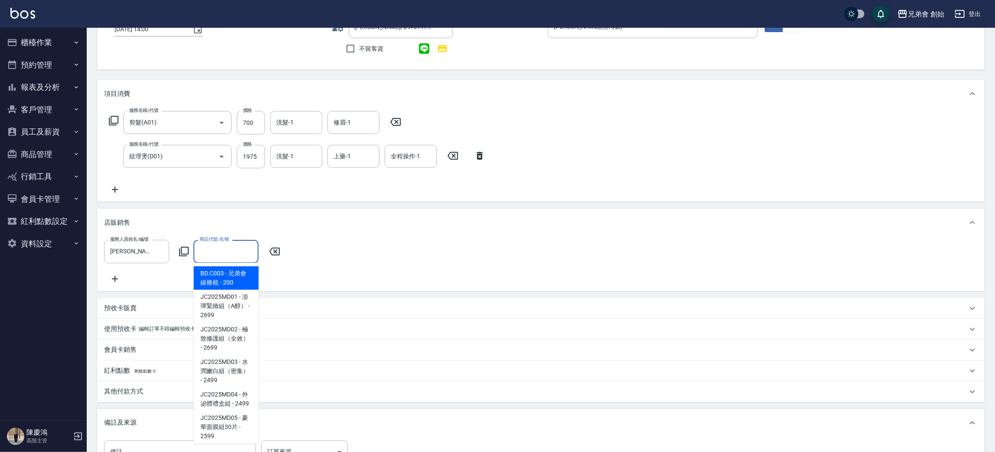
click at [212, 251] on input "商品代號/名稱" at bounding box center [225, 251] width 57 height 15
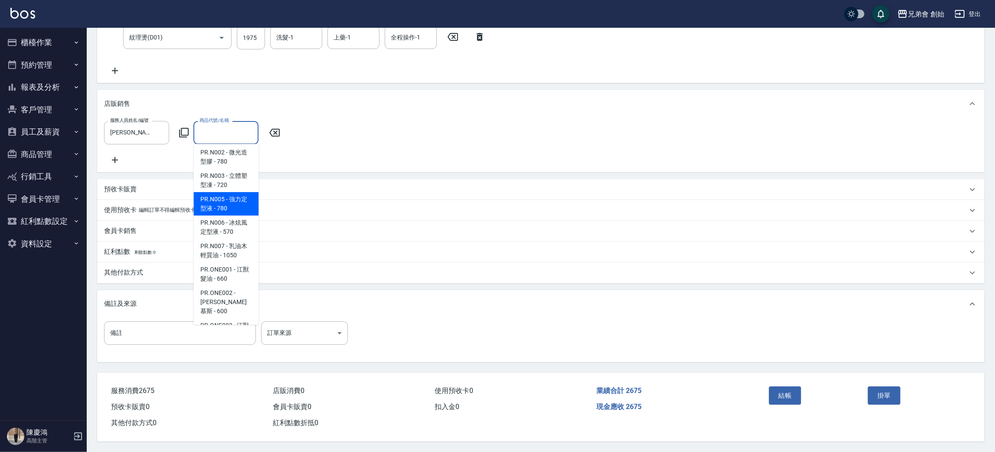
scroll to position [455, 0]
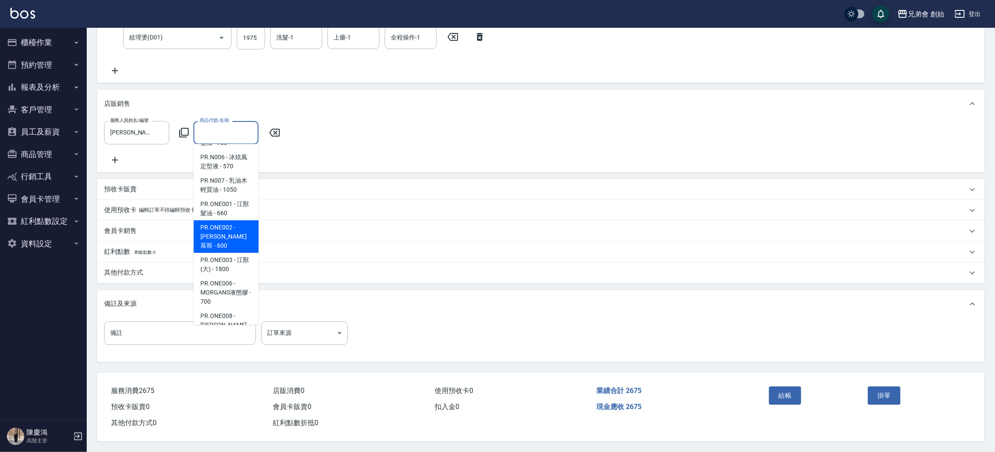
click at [248, 234] on span "PR.ONE002 - 摩根斯 慕斯 - 600" at bounding box center [225, 236] width 65 height 33
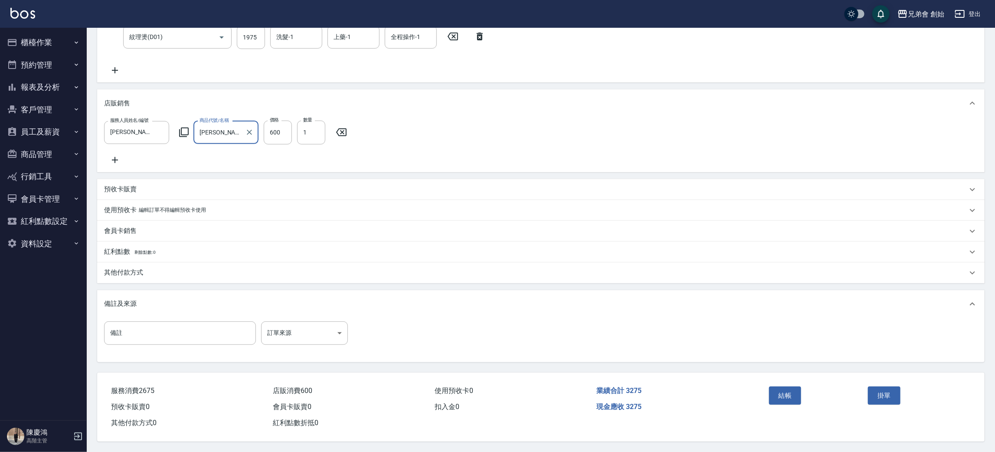
type input "摩根斯 慕斯"
click at [274, 121] on input "600" at bounding box center [278, 132] width 28 height 23
type input "474"
drag, startPoint x: 783, startPoint y: 391, endPoint x: 810, endPoint y: 388, distance: 27.5
click at [790, 390] on button "結帳" at bounding box center [785, 395] width 33 height 18
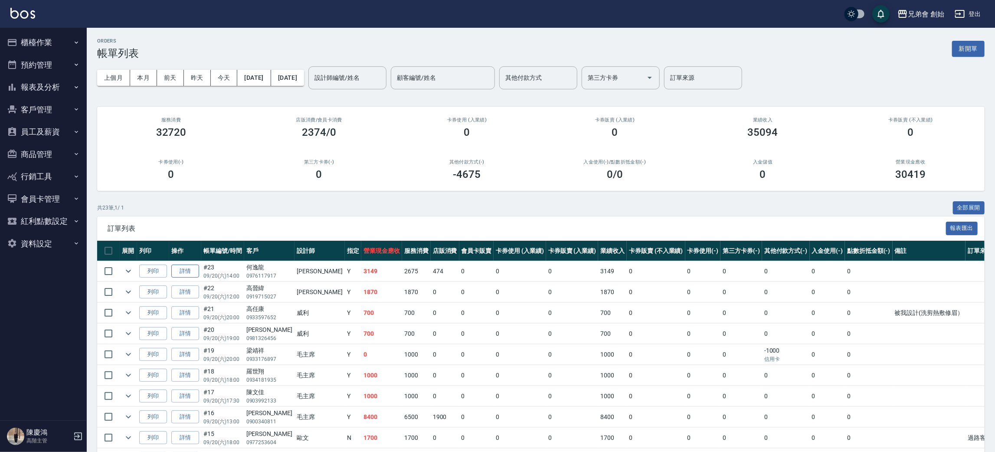
click at [180, 268] on link "詳情" at bounding box center [185, 270] width 28 height 13
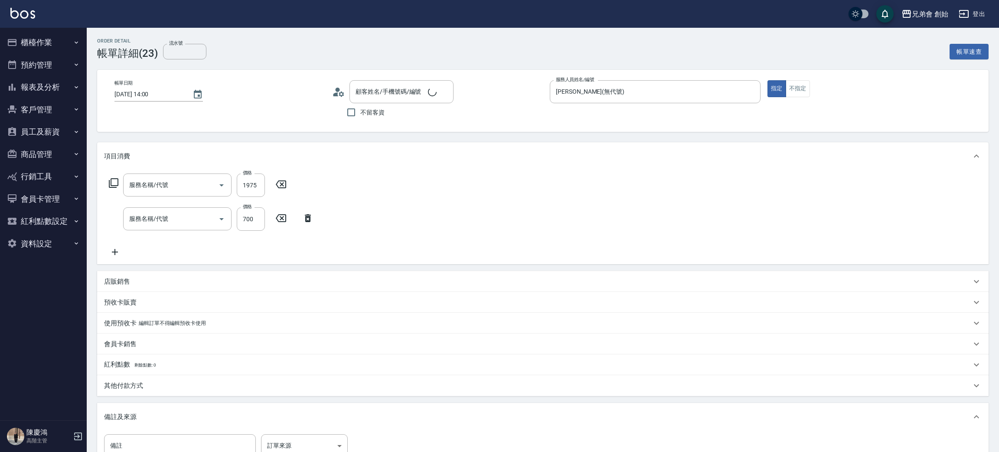
type input "2025/09/20 14:00"
type input "[PERSON_NAME](無代號)"
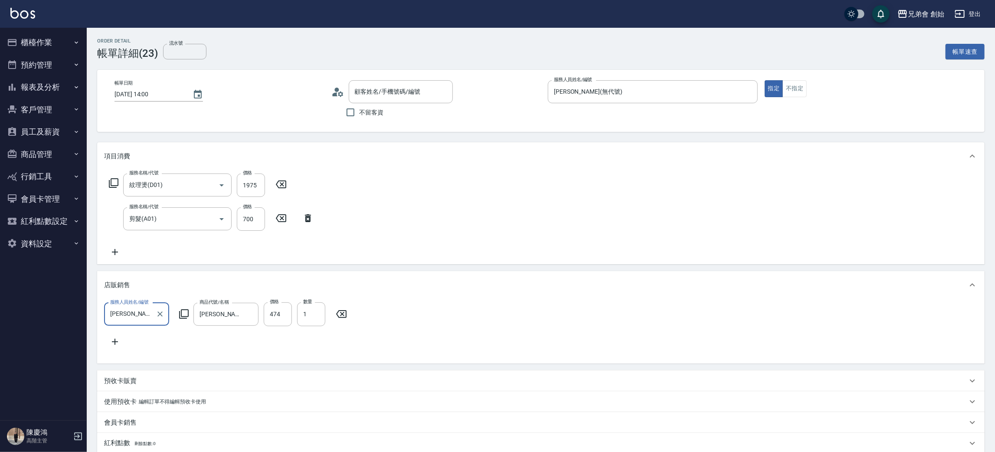
type input "紋理燙(D01)"
type input "剪髮(A01)"
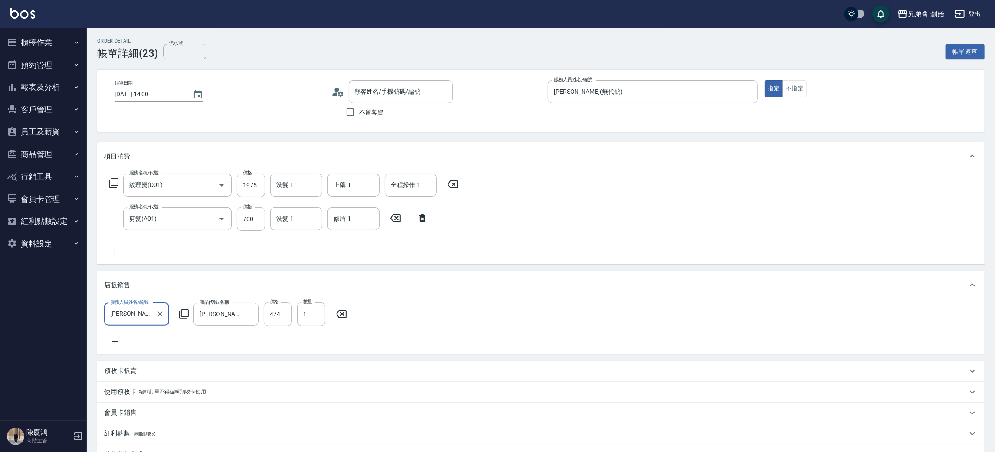
type input "何逸龍/0976117917/null"
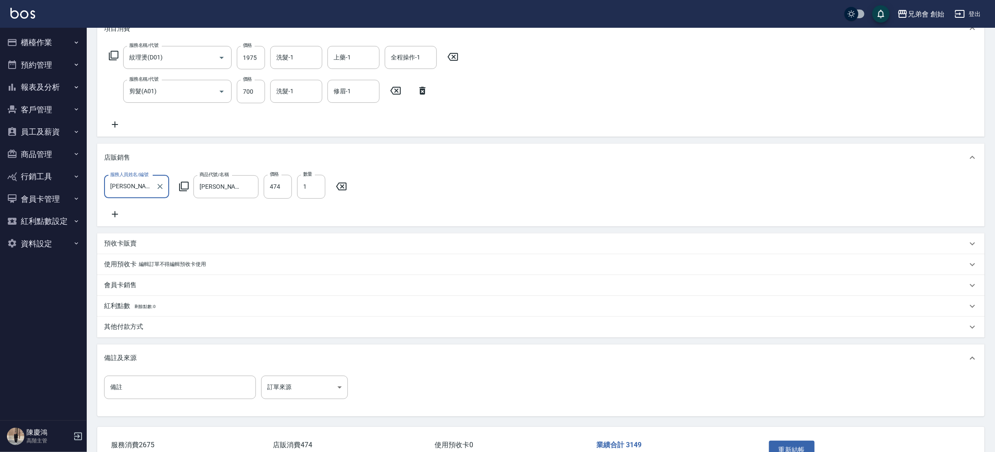
scroll to position [196, 0]
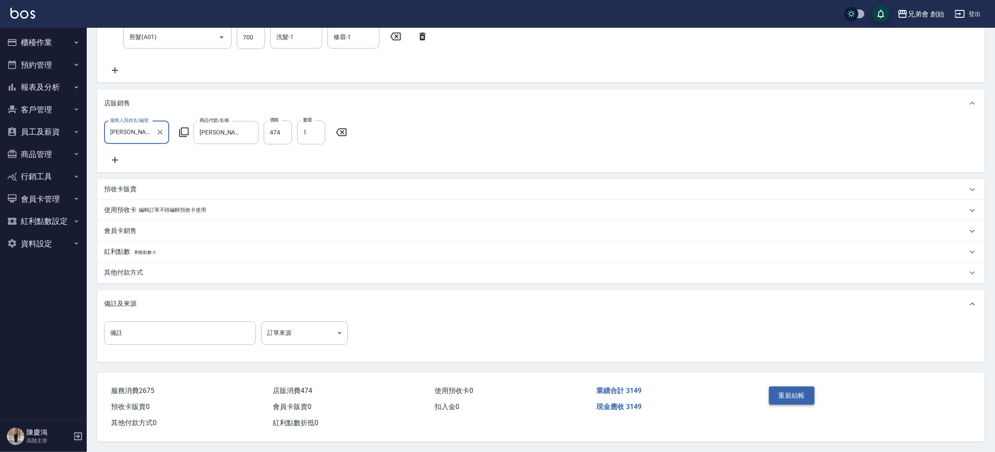
click at [790, 394] on button "重新結帳" at bounding box center [792, 395] width 46 height 18
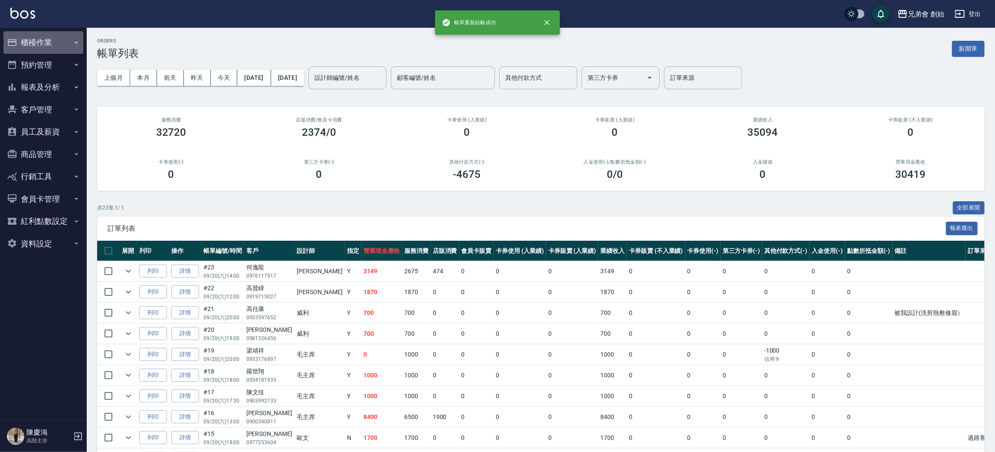
click at [52, 44] on button "櫃檯作業" at bounding box center [43, 42] width 80 height 23
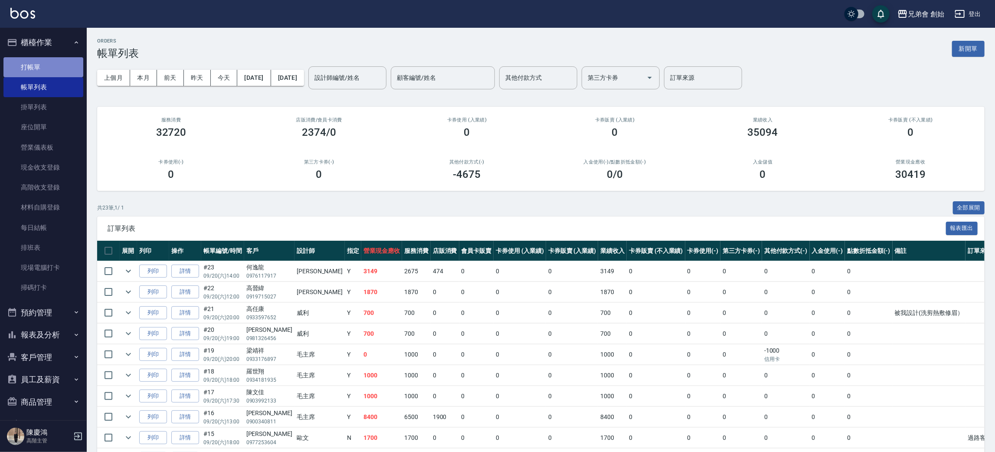
click at [54, 69] on link "打帳單" at bounding box center [43, 67] width 80 height 20
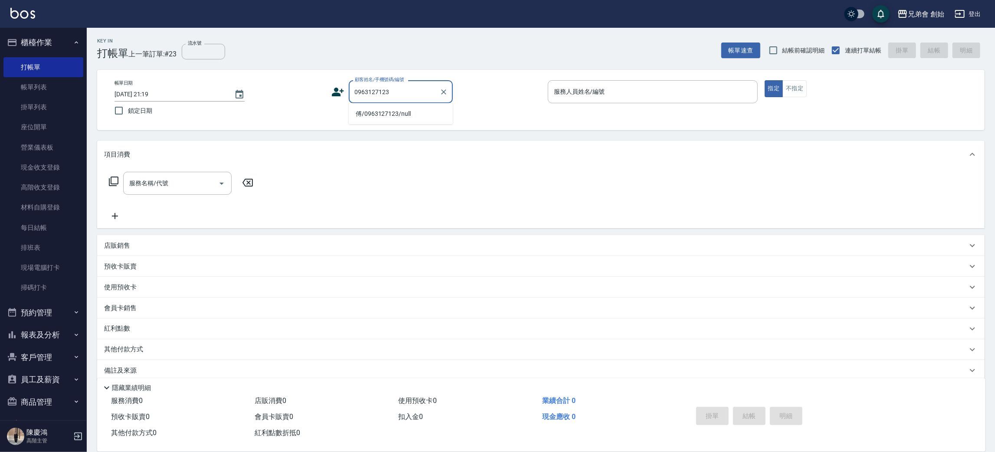
click at [385, 111] on li "傅/0963127123/null" at bounding box center [401, 114] width 104 height 14
type input "傅/0963127123/null"
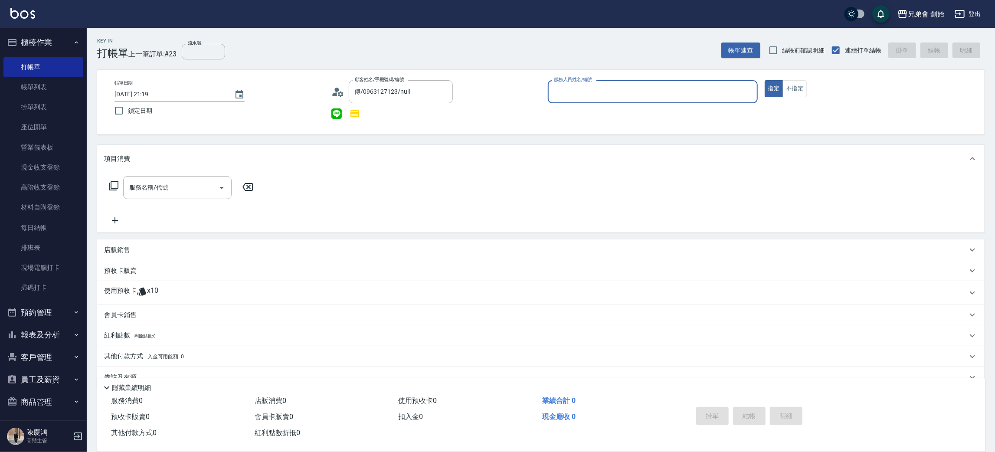
click at [558, 88] on input "服務人員姓名/編號" at bounding box center [653, 91] width 202 height 15
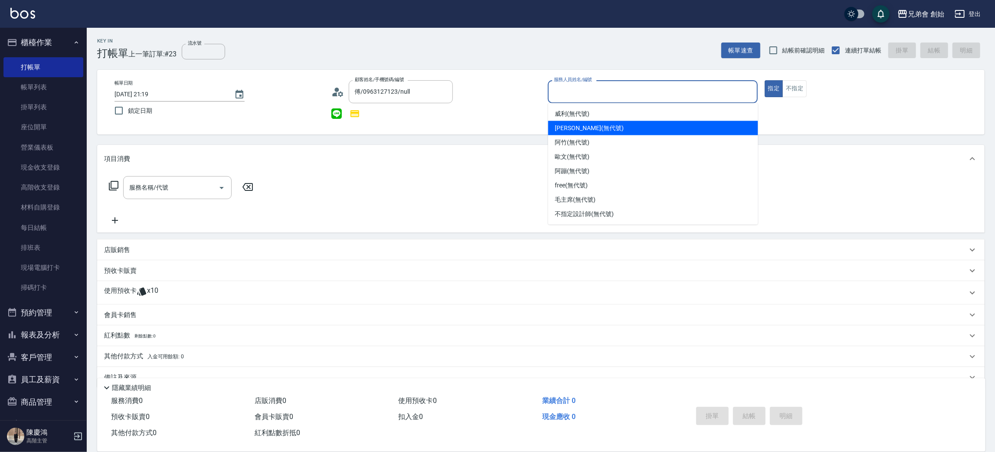
click at [569, 129] on span "潘潘 (無代號)" at bounding box center [589, 128] width 69 height 9
type input "[PERSON_NAME](無代號)"
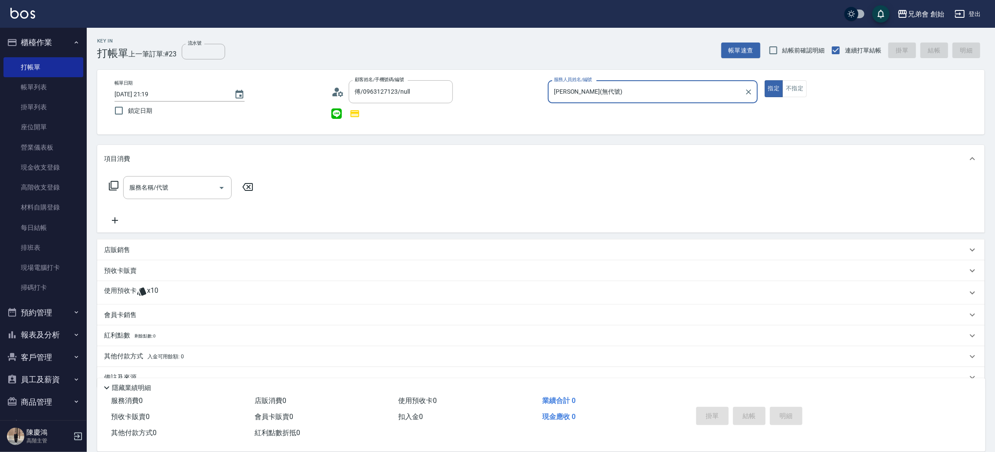
click at [177, 287] on div "使用預收卡 x10" at bounding box center [535, 292] width 863 height 13
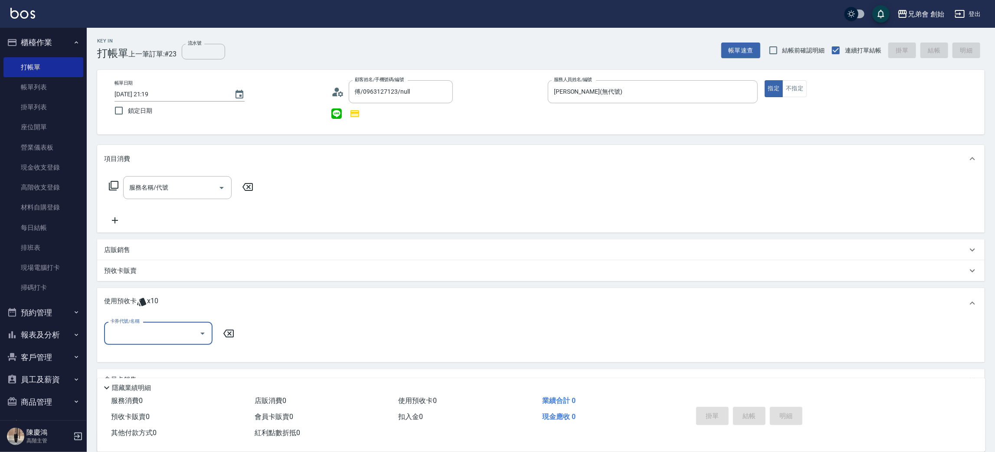
click at [118, 330] on input "卡券代號/名稱" at bounding box center [152, 333] width 88 height 15
click at [134, 356] on div "儲值7000 剩餘8張" at bounding box center [158, 355] width 108 height 14
type input "儲值7000"
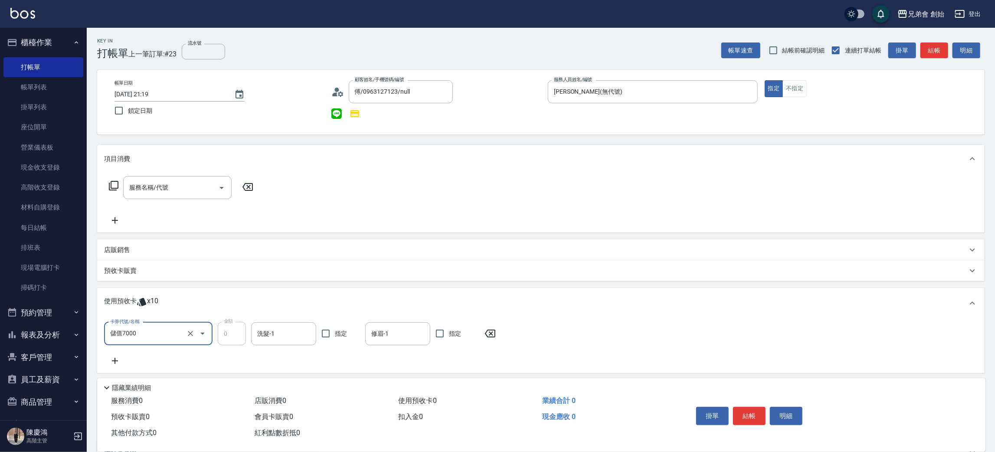
scroll to position [92, 0]
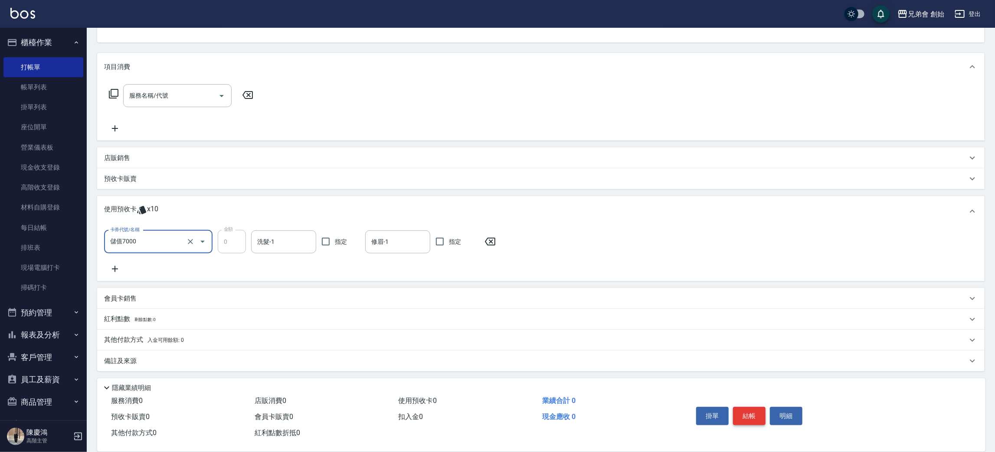
click at [742, 421] on button "結帳" at bounding box center [749, 416] width 33 height 18
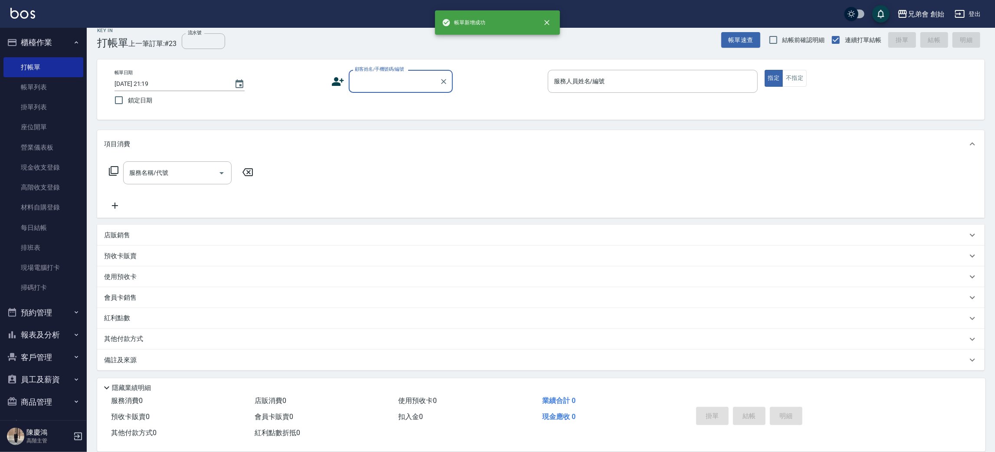
scroll to position [10, 0]
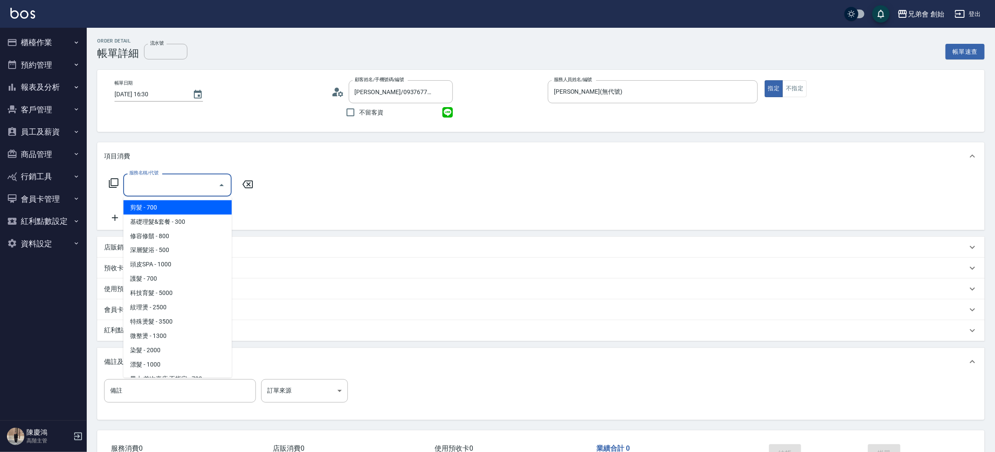
click at [155, 209] on span "剪髮 - 700" at bounding box center [177, 207] width 108 height 14
type input "剪髮(A01)"
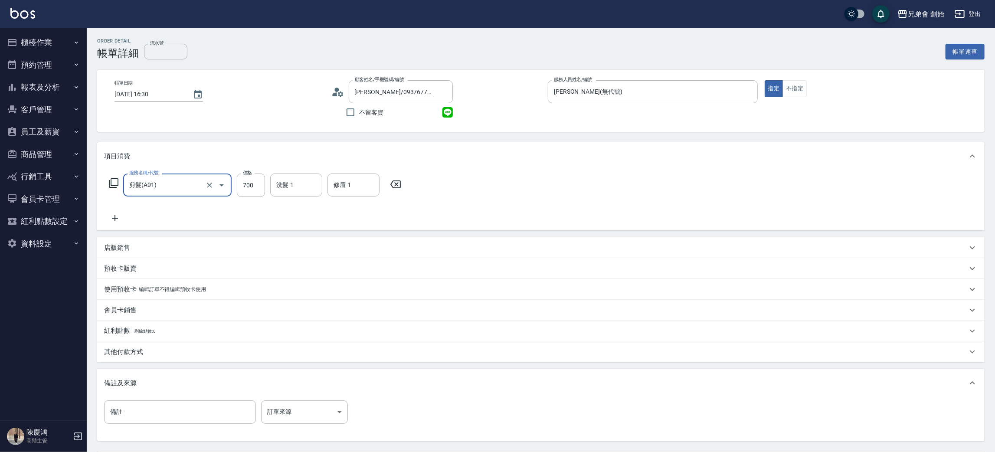
scroll to position [81, 0]
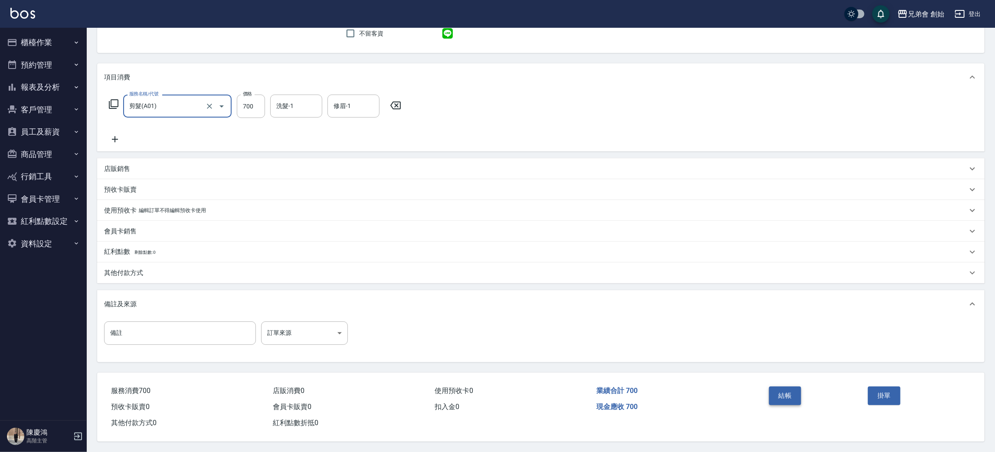
click at [780, 386] on button "結帳" at bounding box center [785, 395] width 33 height 18
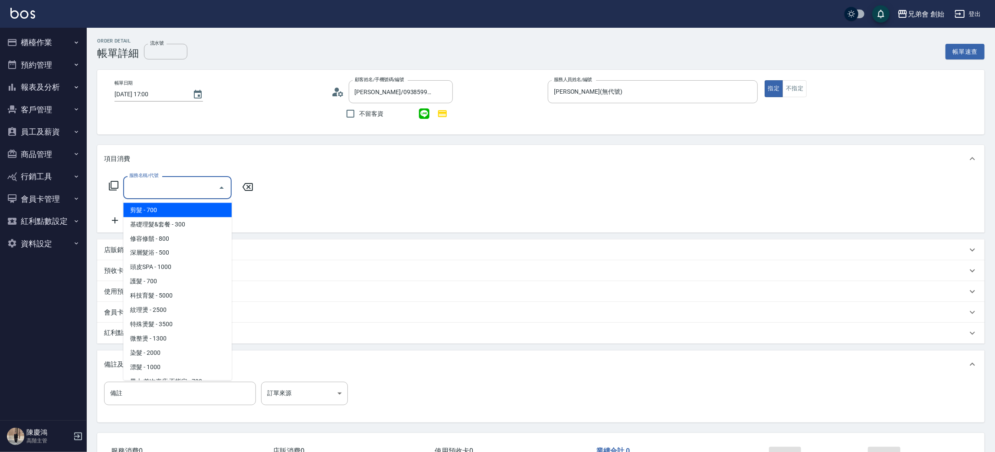
click at [151, 207] on span "剪髮 - 700" at bounding box center [177, 210] width 108 height 14
type input "剪髮(A01)"
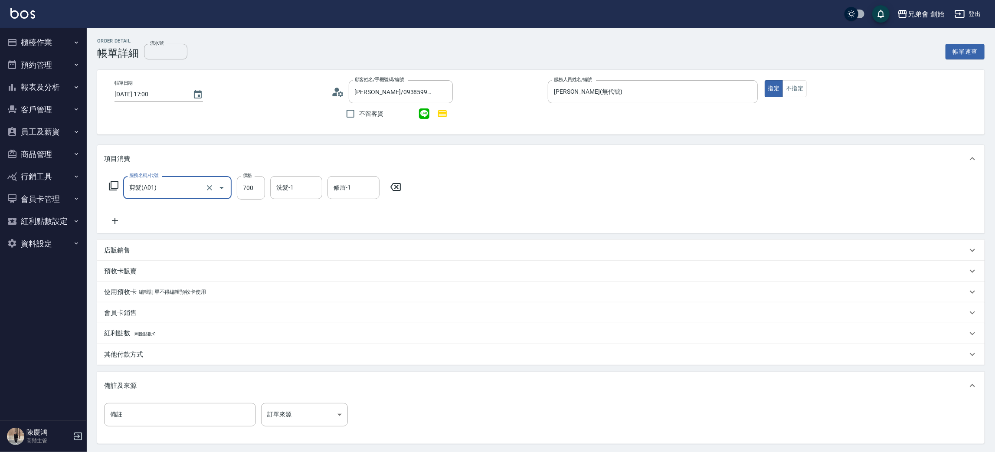
drag, startPoint x: 243, startPoint y: 193, endPoint x: 246, endPoint y: 199, distance: 7.6
click at [243, 193] on input "700" at bounding box center [251, 187] width 28 height 23
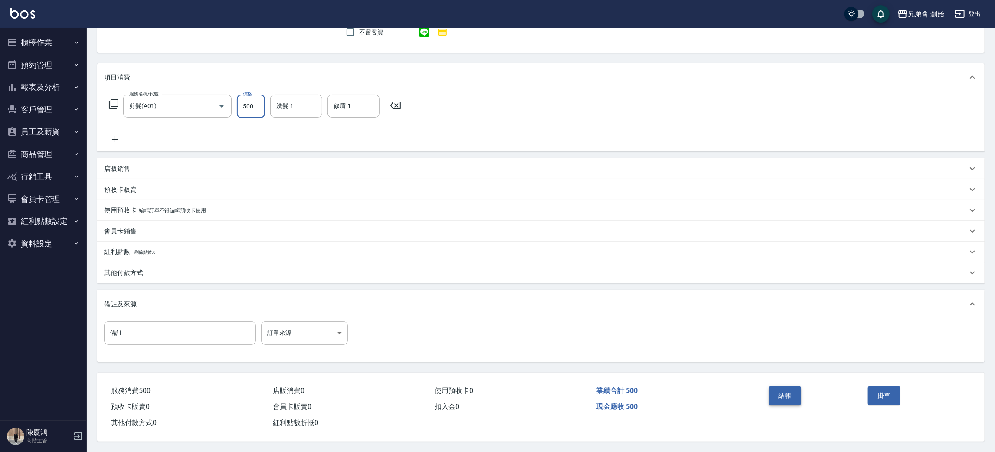
type input "500"
click at [776, 393] on button "結帳" at bounding box center [785, 395] width 33 height 18
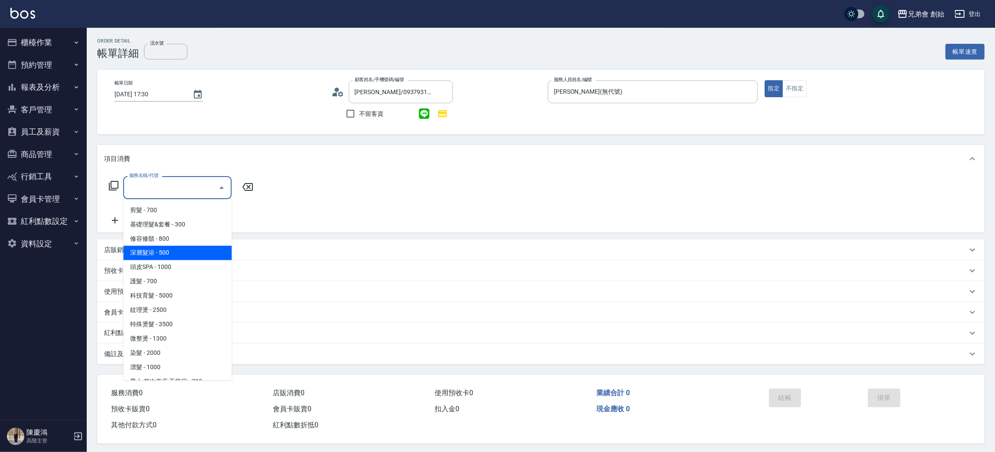
click at [171, 239] on span "修容修鬍 - 800" at bounding box center [177, 239] width 108 height 14
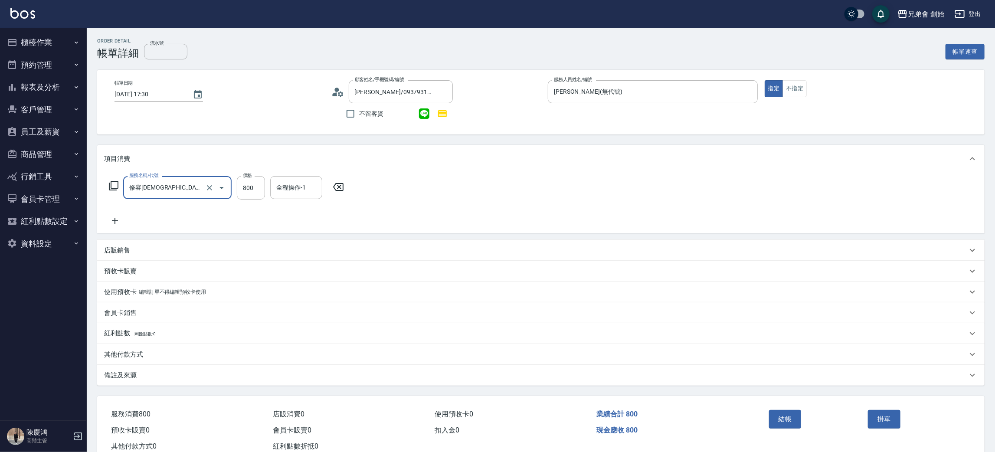
click at [179, 185] on input "修容[DEMOGRAPHIC_DATA]鬍(A04)" at bounding box center [165, 187] width 76 height 15
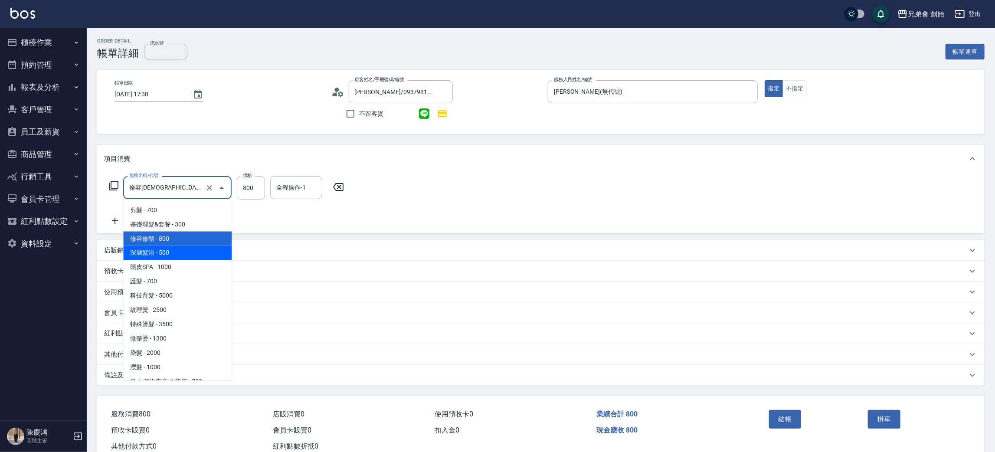
click at [163, 248] on span "深層髮浴 - 500" at bounding box center [177, 253] width 108 height 14
type input "深層髮浴(B01)"
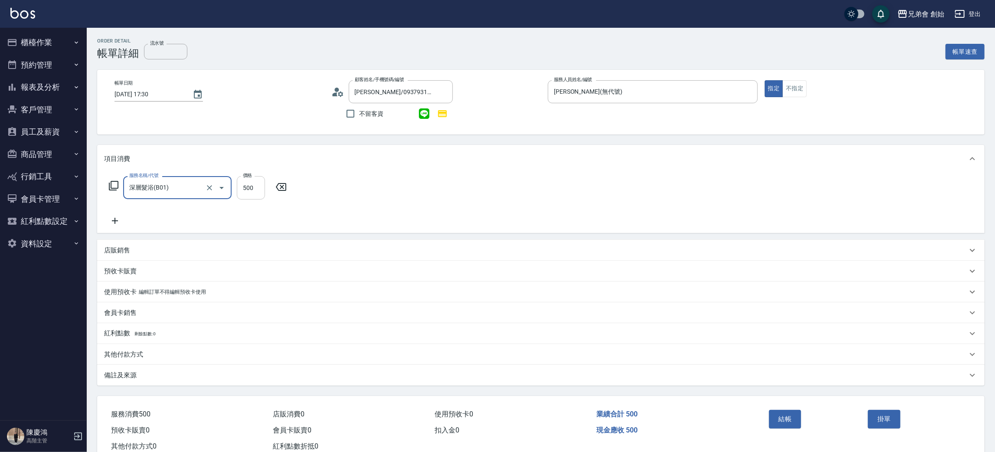
click at [262, 189] on input "500" at bounding box center [251, 187] width 28 height 23
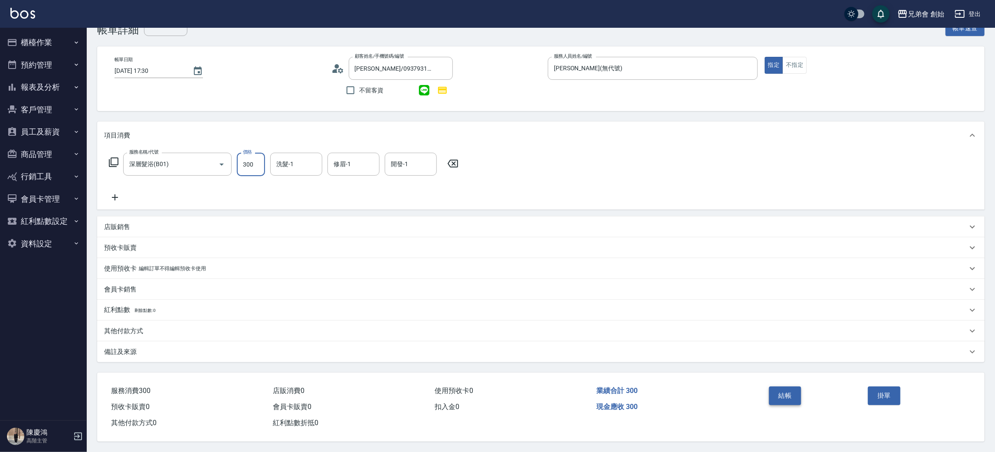
type input "300"
click at [775, 390] on button "結帳" at bounding box center [785, 395] width 33 height 18
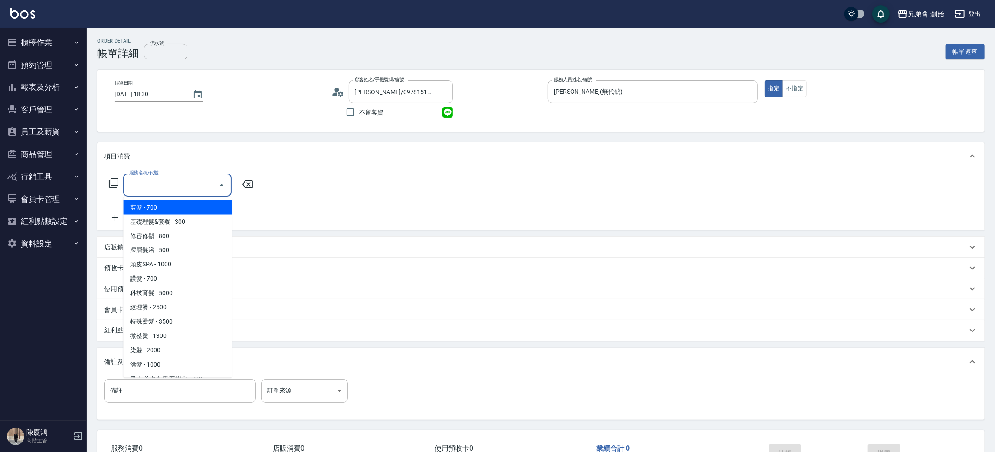
drag, startPoint x: 0, startPoint y: 0, endPoint x: 159, endPoint y: 204, distance: 258.9
click at [154, 204] on span "剪髮 - 700" at bounding box center [177, 207] width 108 height 14
type input "剪髮(A01)"
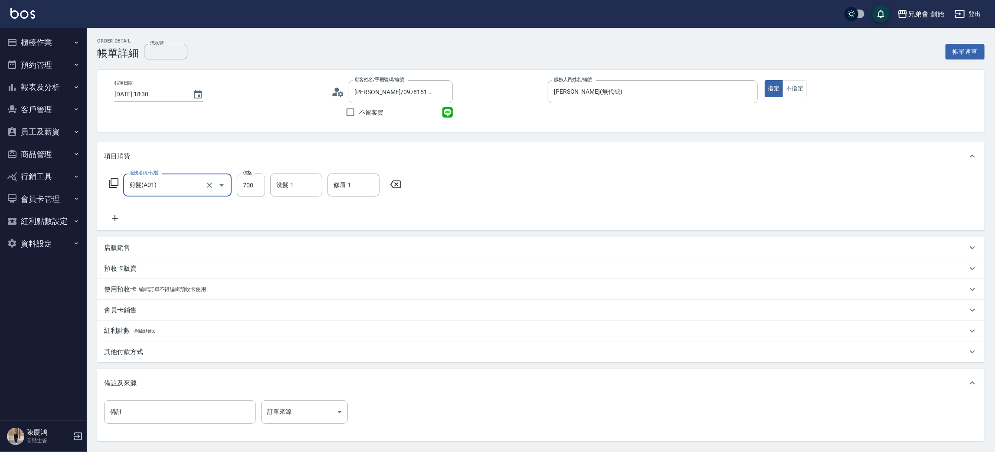
click at [108, 215] on icon at bounding box center [115, 218] width 22 height 10
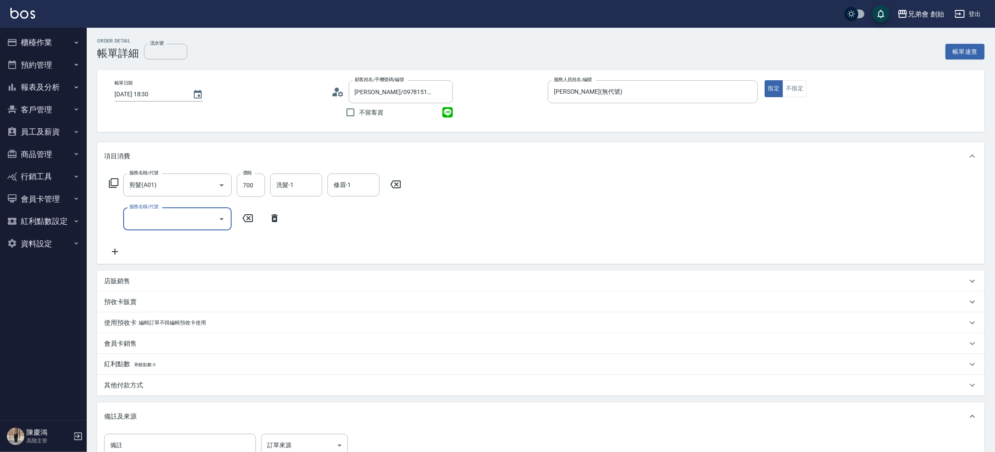
click at [134, 221] on input "服務名稱/代號" at bounding box center [171, 218] width 88 height 15
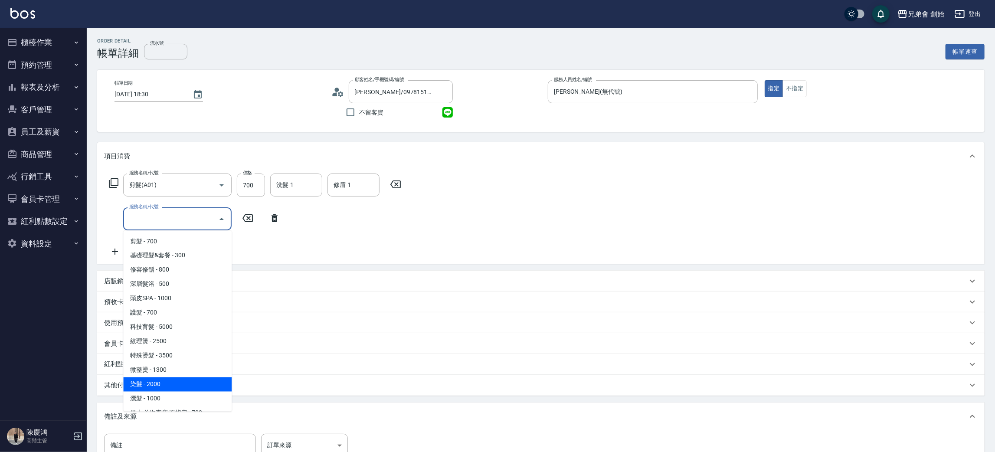
click at [164, 389] on span "染髮 - 2000" at bounding box center [177, 384] width 108 height 14
type input "染髮 (E01)"
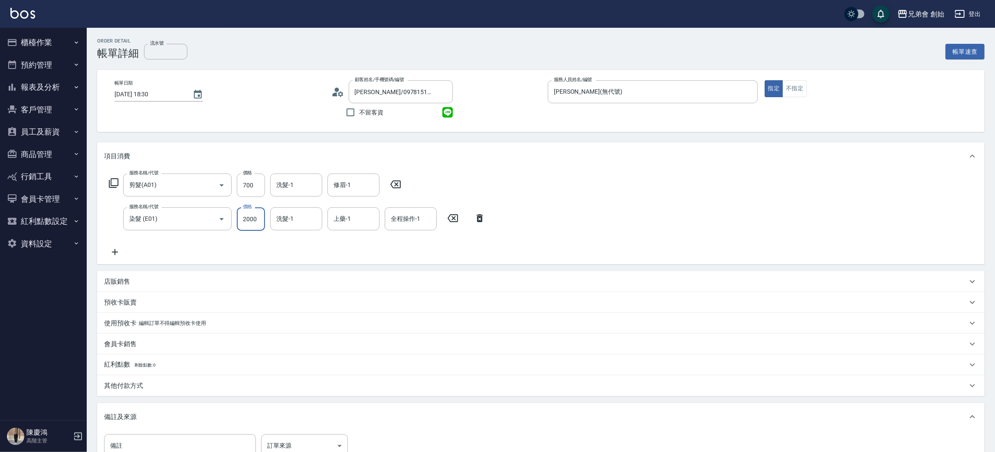
click at [249, 226] on input "2000" at bounding box center [251, 218] width 28 height 23
type input "1800"
click at [111, 250] on icon at bounding box center [115, 252] width 22 height 10
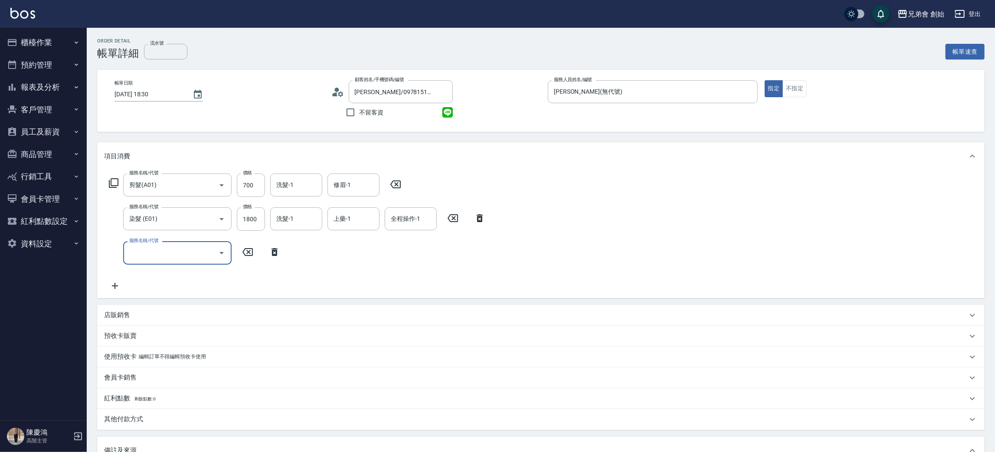
click at [134, 246] on input "服務名稱/代號" at bounding box center [171, 252] width 88 height 15
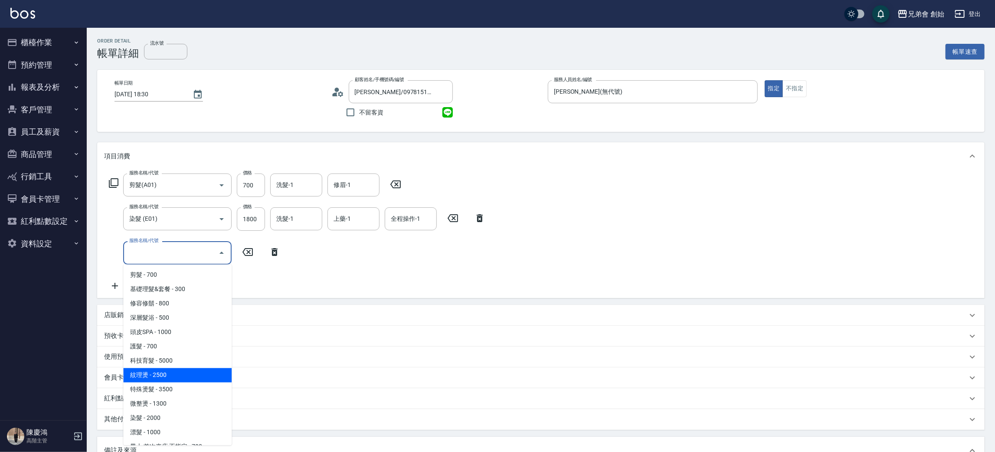
drag, startPoint x: 157, startPoint y: 377, endPoint x: 186, endPoint y: 324, distance: 60.1
click at [158, 377] on span "紋理燙 - 2500" at bounding box center [177, 375] width 108 height 14
type input "紋理燙(D01)"
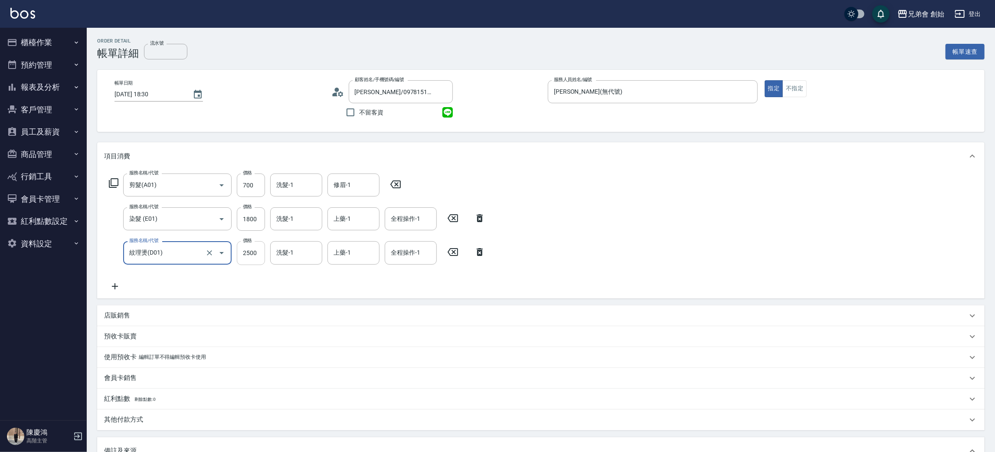
click at [259, 259] on input "2500" at bounding box center [251, 252] width 28 height 23
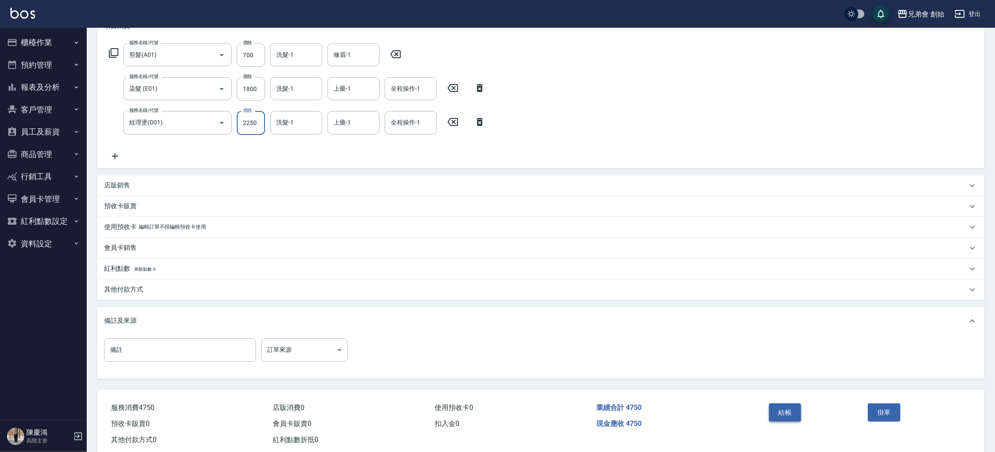
type input "2250"
click at [787, 412] on button "結帳" at bounding box center [785, 412] width 33 height 18
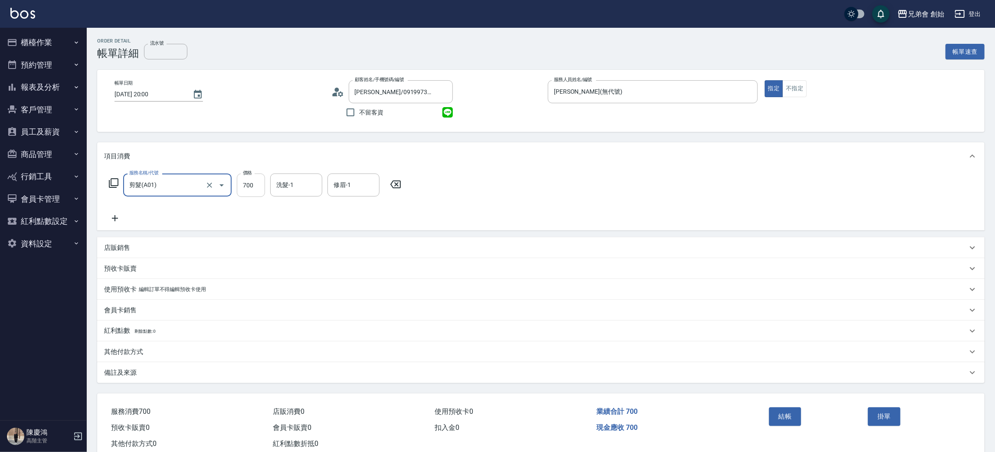
click at [249, 196] on input "700" at bounding box center [251, 184] width 28 height 23
type input "1200"
drag, startPoint x: 792, startPoint y: 418, endPoint x: 782, endPoint y: 388, distance: 31.7
click at [792, 418] on button "結帳" at bounding box center [785, 416] width 33 height 18
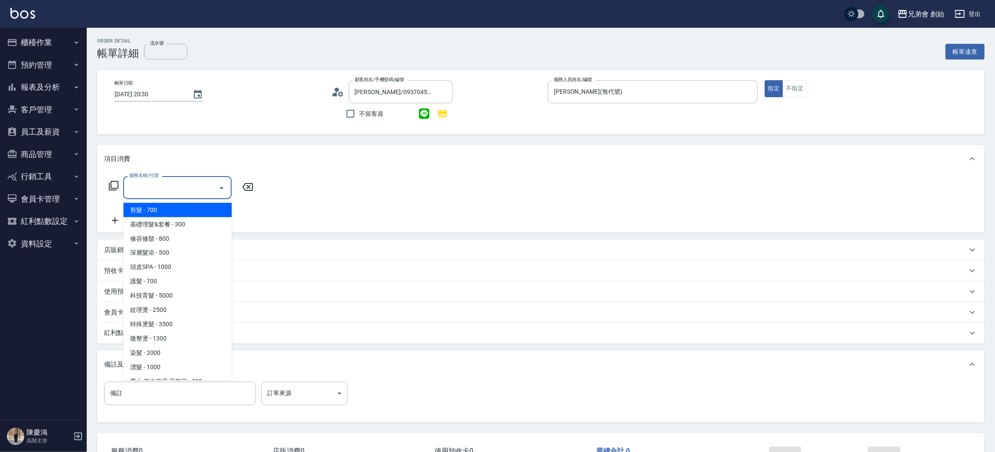
click at [155, 208] on span "剪髮 - 700" at bounding box center [177, 210] width 108 height 14
type input "剪髮(A01)"
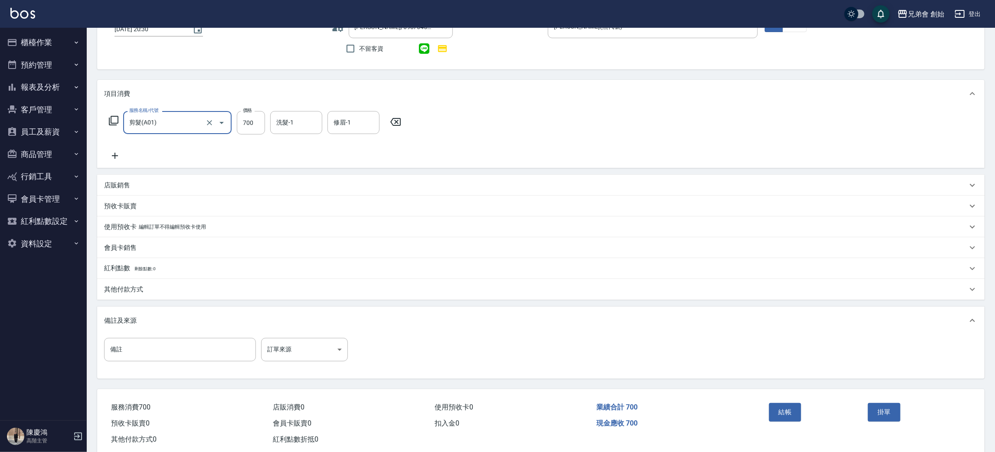
scroll to position [84, 0]
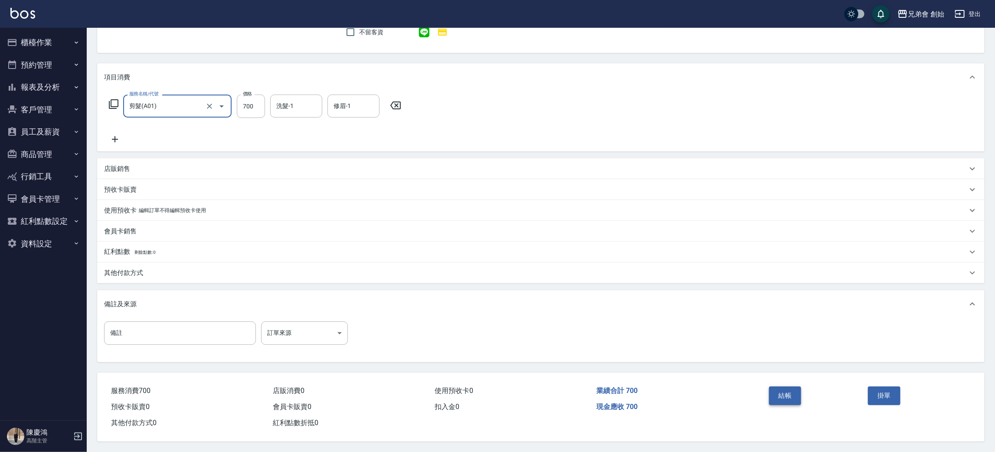
click at [776, 399] on button "結帳" at bounding box center [785, 395] width 33 height 18
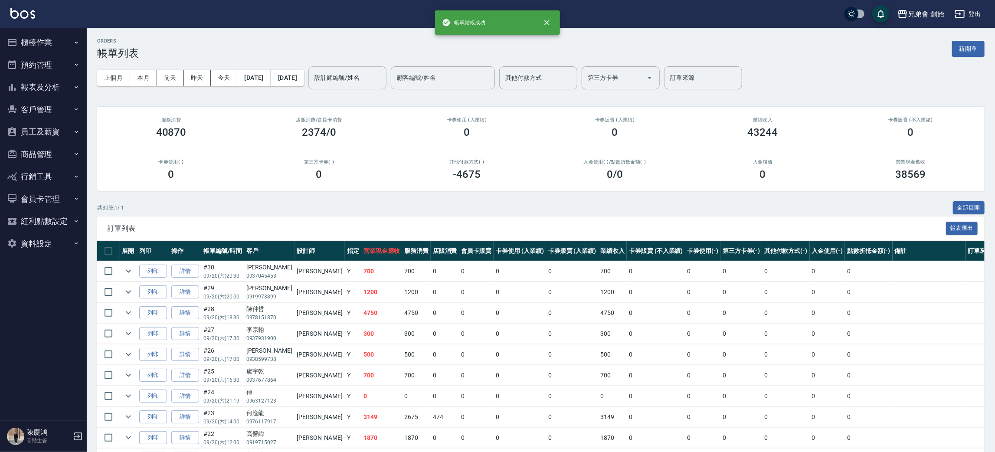
click at [382, 73] on div "設計師編號/姓名 設計師編號/姓名" at bounding box center [347, 77] width 78 height 23
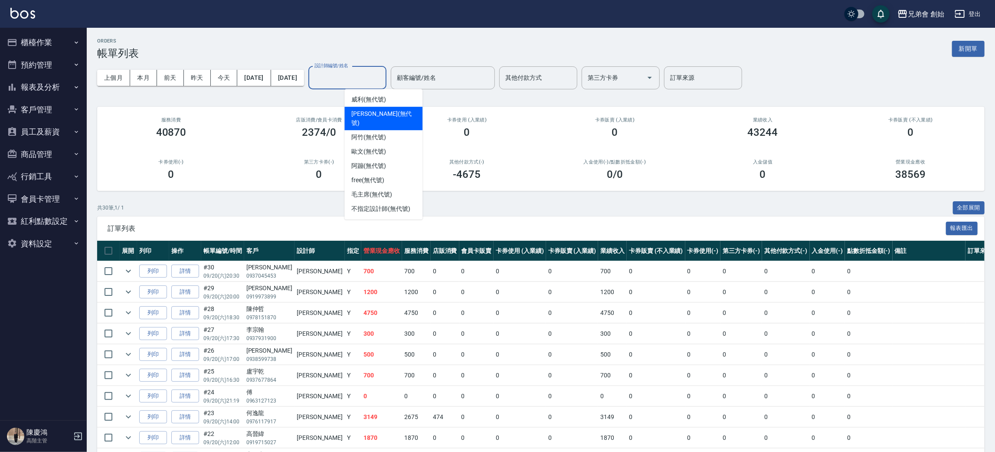
click at [368, 118] on div "潘潘 (無代號)" at bounding box center [383, 118] width 78 height 23
type input "潘潘(無代號)"
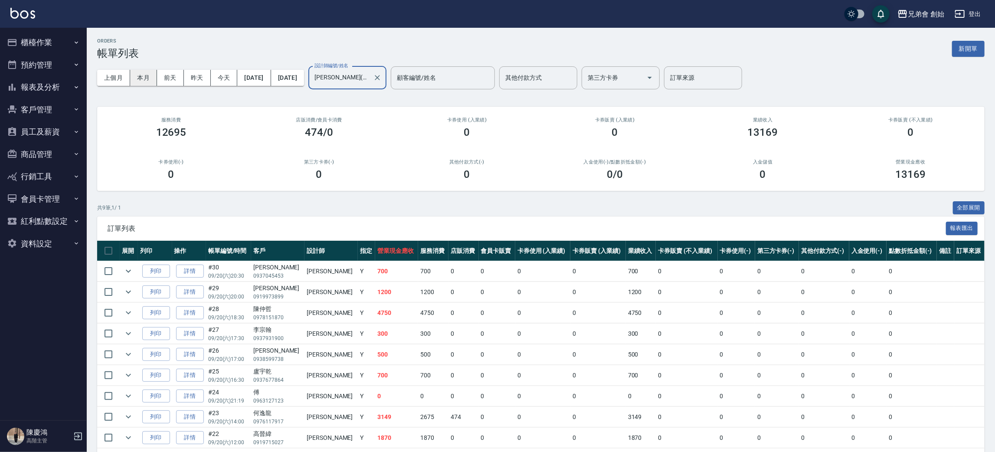
click at [140, 80] on button "本月" at bounding box center [143, 78] width 27 height 16
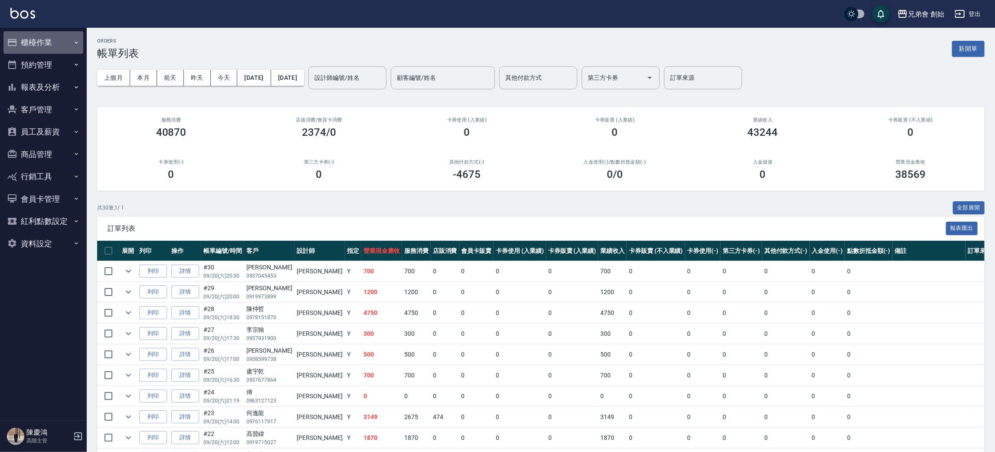
click at [62, 42] on button "櫃檯作業" at bounding box center [43, 42] width 80 height 23
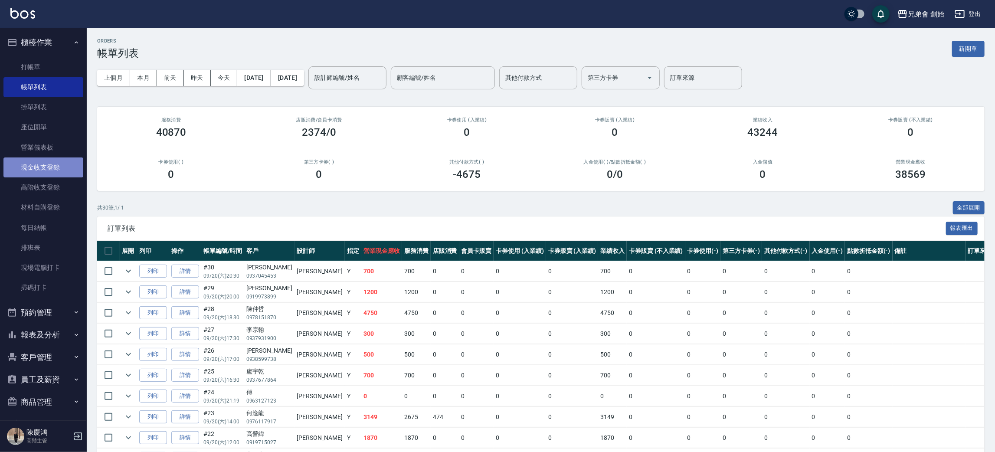
click at [53, 160] on link "現金收支登錄" at bounding box center [43, 167] width 80 height 20
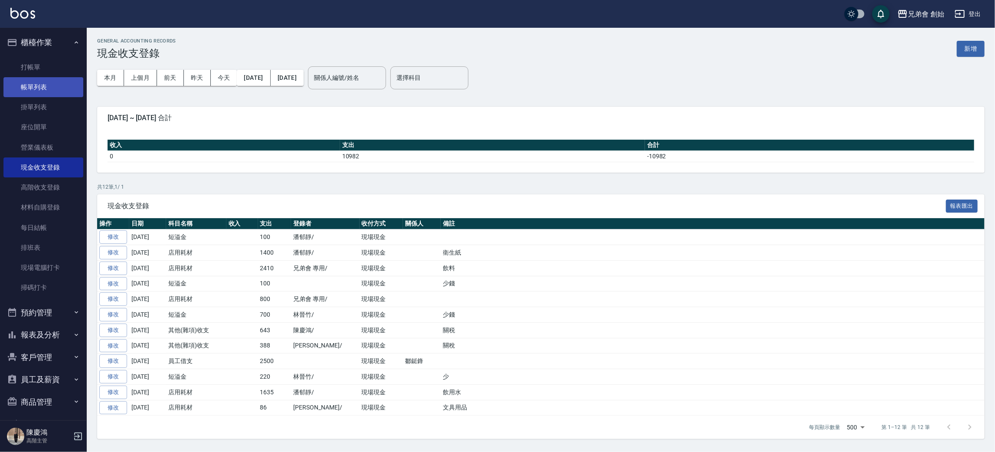
click at [54, 80] on link "帳單列表" at bounding box center [43, 87] width 80 height 20
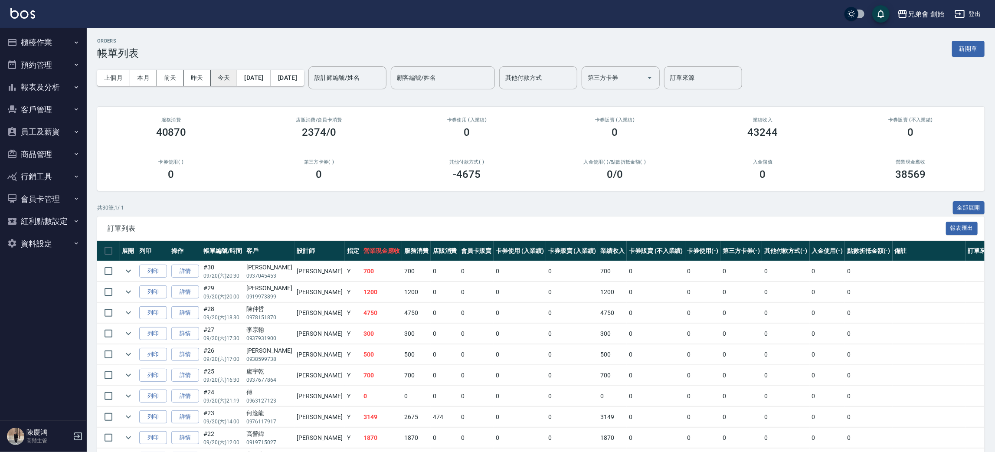
click at [223, 76] on button "今天" at bounding box center [224, 78] width 27 height 16
